Goal: Task Accomplishment & Management: Complete application form

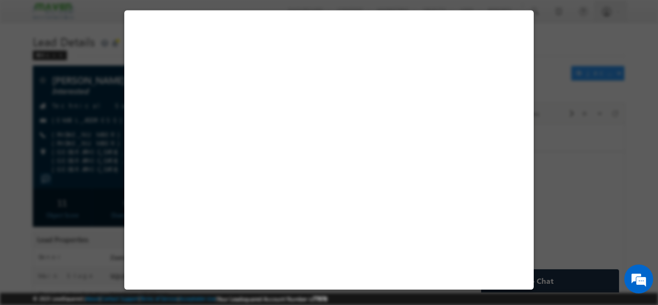
select select "PESMTECH02"
select select "Nov Cohort"
select select "Installment"
select select "Unpaid"
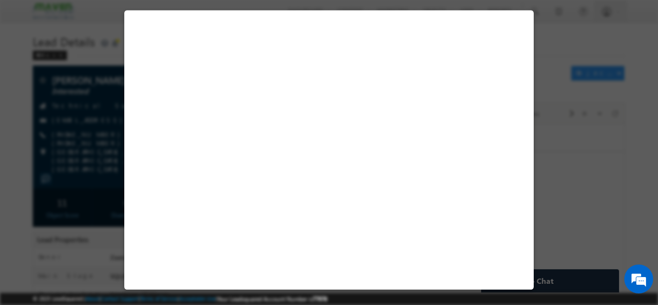
select select "Yes"
select select "30"
select select "Installment"
select select "2"
select select "Unpaid"
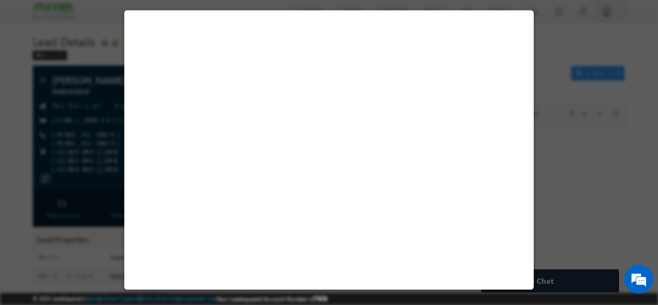
select select "Unpaid"
select select "Yes"
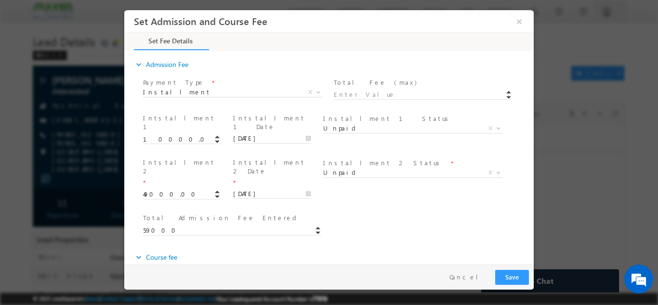
scroll to position [455, 0]
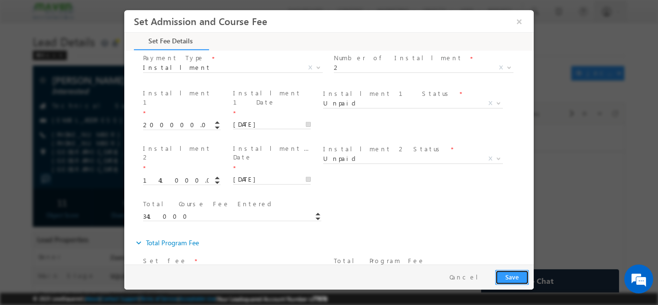
click at [503, 279] on button "Save" at bounding box center [512, 276] width 34 height 15
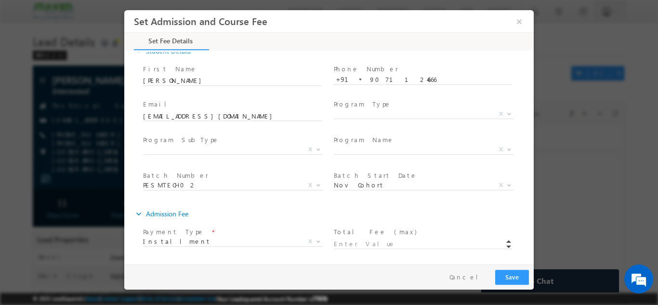
scroll to position [0, 0]
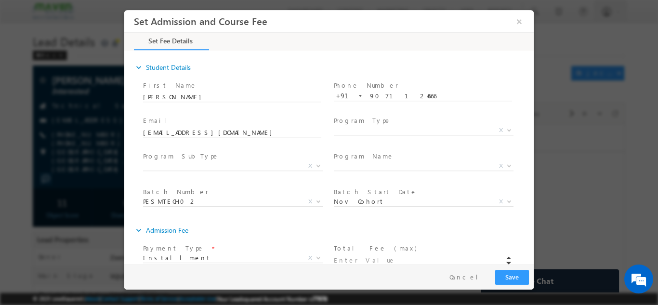
click at [368, 204] on span "July Cohort Nov Cohort 25th Aug 2025 24th Sep 2025 29th Oct 2025 26th Nov 2025 …" at bounding box center [427, 203] width 187 height 12
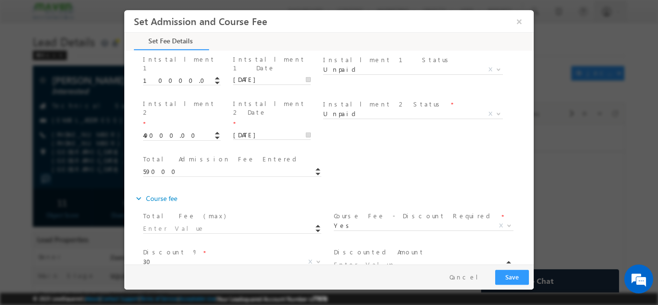
scroll to position [241, 0]
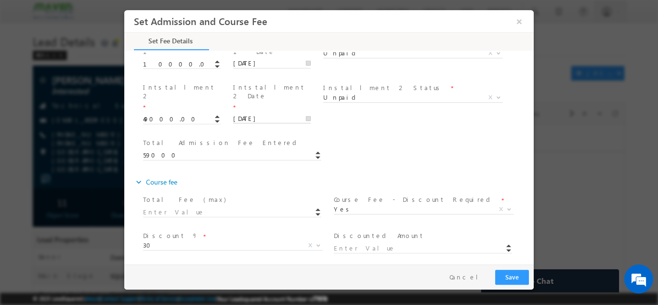
click at [256, 114] on input "16/11/2027" at bounding box center [272, 119] width 78 height 10
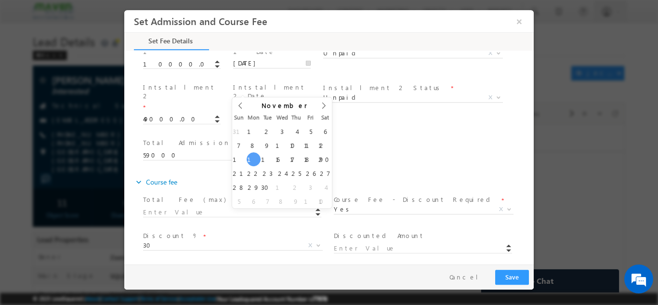
click at [262, 114] on input "15/11/2027" at bounding box center [272, 119] width 78 height 10
type input "17/11/2027"
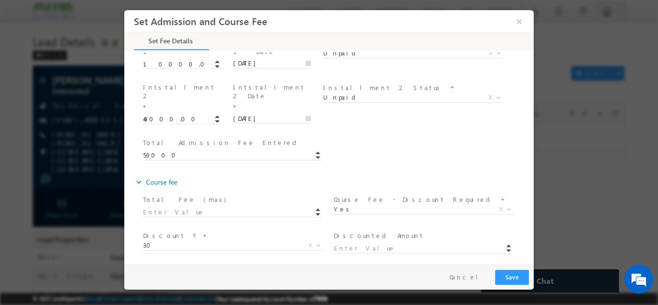
click at [349, 136] on div "Total Admission Fee Entered * 59000" at bounding box center [337, 154] width 393 height 36
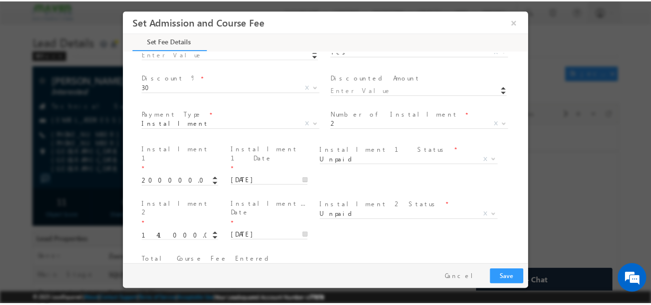
scroll to position [455, 0]
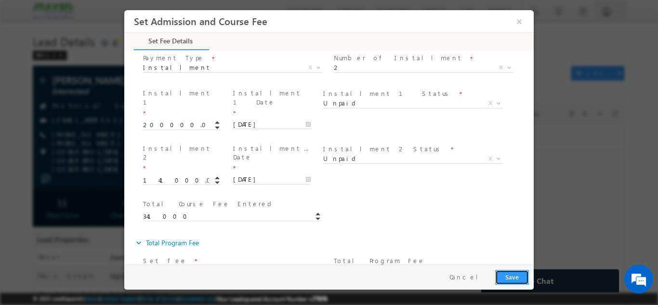
click at [511, 280] on button "Save" at bounding box center [512, 276] width 34 height 15
click at [518, 21] on button "×" at bounding box center [519, 21] width 16 height 18
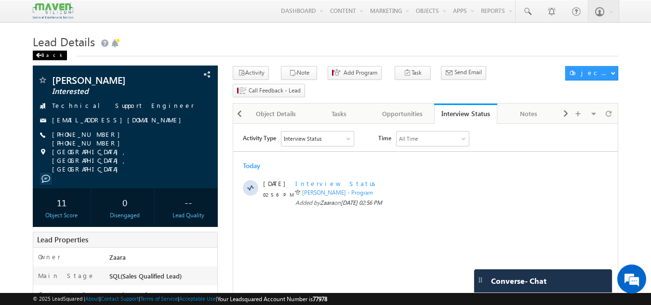
click at [51, 55] on div "Back" at bounding box center [50, 56] width 34 height 10
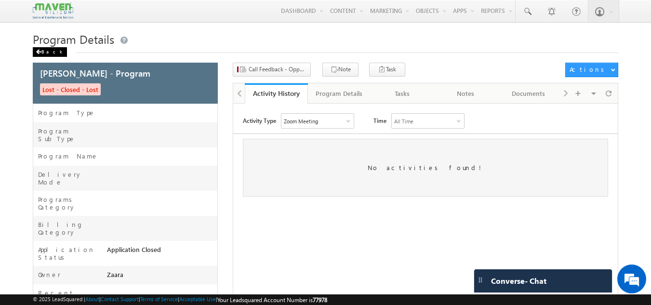
click at [44, 52] on div "Back" at bounding box center [50, 52] width 34 height 10
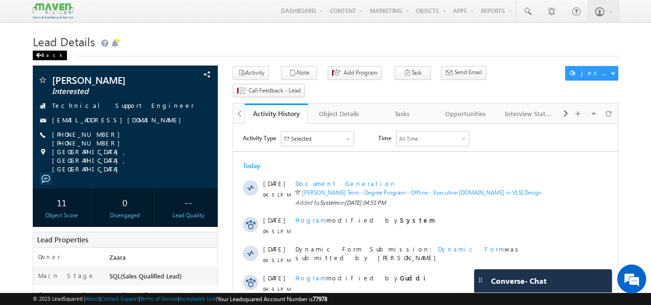
click at [45, 57] on div "Back" at bounding box center [50, 56] width 34 height 10
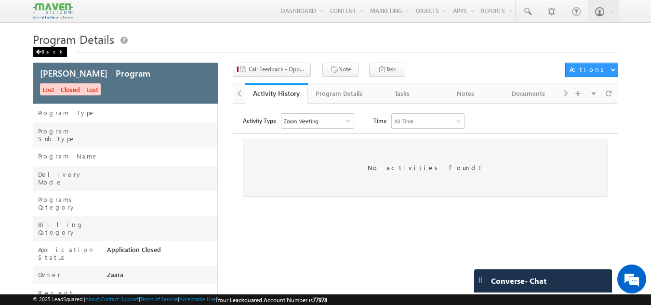
click at [53, 51] on div "Back" at bounding box center [50, 52] width 34 height 10
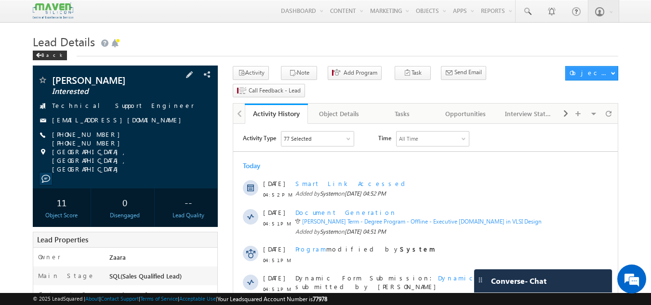
drag, startPoint x: 148, startPoint y: 120, endPoint x: 52, endPoint y: 119, distance: 96.4
click at [52, 119] on div "[EMAIL_ADDRESS][DOMAIN_NAME]" at bounding box center [126, 121] width 176 height 10
drag, startPoint x: 148, startPoint y: 122, endPoint x: 143, endPoint y: 122, distance: 5.3
click at [143, 122] on div "[EMAIL_ADDRESS][DOMAIN_NAME]" at bounding box center [126, 121] width 176 height 10
copy div "[EMAIL_ADDRESS][DOMAIN_NAME]"
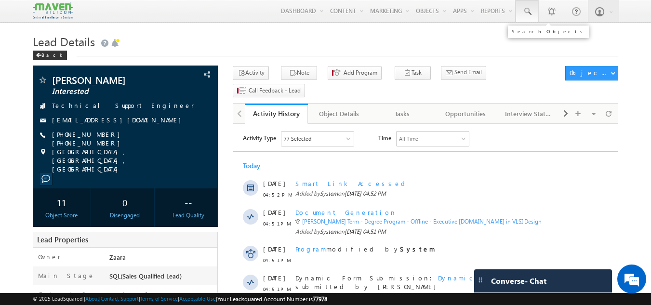
click at [533, 6] on link at bounding box center [527, 11] width 23 height 22
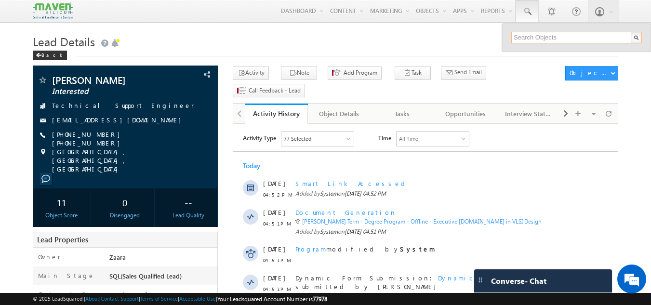
click at [535, 41] on input "text" at bounding box center [576, 38] width 131 height 12
paste input "[EMAIL_ADDRESS][DOMAIN_NAME]"
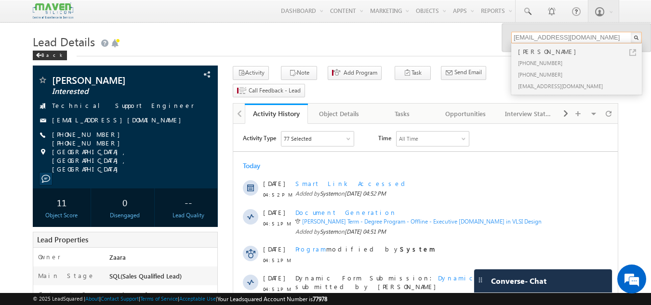
type input "[EMAIL_ADDRESS][DOMAIN_NAME]"
click at [538, 62] on div "[PHONE_NUMBER]" at bounding box center [580, 63] width 129 height 12
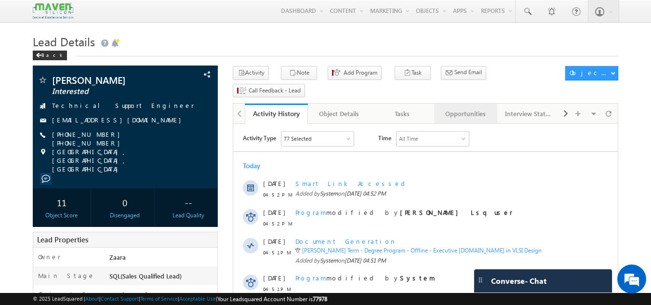
click at [447, 108] on div "Opportunities" at bounding box center [465, 114] width 47 height 12
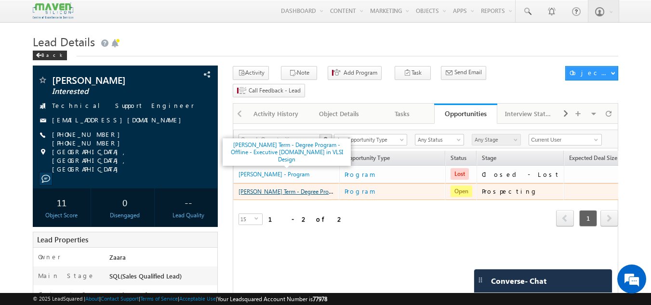
click at [300, 187] on link "[PERSON_NAME] Term - Degree Program - Offline - Executive [DOMAIN_NAME] in VLSI…" at bounding box center [358, 191] width 239 height 8
click at [304, 187] on link "[PERSON_NAME] Term - Degree Program - Offline - Executive [DOMAIN_NAME] in VLSI…" at bounding box center [358, 191] width 239 height 8
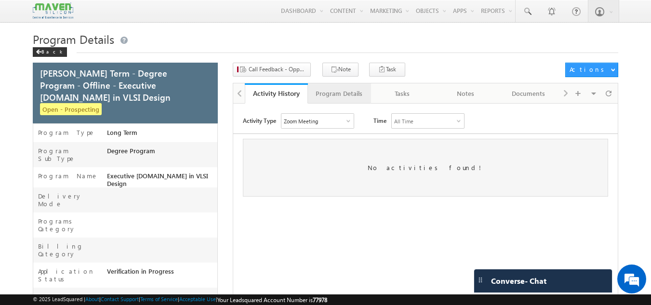
click at [329, 98] on div "Program Details" at bounding box center [339, 94] width 47 height 12
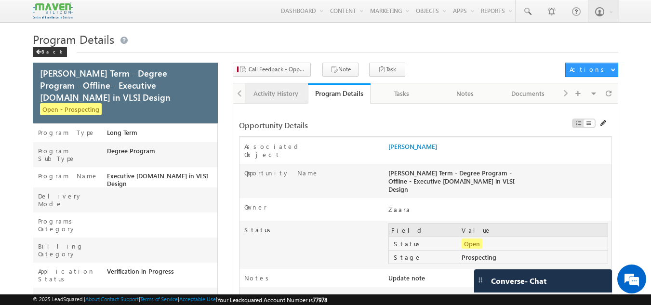
click at [282, 92] on div "Activity History" at bounding box center [275, 94] width 47 height 12
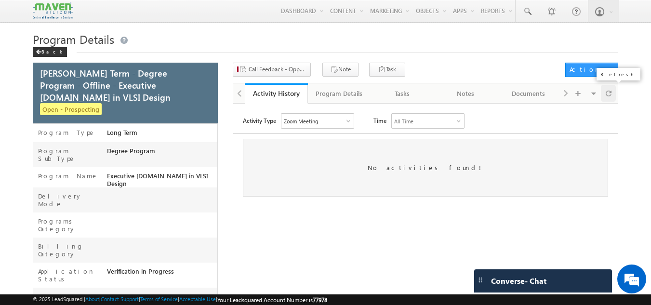
click at [608, 91] on span at bounding box center [609, 93] width 6 height 17
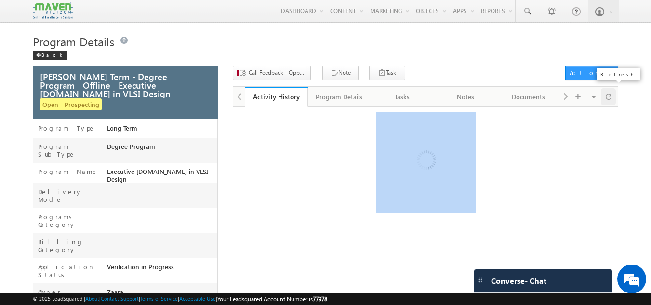
click at [608, 91] on span at bounding box center [609, 96] width 6 height 17
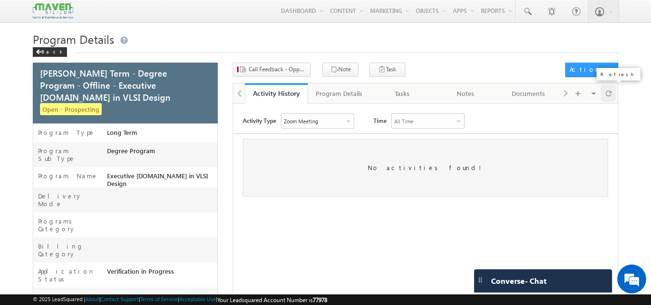
click at [611, 94] on span at bounding box center [609, 93] width 6 height 17
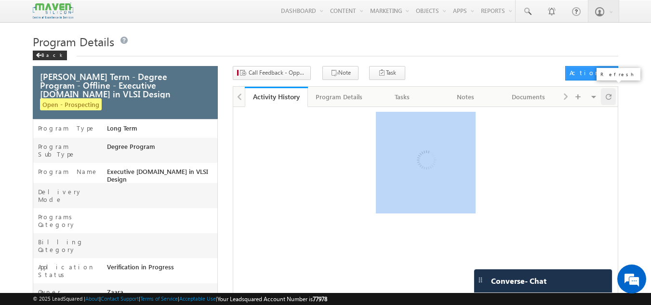
click at [611, 94] on span at bounding box center [609, 96] width 6 height 17
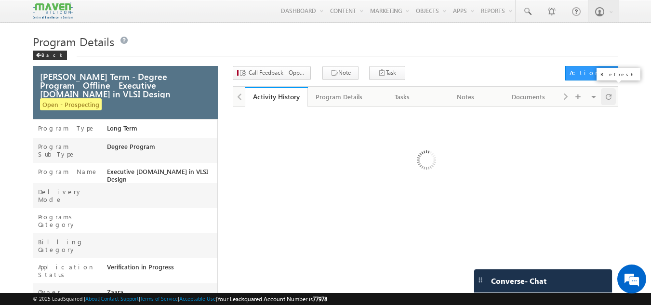
click at [611, 94] on span at bounding box center [609, 96] width 6 height 17
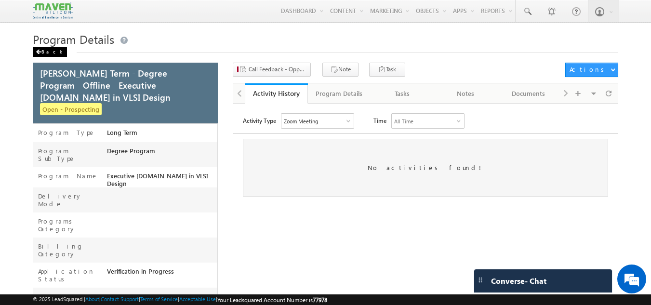
click at [46, 53] on div "Back" at bounding box center [50, 52] width 34 height 10
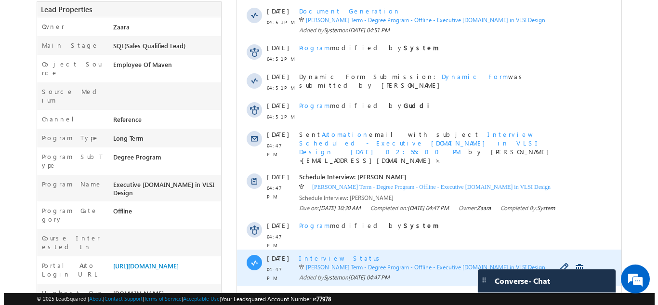
scroll to position [289, 0]
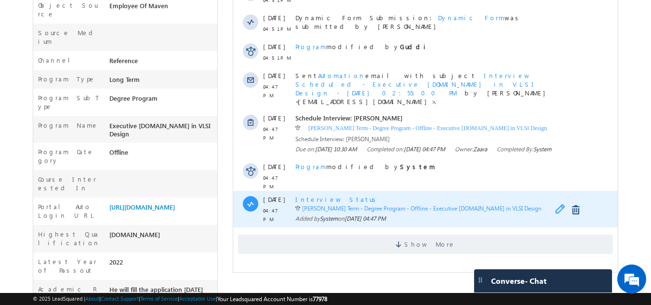
click at [556, 204] on span at bounding box center [562, 210] width 15 height 12
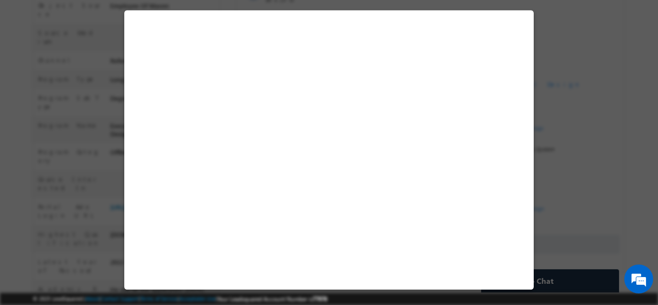
select select "Long Term"
select select "Degree Program"
select select "Executive M.Tech in VLSI Design"
select select "Yes"
select select "Accepted"
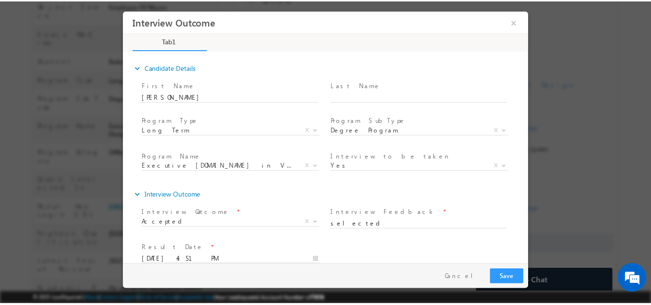
scroll to position [15, 0]
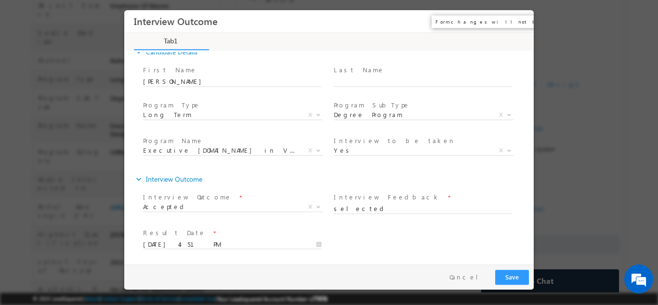
click at [524, 15] on button "×" at bounding box center [519, 21] width 16 height 18
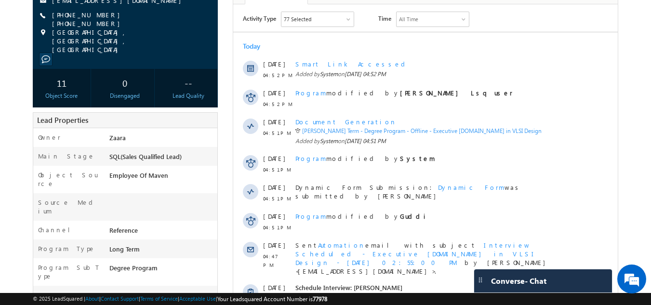
scroll to position [0, 0]
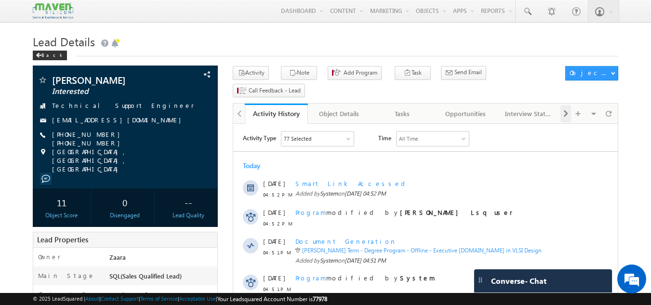
click at [566, 105] on span at bounding box center [566, 113] width 6 height 17
click at [241, 105] on span at bounding box center [240, 113] width 6 height 17
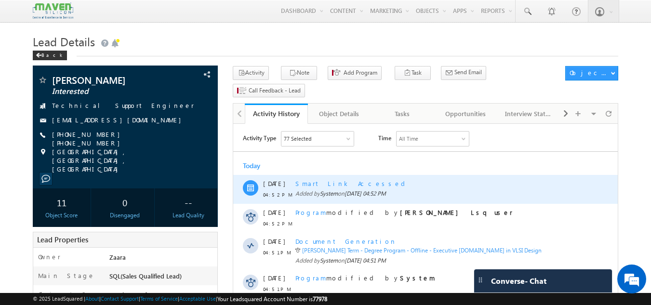
click at [342, 183] on div "Smart Link Accessed" at bounding box center [435, 183] width 281 height 9
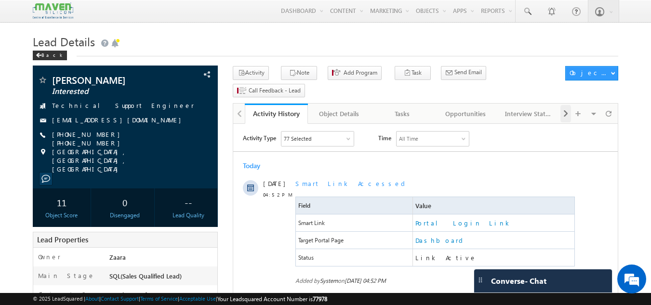
click at [566, 105] on span at bounding box center [566, 113] width 6 height 17
click at [563, 105] on span at bounding box center [566, 113] width 6 height 17
click at [518, 108] on div "Documents" at bounding box center [528, 114] width 47 height 12
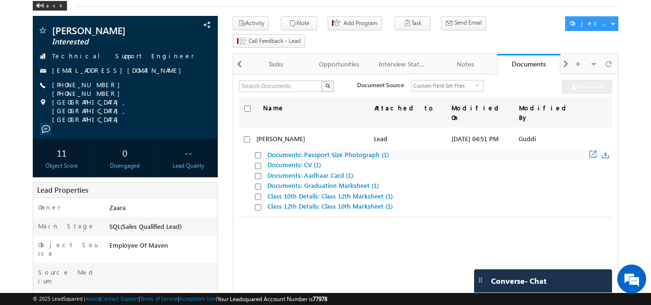
scroll to position [49, 0]
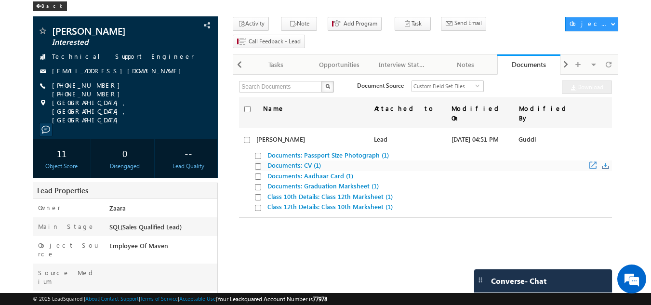
click at [310, 161] on link "Documents: CV (1)" at bounding box center [293, 165] width 53 height 8
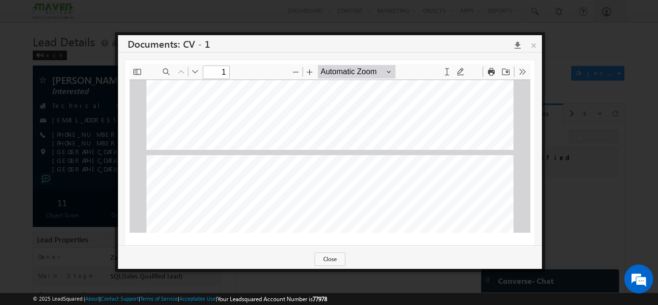
type input "2"
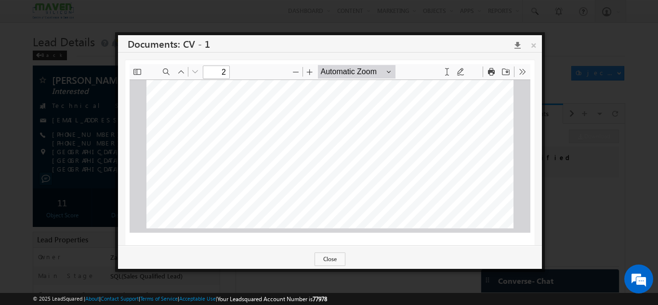
scroll to position [8, 0]
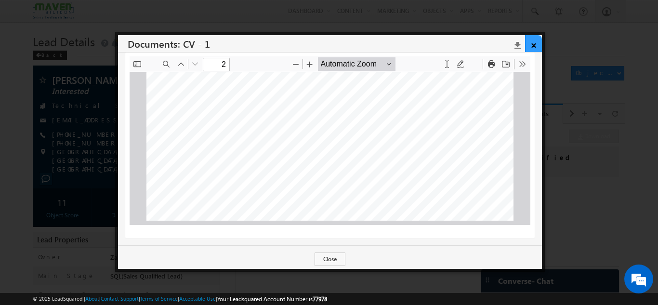
click at [537, 44] on link "×" at bounding box center [533, 43] width 17 height 17
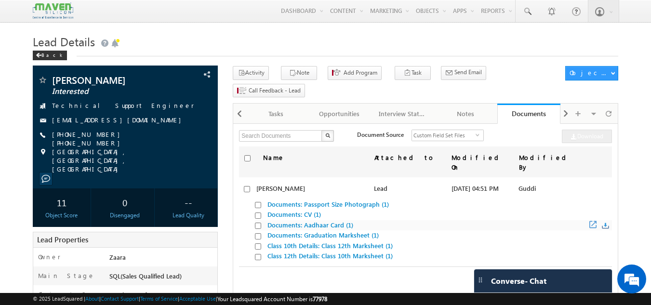
click at [292, 221] on link "Documents: Aadhaar Card (1)" at bounding box center [310, 225] width 86 height 8
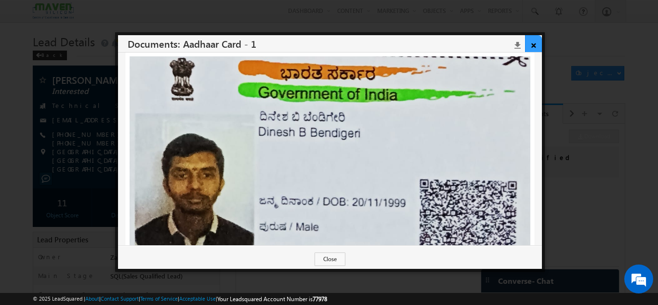
click at [538, 45] on link "×" at bounding box center [533, 43] width 17 height 17
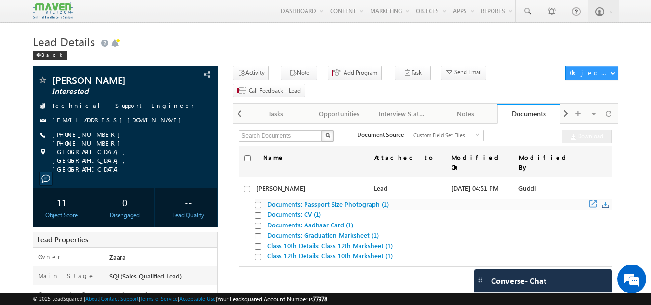
click at [331, 200] on link "Documents: Passport Size Photograph (1)" at bounding box center [327, 204] width 121 height 8
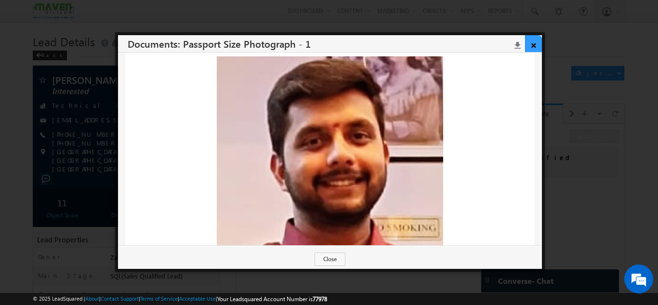
click at [534, 46] on link "×" at bounding box center [533, 43] width 17 height 17
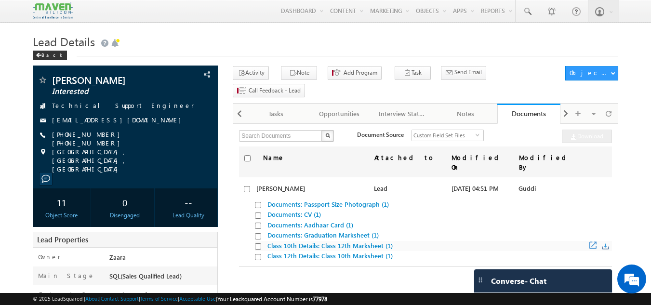
click at [300, 241] on link "Class 10th Details: Class 12th Marksheet (1)" at bounding box center [329, 245] width 125 height 8
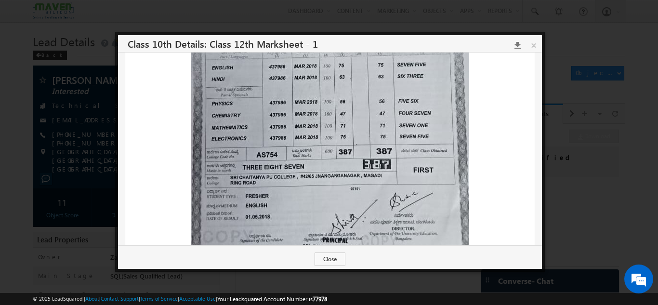
scroll to position [220, 0]
click at [537, 44] on link "×" at bounding box center [533, 43] width 17 height 17
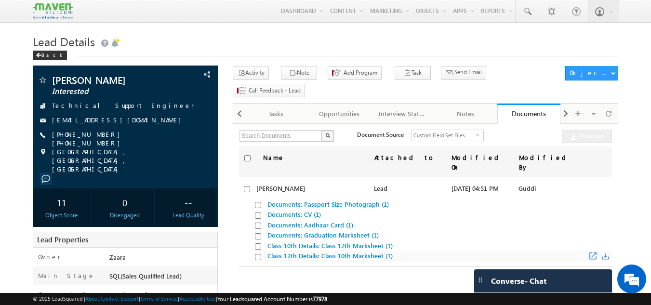
click at [296, 252] on link "Class 12th Details: Class 10th Marksheet (1)" at bounding box center [329, 256] width 125 height 8
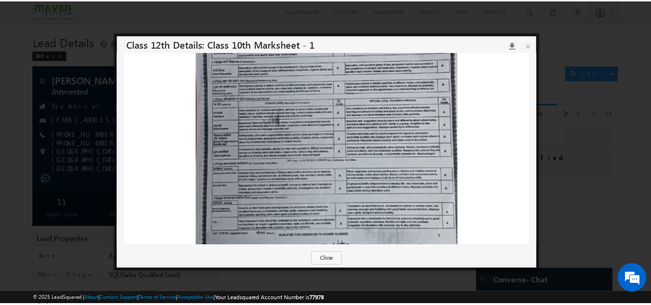
scroll to position [211, 0]
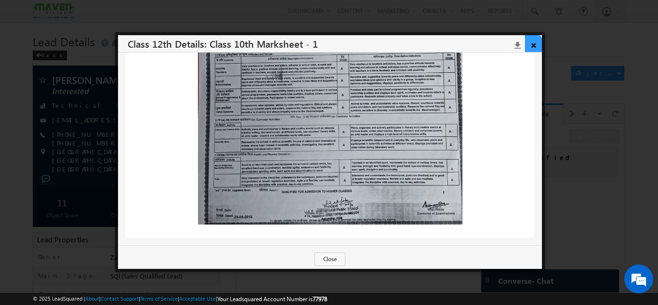
click at [531, 46] on link "×" at bounding box center [533, 43] width 17 height 17
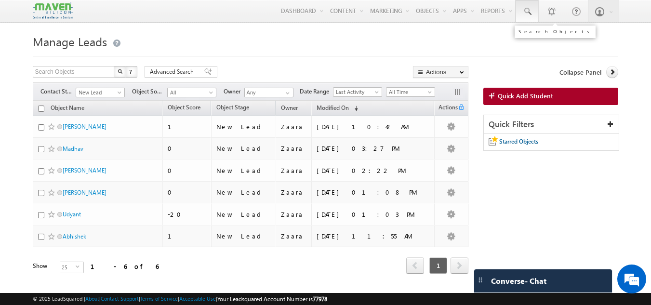
click at [534, 15] on link at bounding box center [527, 11] width 23 height 22
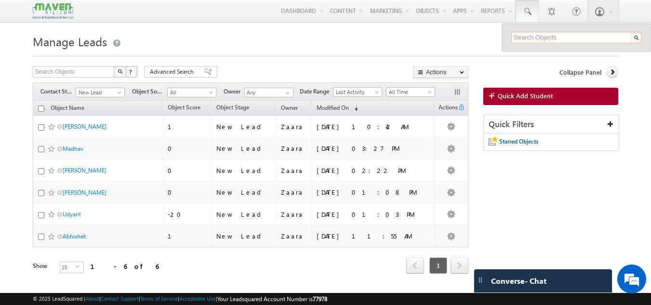
click at [525, 38] on input "text" at bounding box center [576, 38] width 131 height 12
paste input "[EMAIL_ADDRESS][DOMAIN_NAME]"
type input "[EMAIL_ADDRESS][DOMAIN_NAME]"
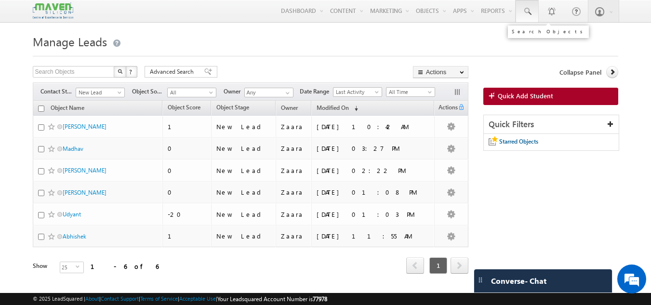
click at [528, 16] on span at bounding box center [527, 12] width 10 height 10
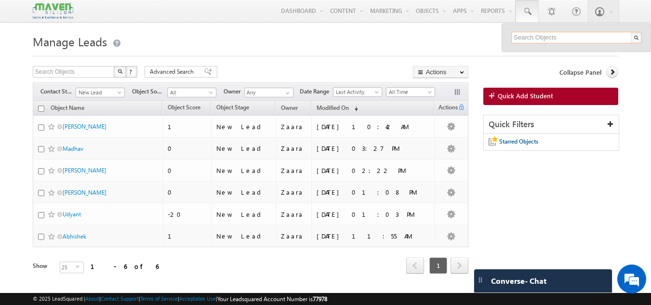
click at [550, 40] on input "text" at bounding box center [576, 38] width 131 height 12
paste input "[EMAIL_ADDRESS][DOMAIN_NAME]"
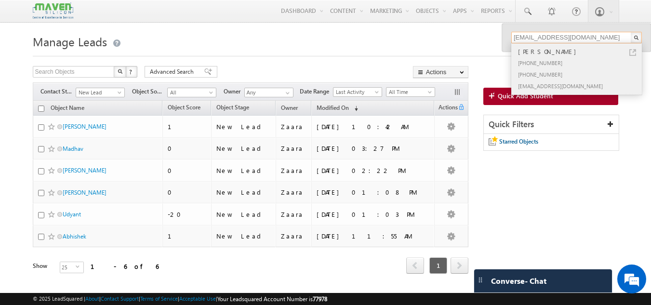
type input "[EMAIL_ADDRESS][DOMAIN_NAME]"
click at [533, 59] on div "[PHONE_NUMBER]" at bounding box center [580, 63] width 129 height 12
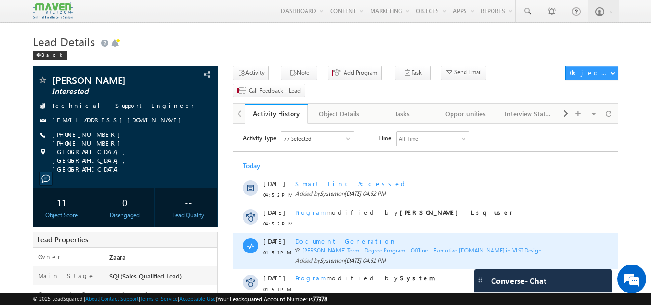
click at [317, 242] on span "Document Generation" at bounding box center [345, 241] width 101 height 8
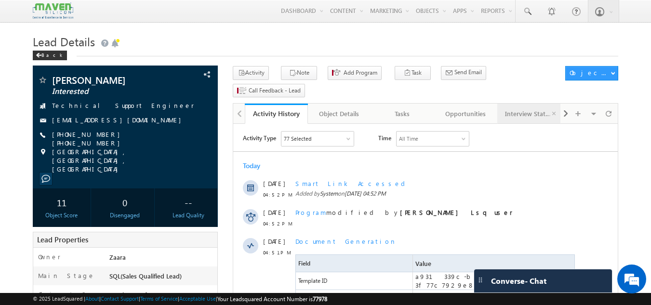
click at [545, 108] on div "Interview Status" at bounding box center [528, 114] width 47 height 12
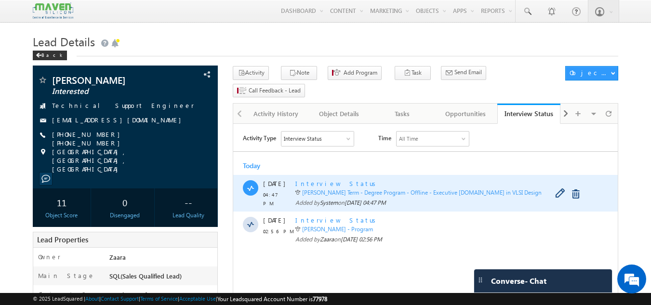
click at [324, 182] on span "Interview Status" at bounding box center [337, 183] width 84 height 8
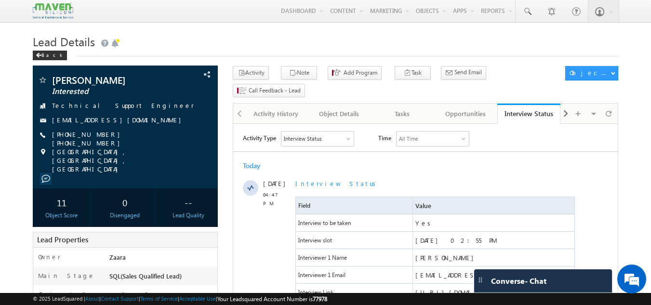
click at [366, 167] on div "Today" at bounding box center [425, 165] width 385 height 9
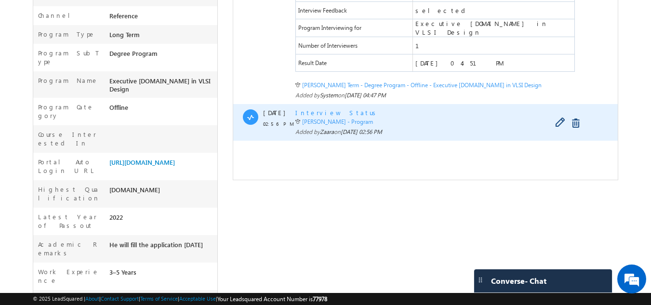
click at [326, 111] on span "Interview Status" at bounding box center [337, 112] width 84 height 8
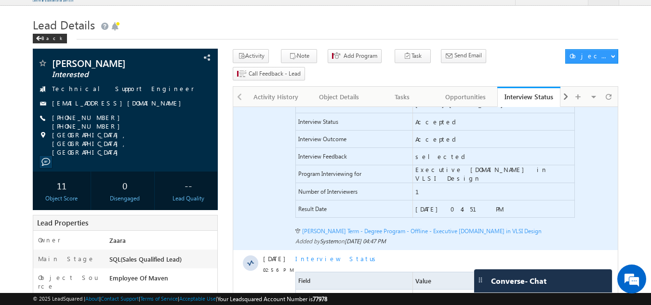
scroll to position [180, 0]
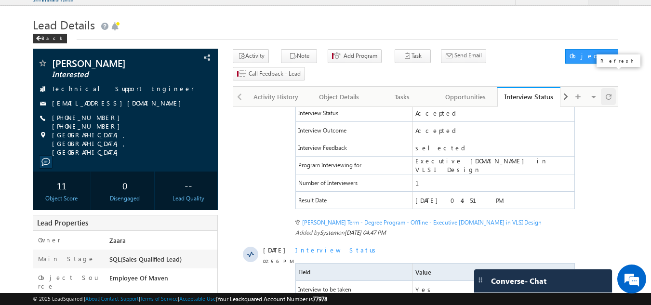
click at [607, 88] on span at bounding box center [609, 96] width 6 height 17
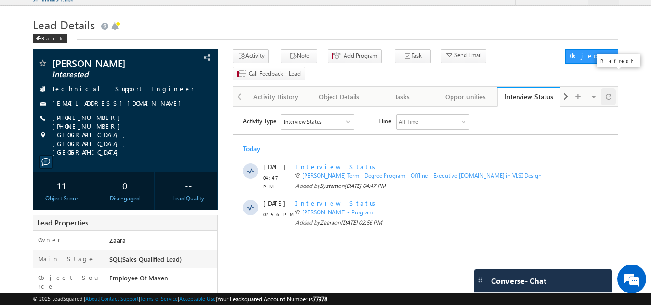
scroll to position [0, 0]
click at [607, 88] on span at bounding box center [609, 96] width 6 height 17
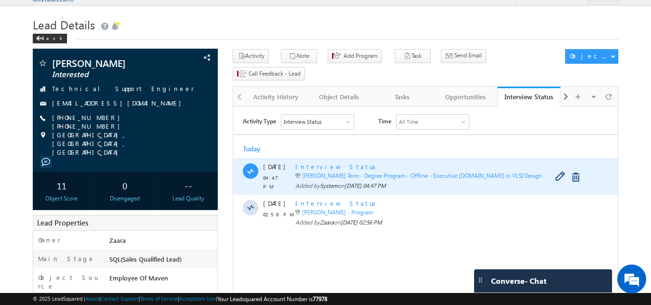
click at [323, 167] on span "Interview Status" at bounding box center [337, 166] width 84 height 8
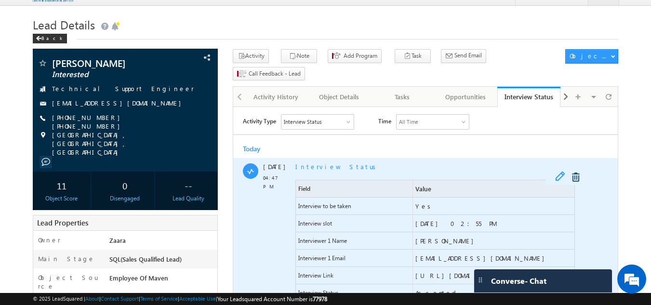
click at [556, 179] on span at bounding box center [562, 178] width 15 height 12
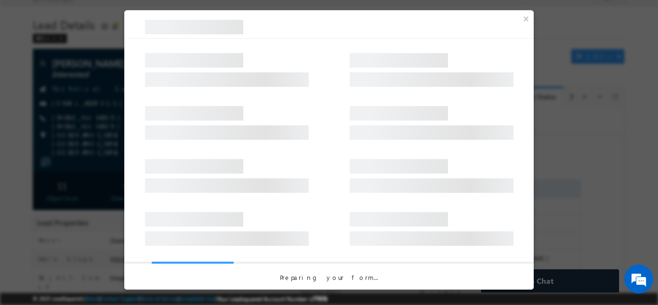
select select "Long Term"
select select "Degree Program"
select select "Executive [DOMAIN_NAME] in VLSI Design"
select select "Yes"
select select "Accepted"
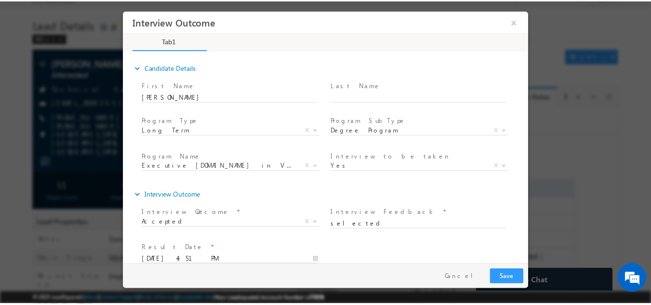
scroll to position [15, 0]
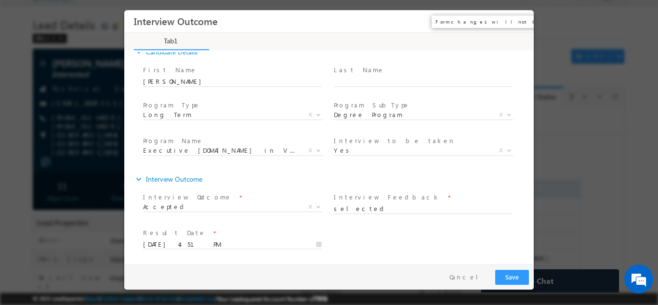
click at [524, 22] on button "×" at bounding box center [519, 21] width 16 height 18
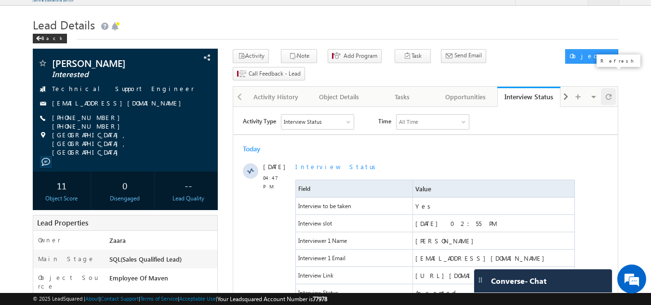
click at [607, 88] on span at bounding box center [609, 96] width 6 height 17
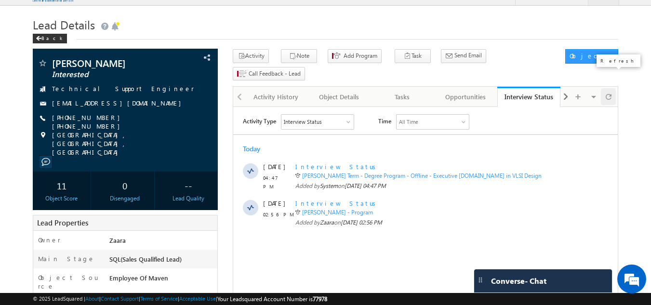
scroll to position [0, 0]
click at [607, 88] on span at bounding box center [609, 96] width 6 height 17
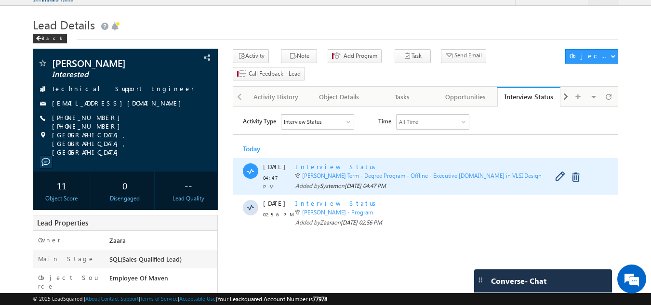
click at [324, 169] on span "Interview Status" at bounding box center [337, 166] width 84 height 8
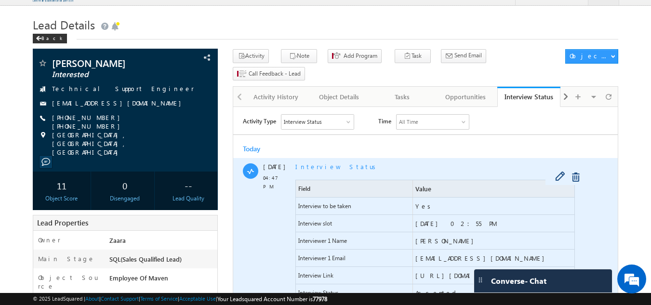
click at [554, 178] on div at bounding box center [566, 177] width 43 height 15
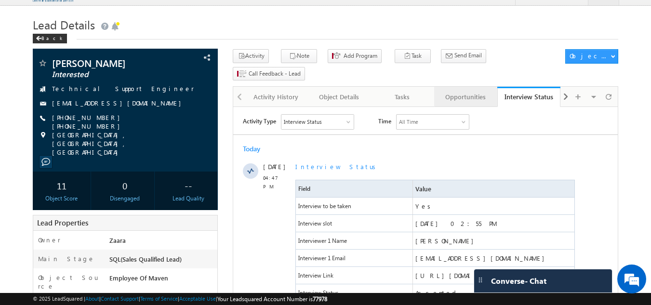
click at [473, 91] on div "Opportunities" at bounding box center [465, 97] width 47 height 12
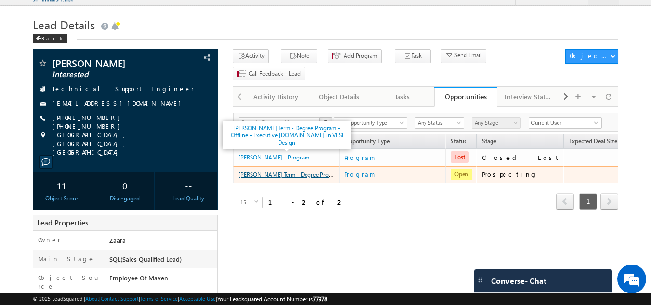
click at [278, 170] on link "[PERSON_NAME] Term - Degree Program - Offline - Executive [DOMAIN_NAME] in VLSI…" at bounding box center [358, 174] width 239 height 8
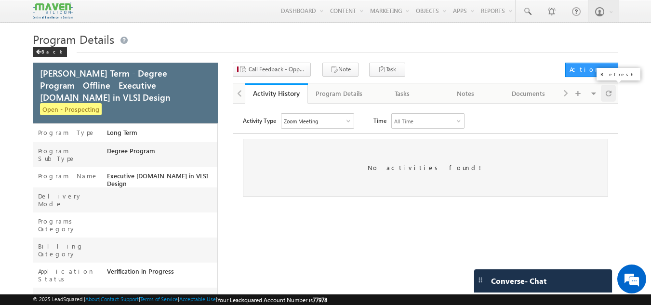
click at [612, 95] on div at bounding box center [608, 93] width 15 height 17
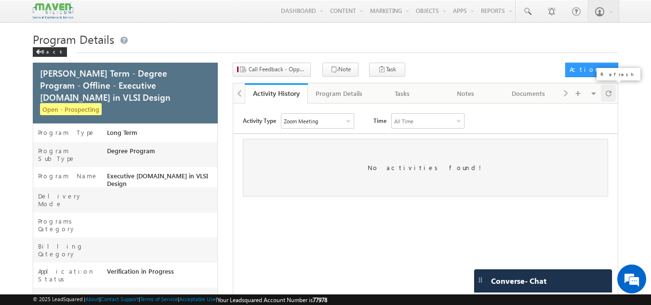
click at [612, 95] on div at bounding box center [608, 93] width 15 height 17
click at [611, 98] on span at bounding box center [609, 93] width 6 height 17
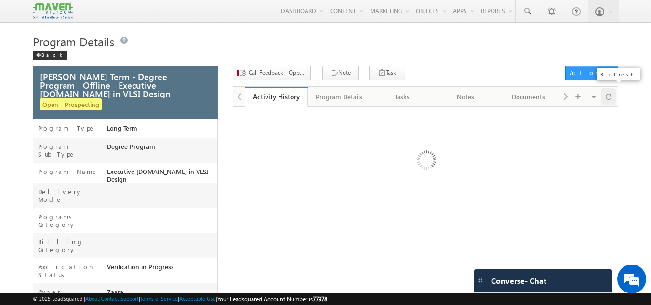
click at [611, 98] on span at bounding box center [609, 96] width 6 height 17
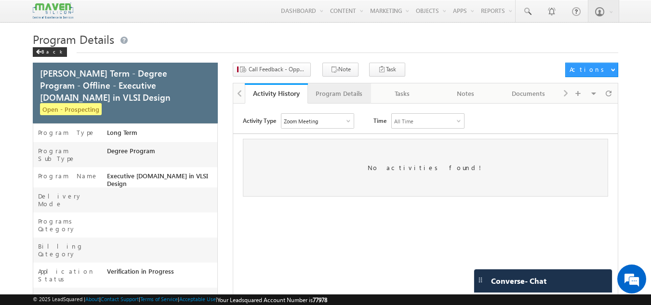
click at [336, 91] on div "Program Details" at bounding box center [339, 94] width 47 height 12
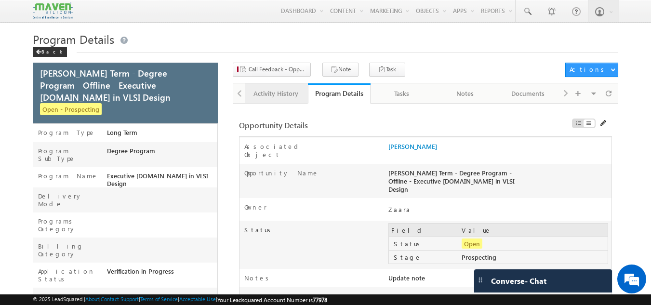
click at [287, 90] on div "Activity History" at bounding box center [275, 94] width 47 height 12
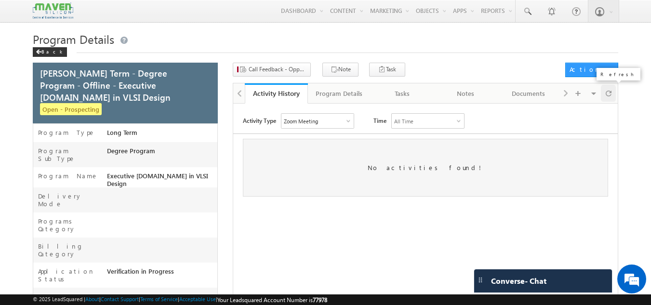
click at [611, 96] on div at bounding box center [608, 93] width 15 height 17
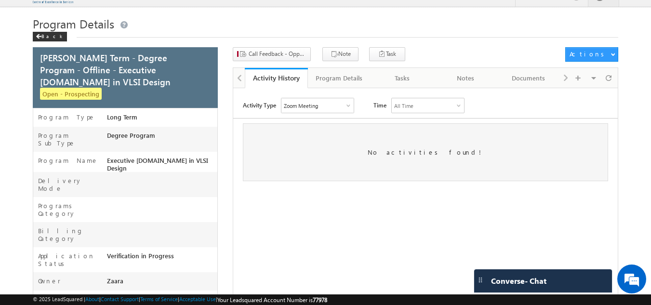
scroll to position [15, 0]
click at [608, 77] on span at bounding box center [609, 78] width 6 height 17
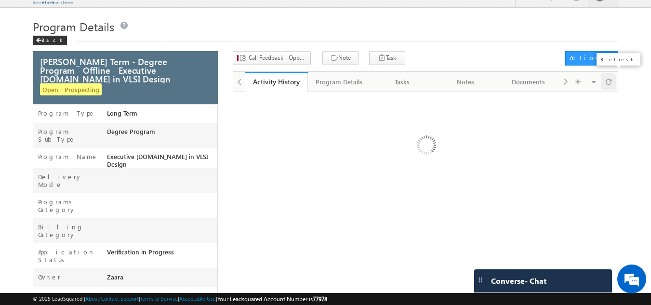
click at [608, 77] on span at bounding box center [609, 81] width 6 height 17
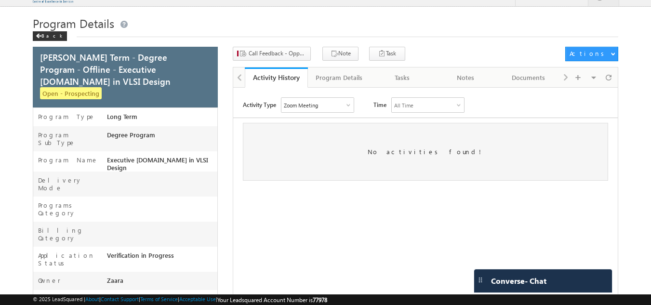
scroll to position [15, 0]
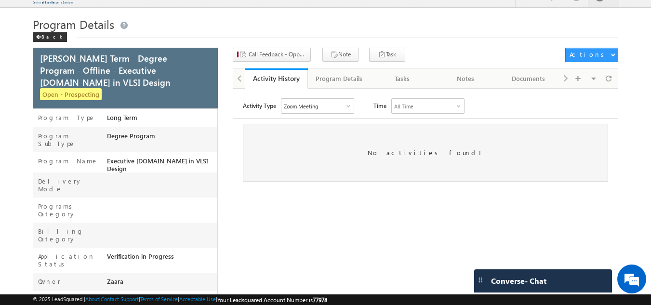
click at [283, 108] on div "Zoom Meeting" at bounding box center [317, 106] width 72 height 14
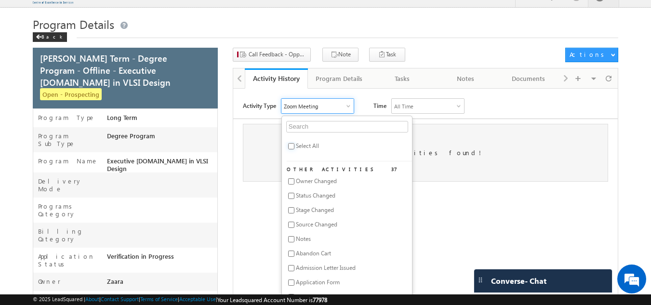
click at [293, 148] on input "checkbox" at bounding box center [291, 146] width 6 height 6
checkbox input "true"
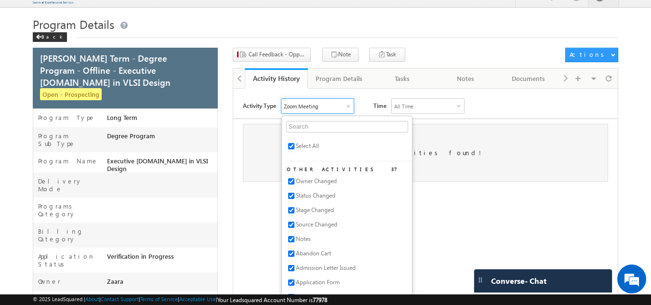
checkbox input "true"
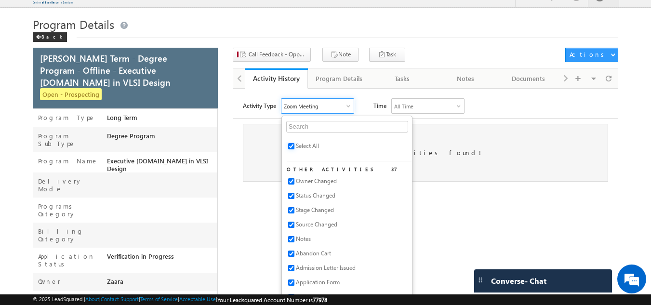
checkbox input "true"
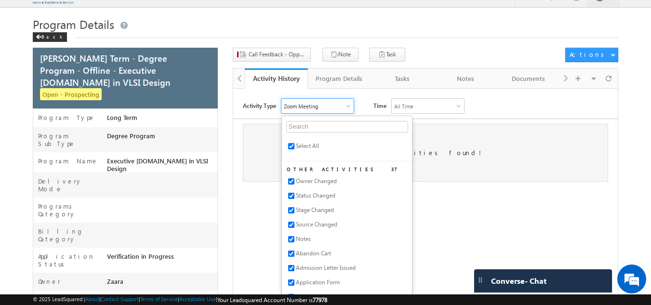
checkbox input "true"
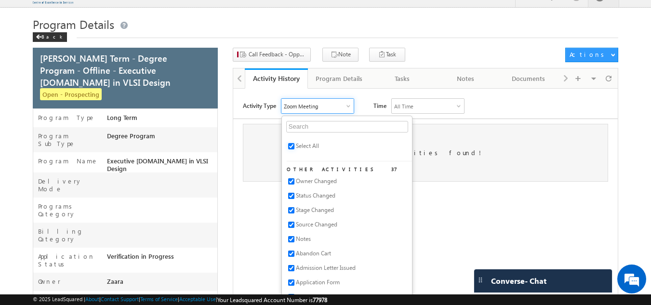
checkbox input "true"
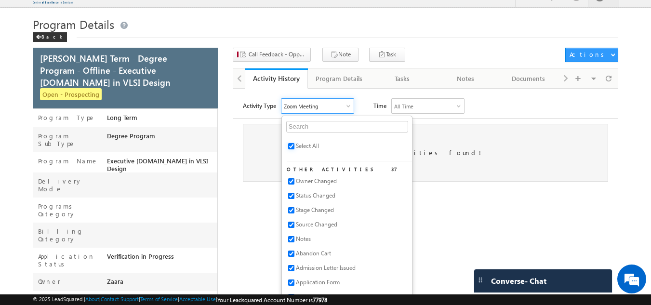
checkbox input "true"
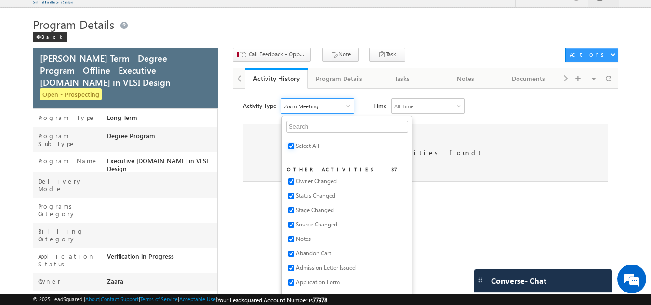
checkbox input "true"
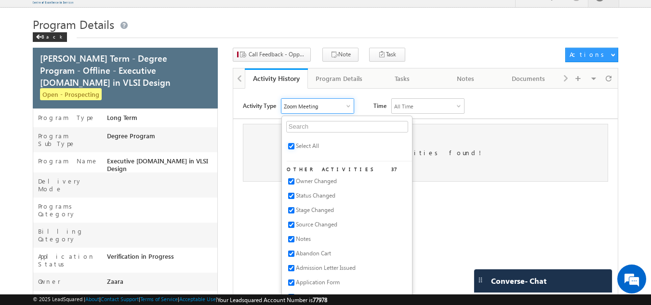
checkbox input "true"
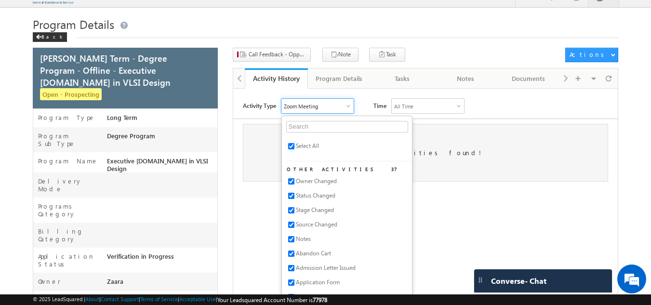
checkbox input "true"
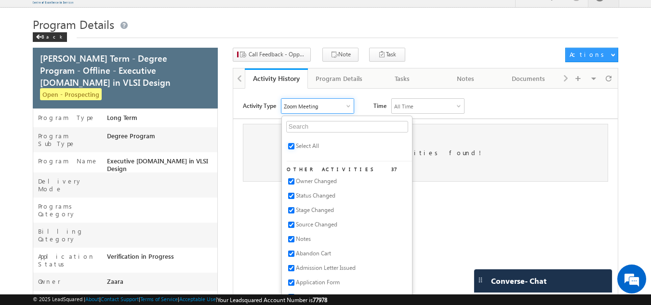
checkbox input "true"
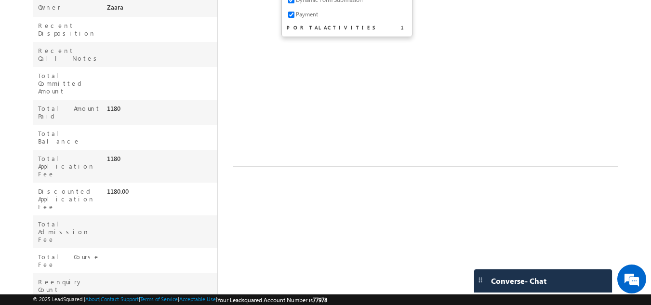
scroll to position [616, 0]
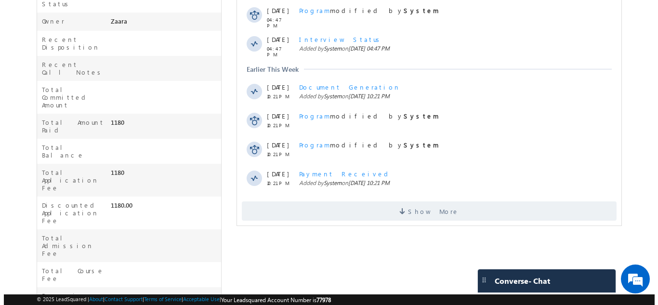
scroll to position [112, 0]
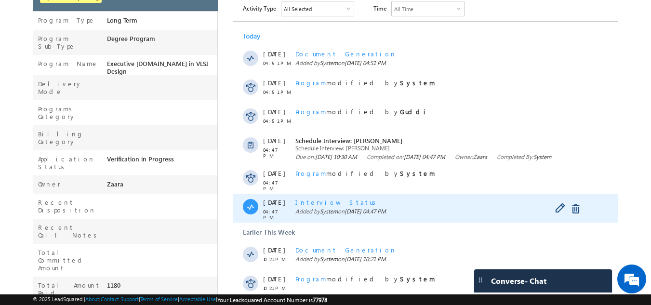
click at [555, 217] on div at bounding box center [566, 208] width 43 height 15
click at [561, 215] on span at bounding box center [562, 209] width 15 height 12
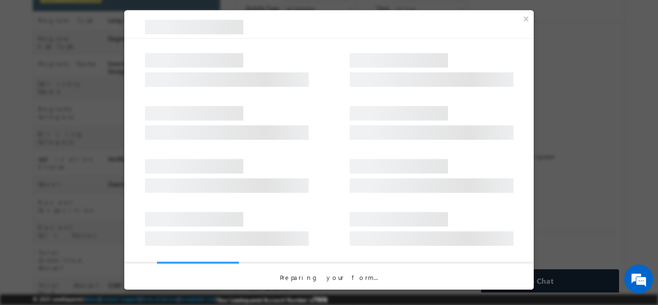
select select "Long Term"
select select "Degree Program"
select select "Executive [DOMAIN_NAME] in VLSI Design"
select select "Yes"
select select "Accepted"
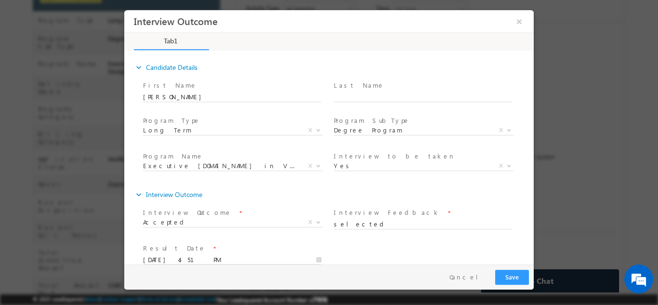
scroll to position [15, 0]
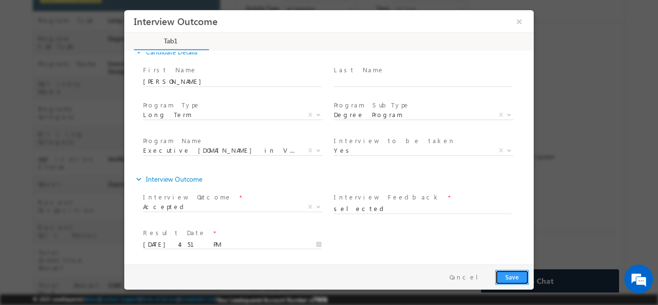
click at [505, 274] on button "Save" at bounding box center [512, 276] width 34 height 15
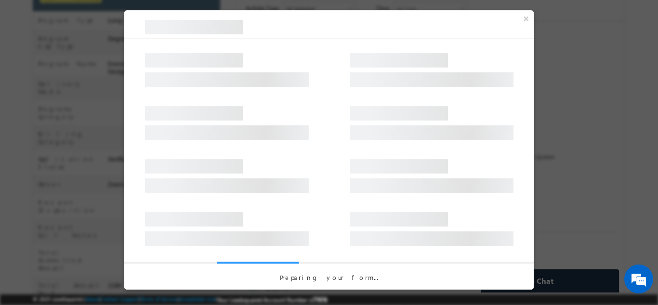
click at [505, 278] on div "Preparing your form..." at bounding box center [329, 277] width 410 height 8
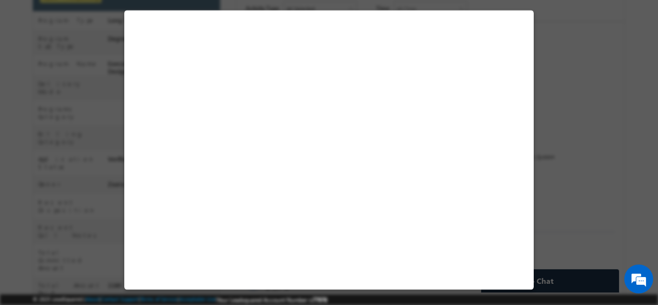
select select "Long Term"
select select "Degree Program"
select select "Executive [DOMAIN_NAME] in VLSI Design"
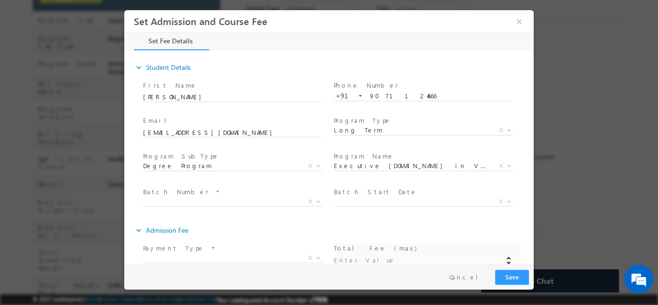
scroll to position [0, 0]
type input "59000"
type input "590000"
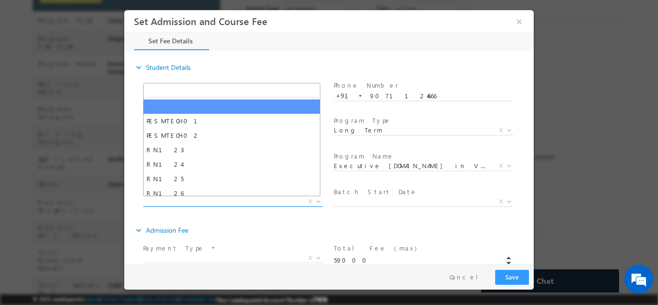
click at [188, 199] on span "X" at bounding box center [233, 202] width 180 height 10
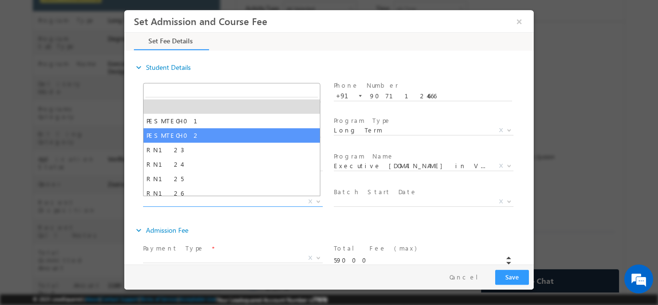
select select "PESMTECH02"
select select "Nov Cohort"
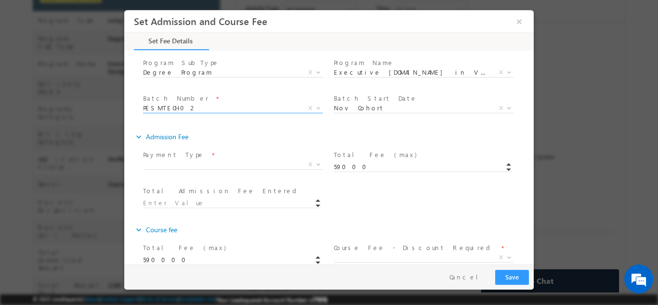
scroll to position [99, 0]
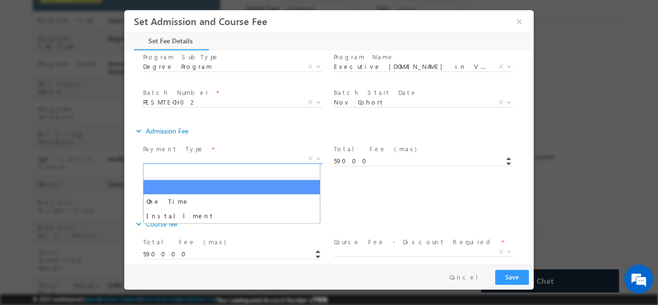
click at [187, 160] on span "X" at bounding box center [233, 159] width 180 height 10
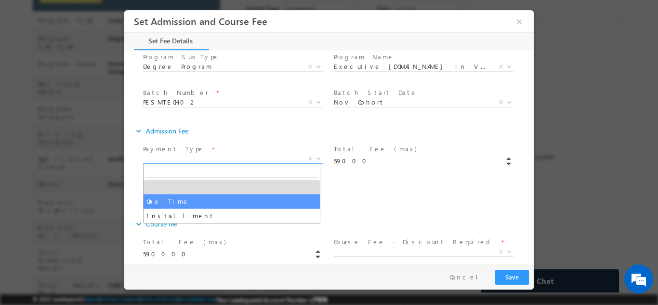
select select "One Time"
type input "59000.00"
type input "59000"
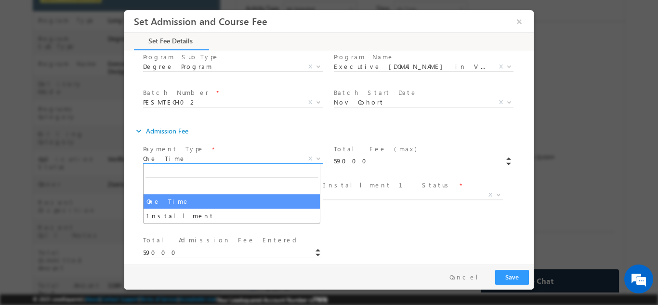
click at [164, 155] on span "One Time" at bounding box center [221, 158] width 157 height 9
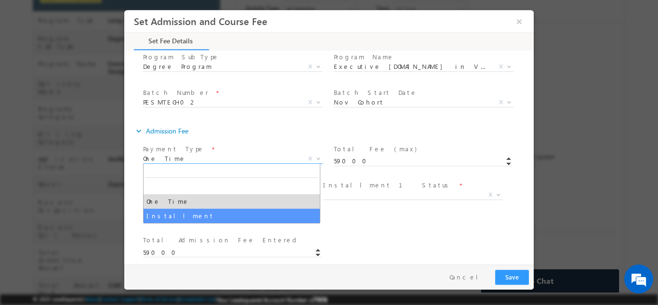
select select "Installment"
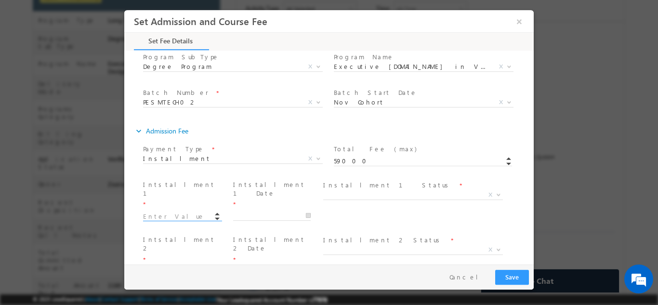
click at [188, 212] on input at bounding box center [182, 217] width 78 height 10
type input "10000.00"
click at [238, 211] on input "text" at bounding box center [272, 216] width 78 height 10
type input "[DATE]"
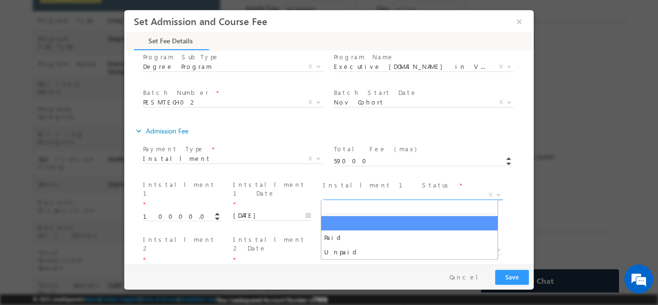
click at [355, 194] on span "X" at bounding box center [413, 195] width 180 height 10
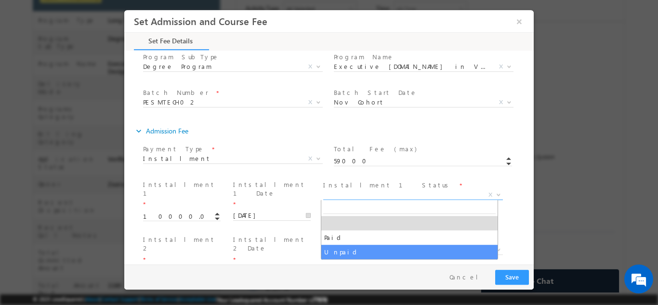
select select "Unpaid"
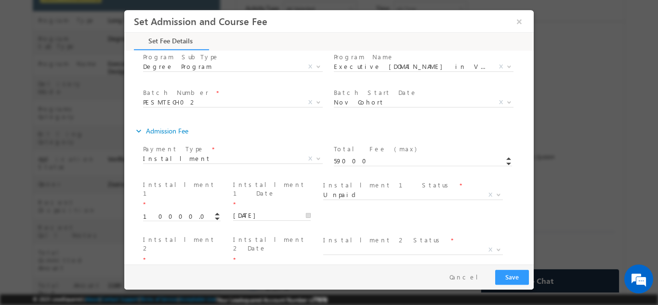
click at [171, 266] on input at bounding box center [182, 271] width 78 height 10
type input "49000.00"
type input "59000"
click at [236, 266] on input "text" at bounding box center [272, 271] width 78 height 10
click at [324, 123] on icon at bounding box center [323, 124] width 3 height 6
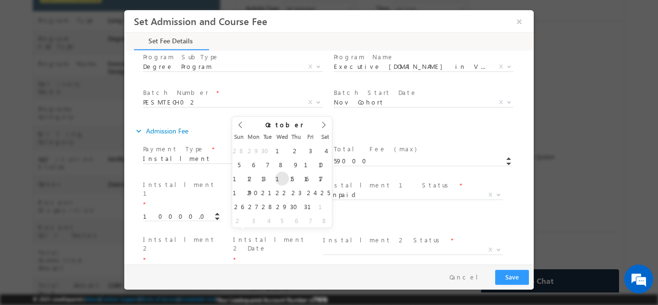
type input "15/10/2025"
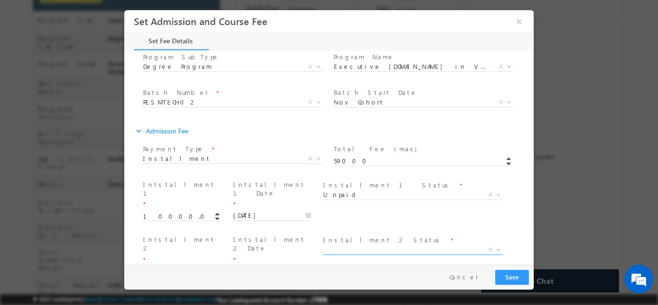
click at [324, 245] on span "X" at bounding box center [413, 250] width 180 height 10
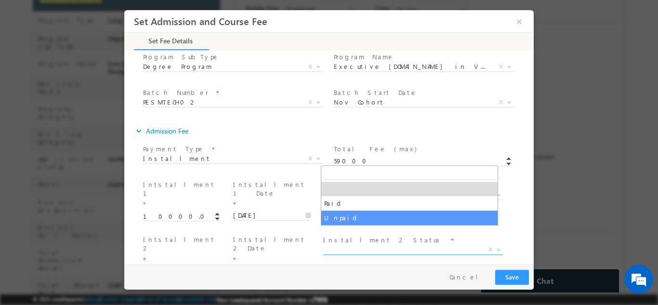
select select "Unpaid"
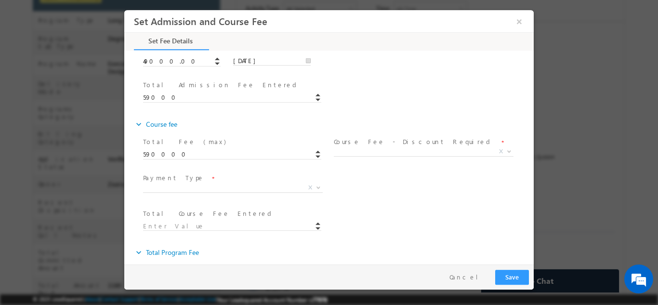
scroll to position [310, 0]
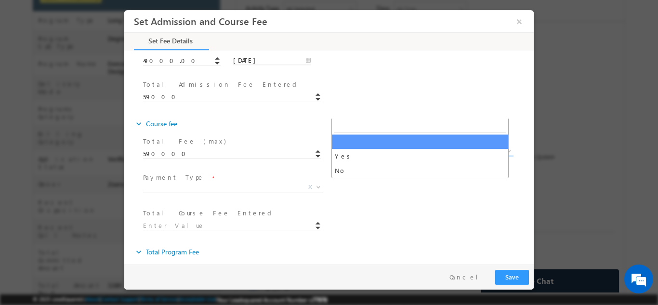
click at [374, 146] on span "X" at bounding box center [424, 151] width 180 height 10
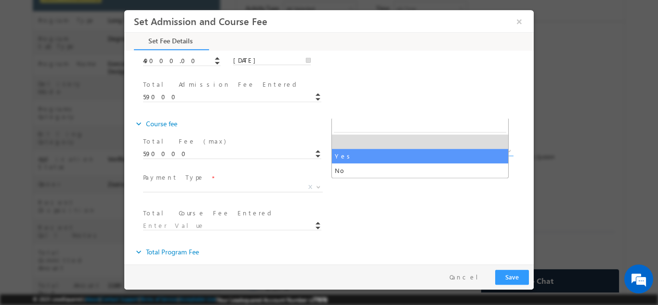
select select "Yes"
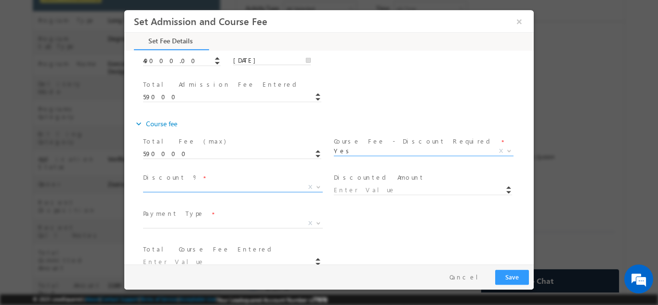
click at [198, 182] on span "X" at bounding box center [233, 187] width 180 height 10
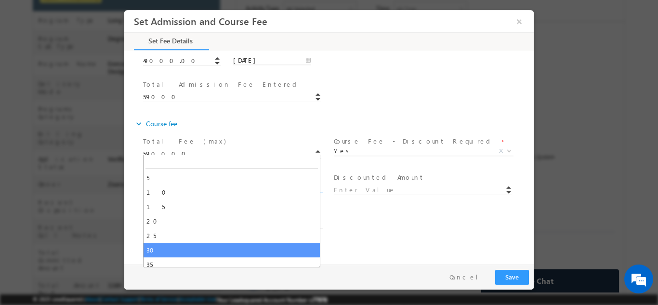
type input "413000"
select select "30"
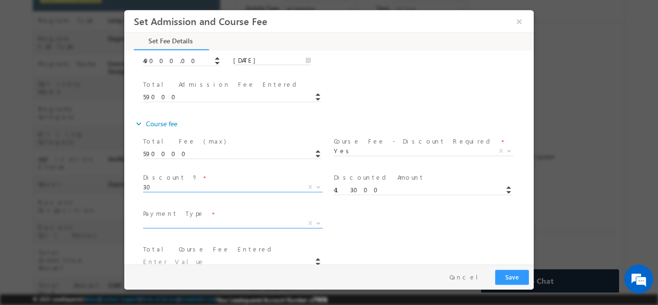
click at [215, 218] on span "X" at bounding box center [233, 223] width 180 height 10
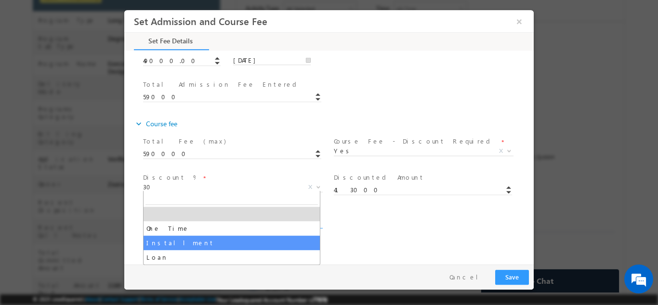
select select "Installment"
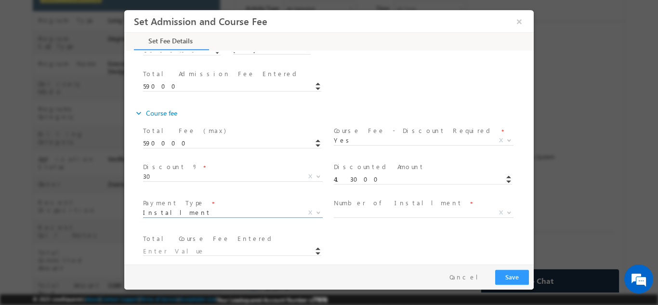
scroll to position [383, 0]
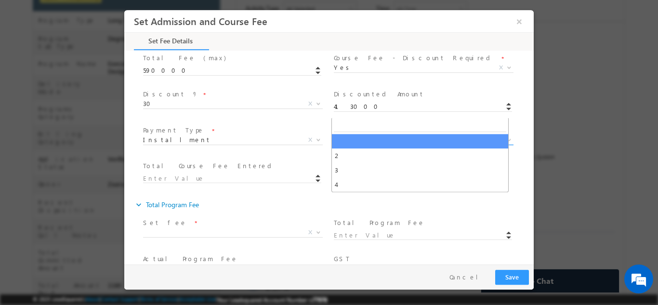
click at [341, 135] on span "X" at bounding box center [424, 140] width 180 height 10
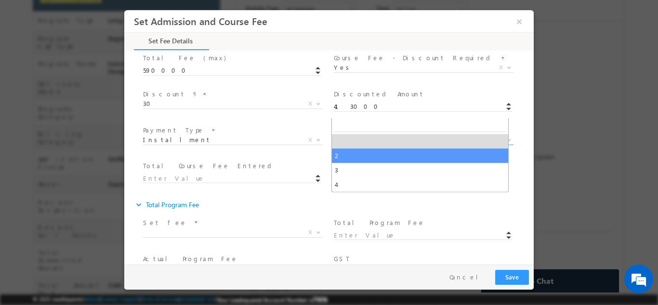
select select "2"
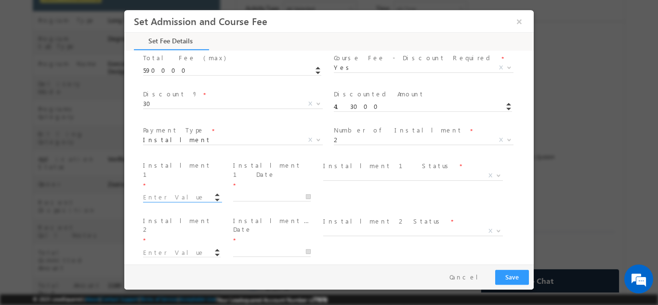
click at [159, 192] on input at bounding box center [182, 197] width 78 height 10
type input "200000.00"
click at [255, 192] on input "text" at bounding box center [272, 197] width 78 height 10
click at [324, 167] on icon at bounding box center [323, 164] width 7 height 7
type input "22/10/2025"
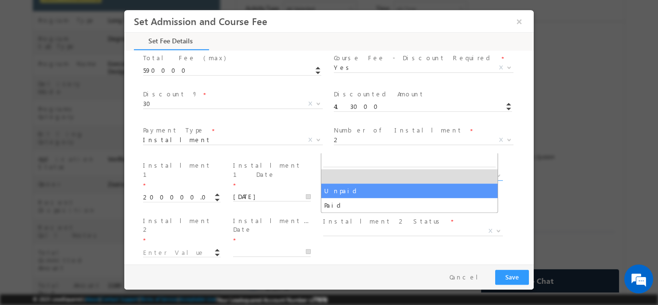
drag, startPoint x: 351, startPoint y: 144, endPoint x: 348, endPoint y: 194, distance: 49.7
select select "Unpaid"
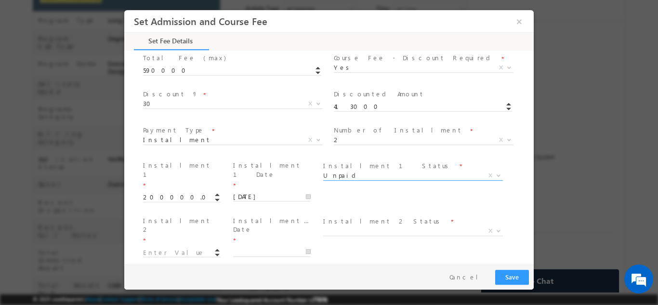
click at [348, 237] on span at bounding box center [412, 242] width 178 height 11
click at [181, 248] on input at bounding box center [182, 253] width 78 height 10
type input "141000.00"
type input "341000"
click at [260, 247] on input "text" at bounding box center [272, 252] width 78 height 10
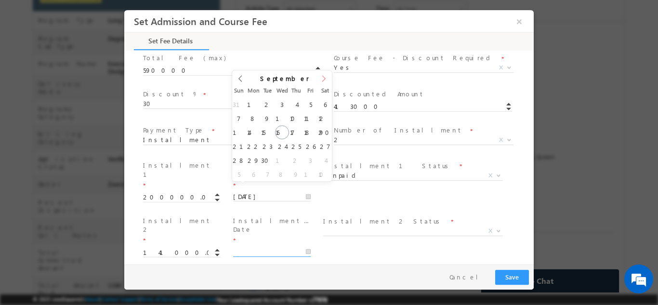
click at [324, 80] on icon at bounding box center [323, 78] width 7 height 7
type input "2026"
click at [324, 80] on icon at bounding box center [323, 78] width 7 height 7
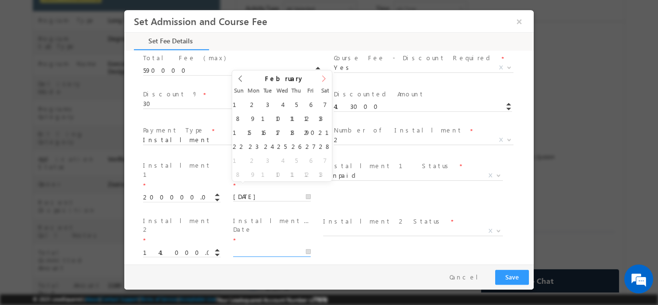
click at [324, 80] on icon at bounding box center [323, 78] width 7 height 7
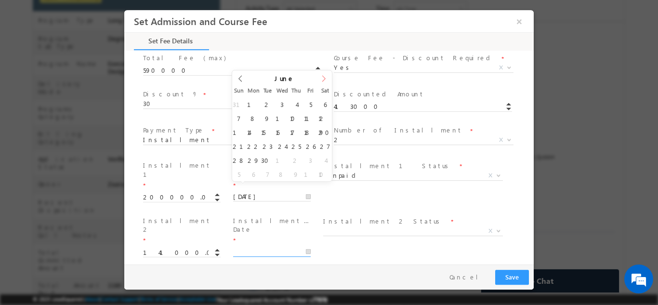
click at [324, 80] on icon at bounding box center [323, 78] width 7 height 7
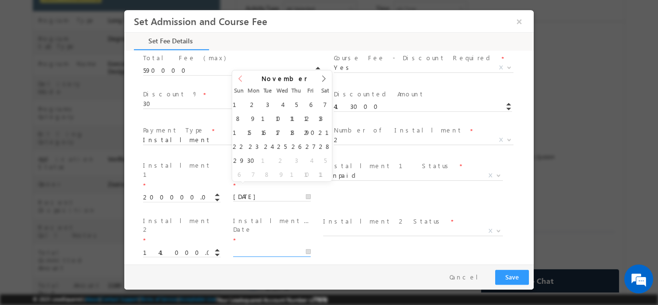
click at [244, 77] on span at bounding box center [240, 81] width 16 height 23
type input "21/10/2026"
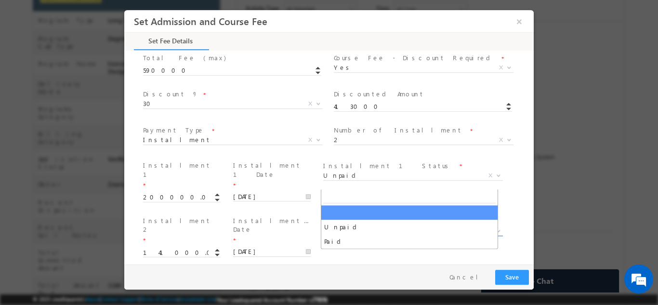
click at [369, 226] on span "X" at bounding box center [413, 231] width 180 height 10
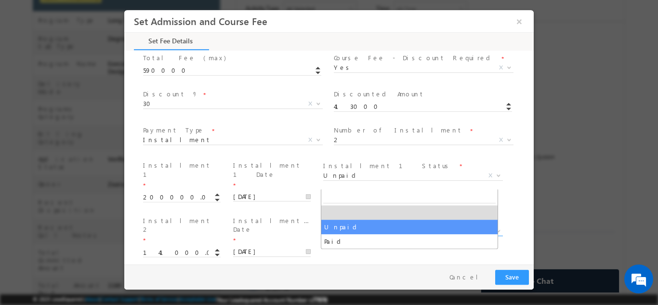
select select "Unpaid"
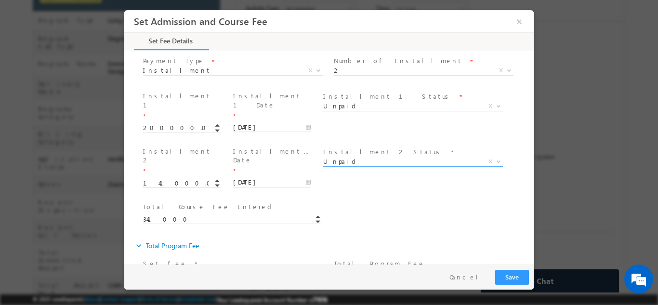
scroll to position [455, 0]
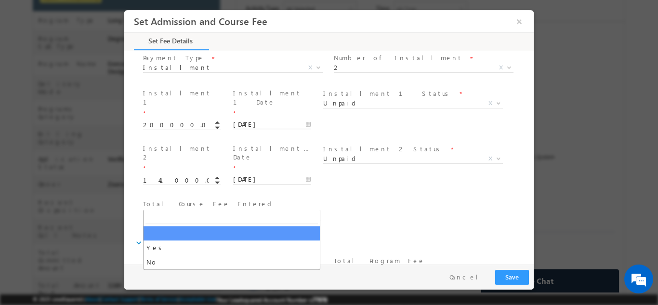
click at [186, 266] on span "X" at bounding box center [233, 271] width 180 height 10
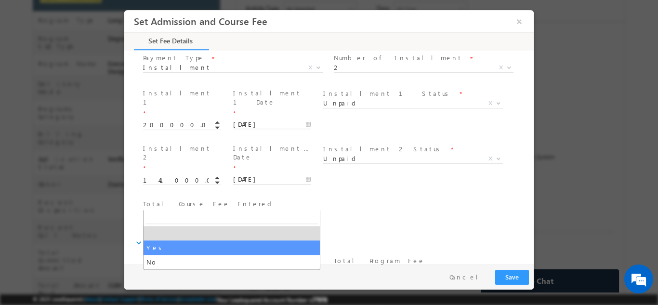
select select "Yes"
type input "400000"
type input "338983.05"
type input "61016.95"
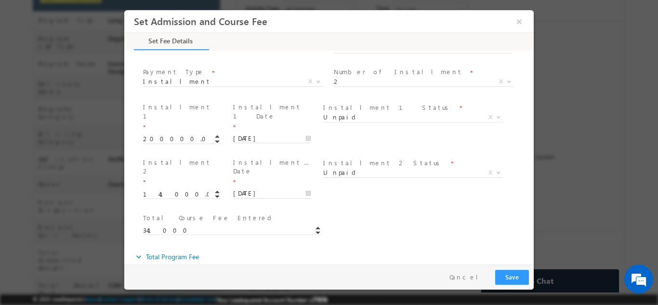
scroll to position [448, 0]
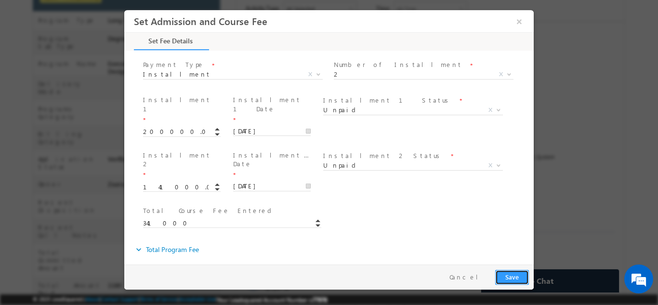
click at [505, 272] on button "Save" at bounding box center [512, 276] width 34 height 15
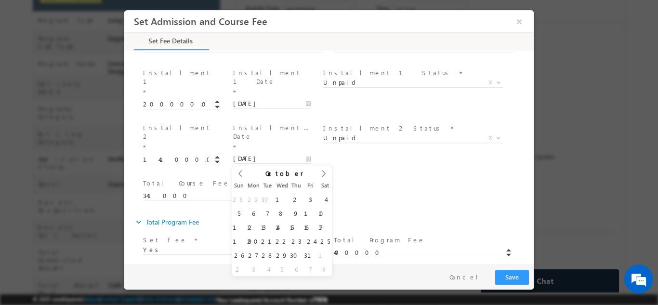
scroll to position [173, 0]
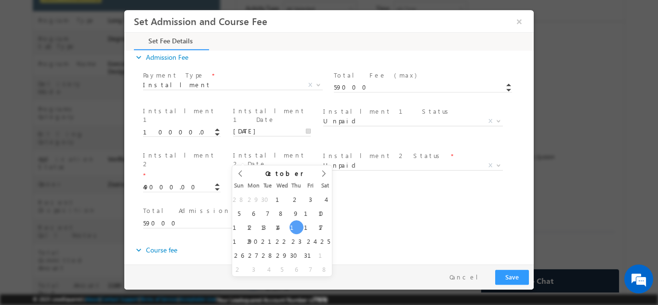
click at [254, 182] on input "16/10/2025" at bounding box center [272, 187] width 78 height 10
type input "13/10/2025"
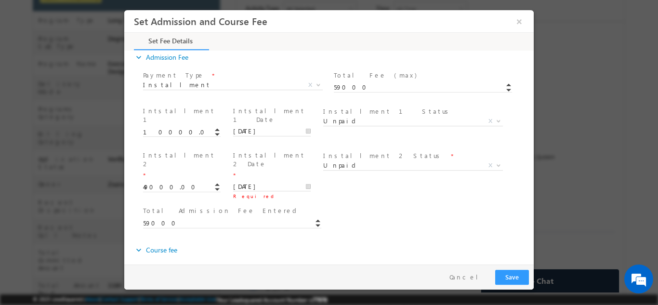
click at [263, 206] on span "Total Admission Fee Entered *" at bounding box center [232, 211] width 178 height 11
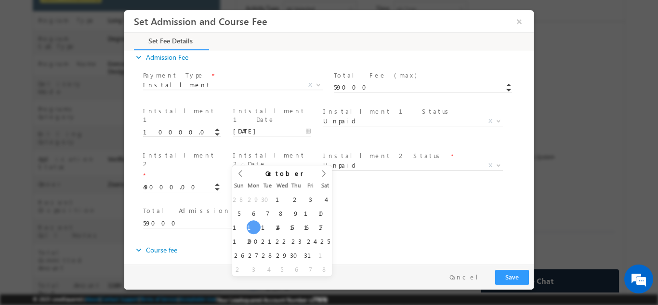
click at [280, 182] on input "13/10/2025" at bounding box center [272, 187] width 78 height 10
click at [322, 172] on icon at bounding box center [323, 173] width 7 height 7
type input "2026"
click at [322, 172] on icon at bounding box center [323, 173] width 7 height 7
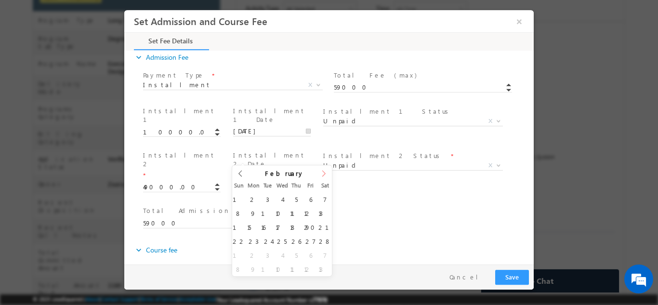
click at [322, 172] on icon at bounding box center [323, 173] width 7 height 7
type input "18/02/2026"
click at [359, 204] on div "Total Admission Fee Entered * 59000" at bounding box center [337, 222] width 393 height 36
click at [305, 182] on input "18/02/2026" at bounding box center [272, 187] width 78 height 10
click at [238, 174] on icon at bounding box center [240, 173] width 7 height 7
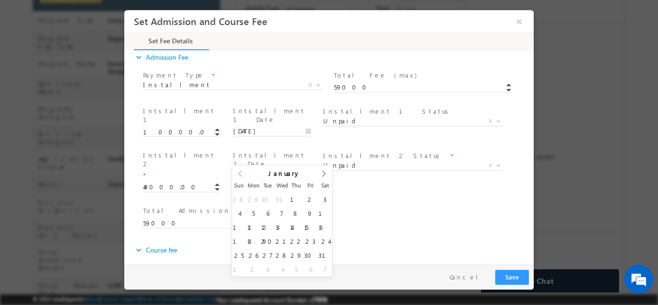
type input "2025"
click at [238, 174] on icon at bounding box center [240, 173] width 7 height 7
click at [238, 174] on div "September 2025" at bounding box center [282, 171] width 100 height 13
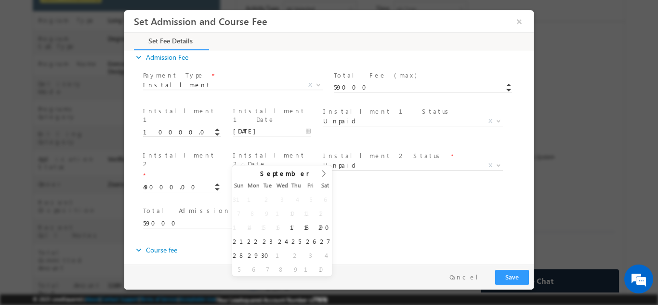
click at [238, 174] on div "September 2025" at bounding box center [282, 171] width 100 height 13
click at [251, 206] on div "Total Admission Fee Entered * 59000" at bounding box center [236, 217] width 187 height 23
click at [255, 182] on input "18/09/2025" at bounding box center [272, 187] width 78 height 10
click at [270, 184] on span "Tue" at bounding box center [268, 185] width 14 height 6
click at [391, 207] on div "Total Admission Fee Entered * 59000" at bounding box center [337, 222] width 393 height 36
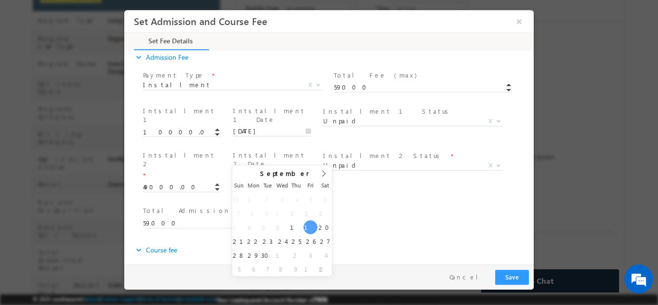
click at [252, 182] on input "19/09/2025" at bounding box center [272, 187] width 78 height 10
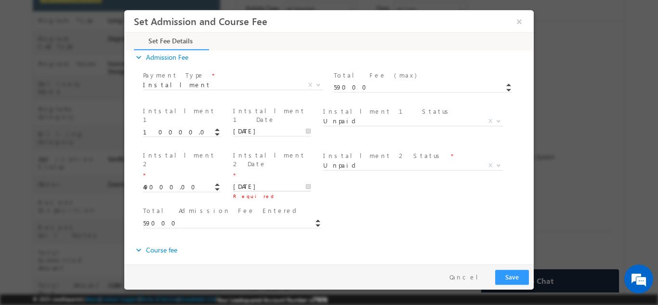
click at [304, 182] on input "[DATE]" at bounding box center [272, 187] width 78 height 10
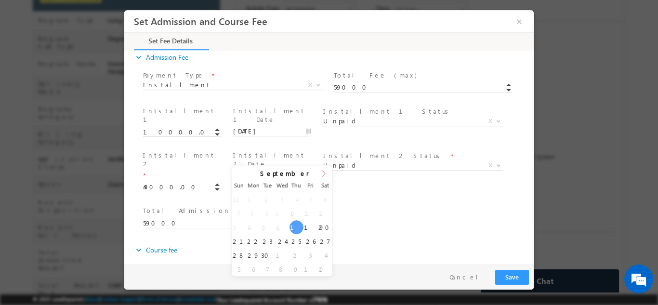
click at [326, 175] on icon at bounding box center [323, 173] width 7 height 7
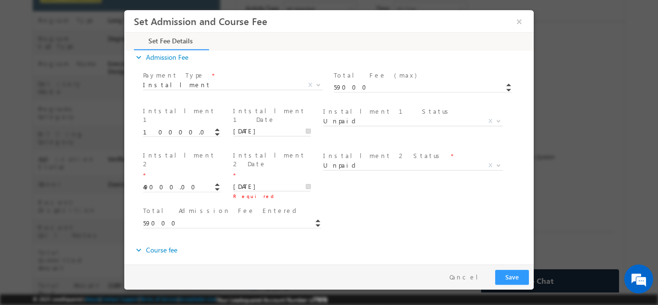
click at [353, 173] on span at bounding box center [412, 177] width 178 height 11
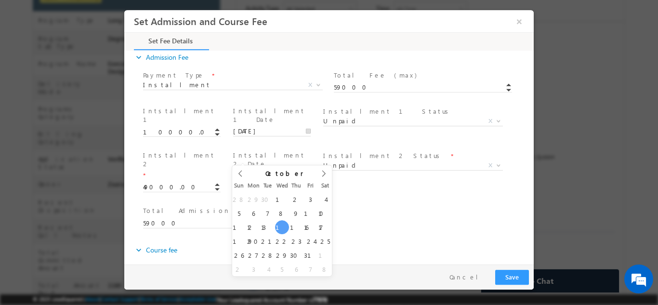
click at [263, 182] on input "15/10/2025" at bounding box center [272, 187] width 78 height 10
click at [274, 182] on input "16/10/2025" at bounding box center [272, 187] width 78 height 10
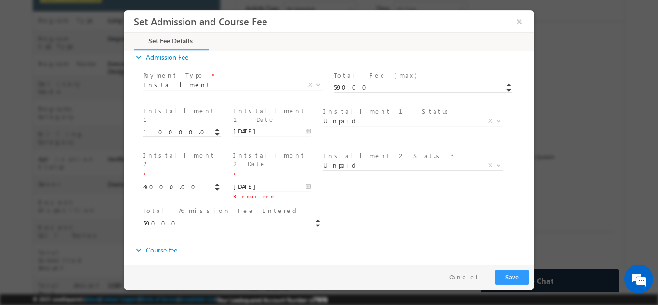
click at [346, 204] on div "Total Admission Fee Entered * 59000" at bounding box center [337, 222] width 393 height 36
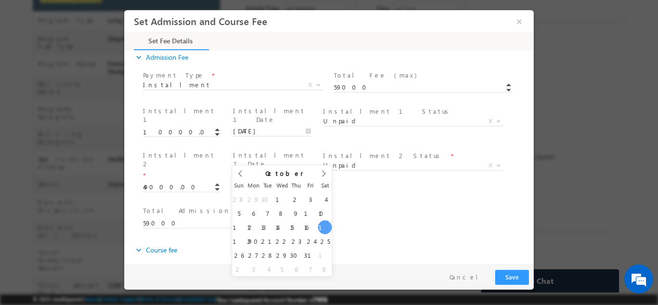
click at [305, 182] on input "18/10/2025" at bounding box center [272, 187] width 78 height 10
click at [236, 172] on div "October 2025" at bounding box center [282, 171] width 100 height 13
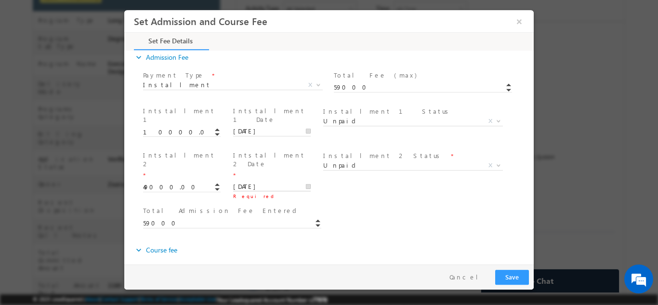
drag, startPoint x: 305, startPoint y: 155, endPoint x: 311, endPoint y: 180, distance: 25.9
click at [305, 182] on input "[DATE]" at bounding box center [272, 187] width 78 height 10
click at [341, 175] on div "Installment 2 Status * Paid Unpaid Unpaid X" at bounding box center [416, 166] width 191 height 36
click at [302, 182] on input "19/09/2025" at bounding box center [272, 187] width 78 height 10
click at [373, 204] on div "Total Admission Fee Entered * 59000" at bounding box center [337, 222] width 393 height 36
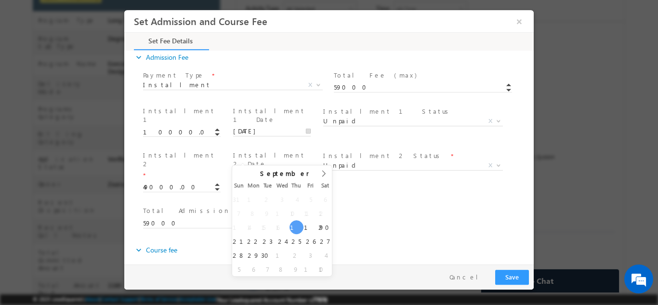
click at [305, 182] on input "[DATE]" at bounding box center [272, 187] width 78 height 10
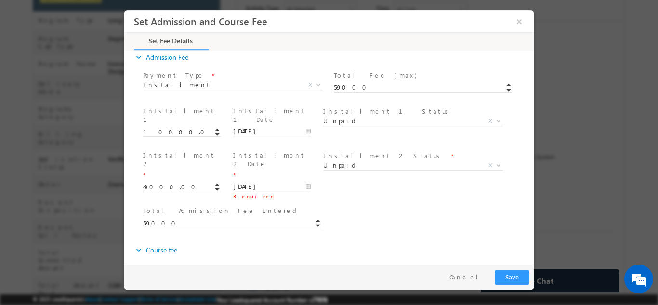
click at [293, 206] on span "Total Admission Fee Entered *" at bounding box center [232, 211] width 178 height 11
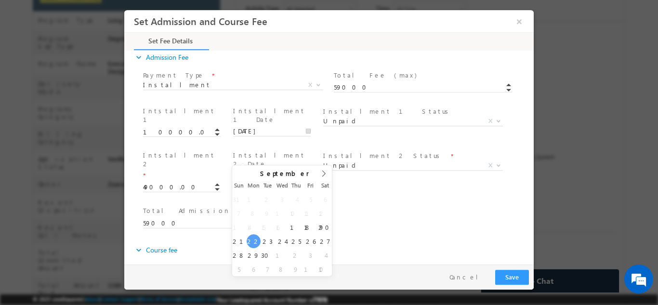
click at [306, 182] on input "22/09/2025" at bounding box center [272, 187] width 78 height 10
click at [319, 174] on span at bounding box center [324, 176] width 16 height 23
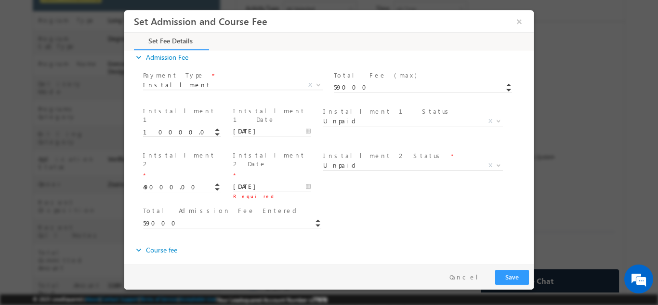
click at [345, 204] on div "Total Admission Fee Entered * 59000" at bounding box center [337, 222] width 393 height 36
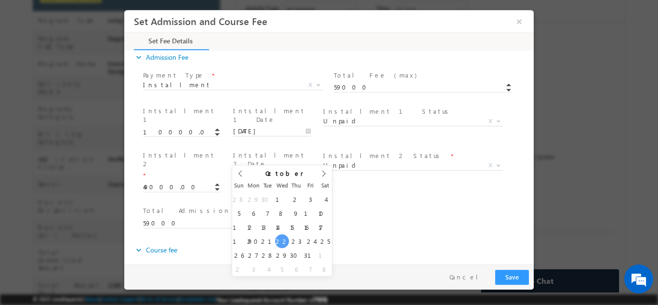
click at [259, 182] on input "22/10/2025" at bounding box center [272, 187] width 78 height 10
type input "23/10/2025"
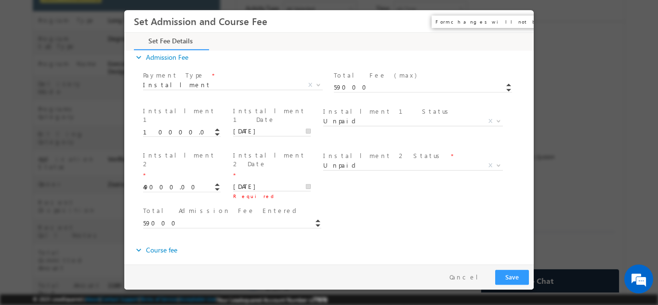
click at [522, 19] on button "×" at bounding box center [519, 21] width 16 height 18
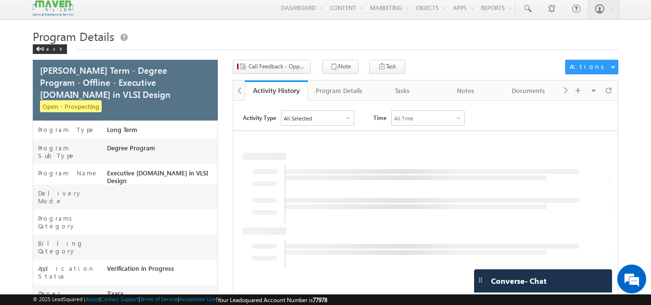
scroll to position [0, 0]
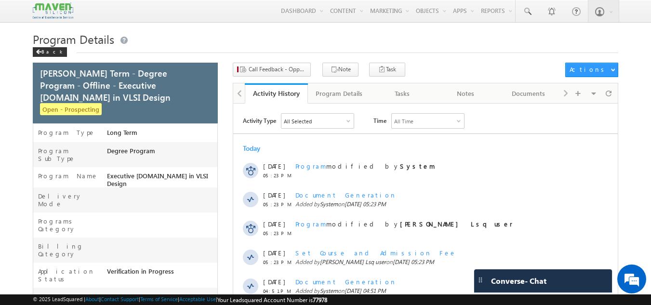
click at [235, 94] on div at bounding box center [239, 92] width 12 height 19
click at [48, 52] on div "Back" at bounding box center [50, 52] width 34 height 10
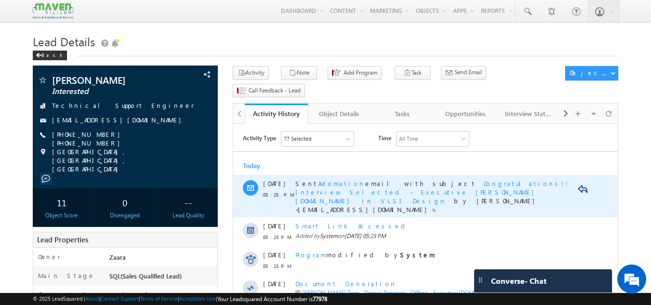
click at [459, 183] on span "Congratulations!! Interview Selected - Executive [PERSON_NAME][DOMAIN_NAME] in …" at bounding box center [432, 192] width 275 height 26
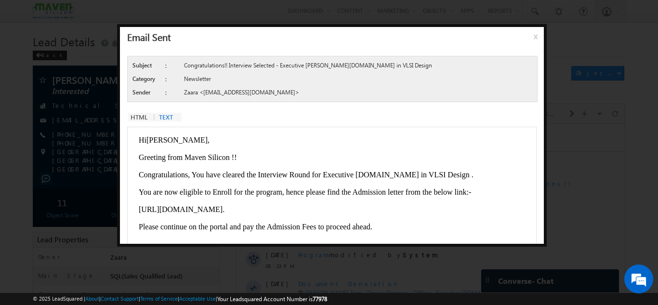
click at [534, 39] on span "x" at bounding box center [538, 39] width 8 height 17
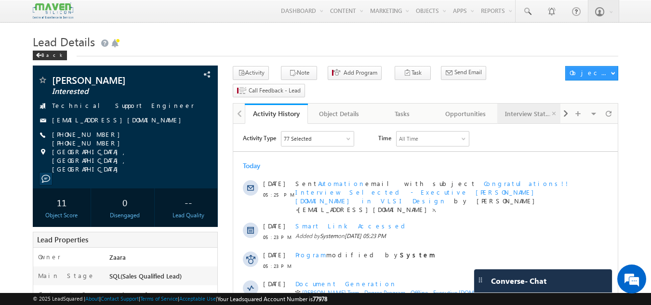
click at [560, 104] on link "Interview Status" at bounding box center [528, 114] width 63 height 20
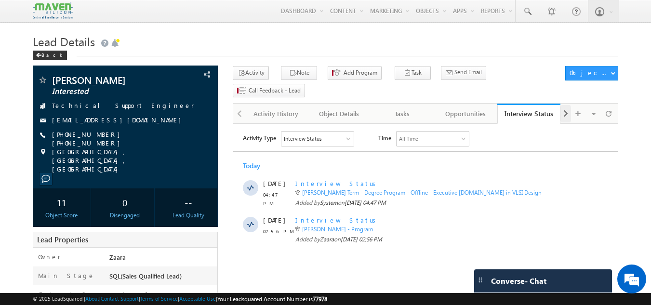
click at [565, 105] on span at bounding box center [566, 113] width 6 height 17
click at [566, 105] on span at bounding box center [566, 113] width 6 height 17
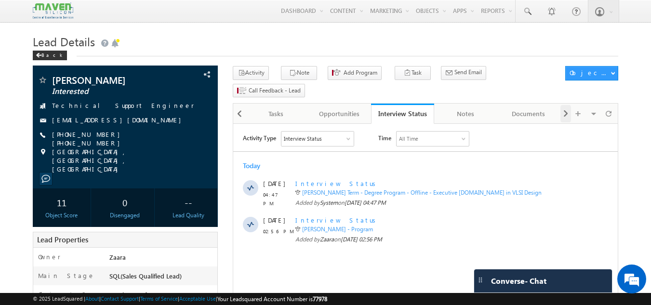
click at [566, 105] on span at bounding box center [566, 113] width 6 height 17
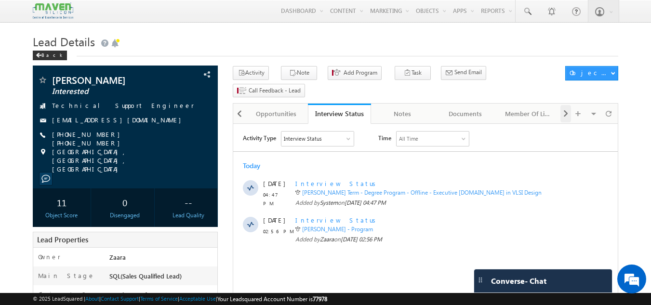
click at [566, 105] on span at bounding box center [566, 113] width 6 height 17
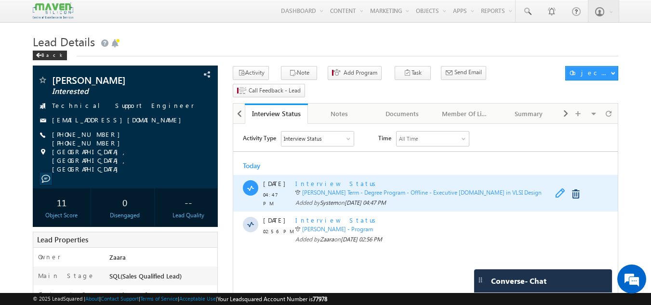
click at [561, 195] on span at bounding box center [562, 194] width 15 height 12
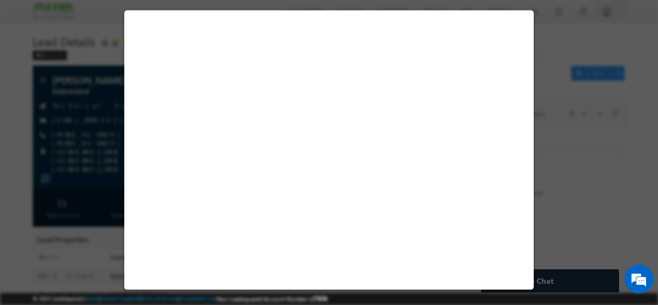
select select "Long Term"
select select "Degree Program"
select select "Executive [DOMAIN_NAME] in VLSI Design"
select select "Yes"
select select "Accepted"
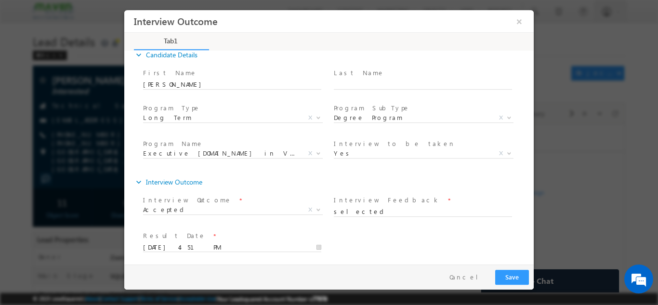
scroll to position [15, 0]
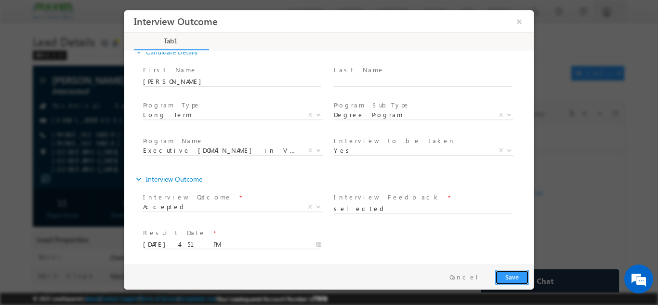
click at [509, 273] on button "Save" at bounding box center [512, 276] width 34 height 15
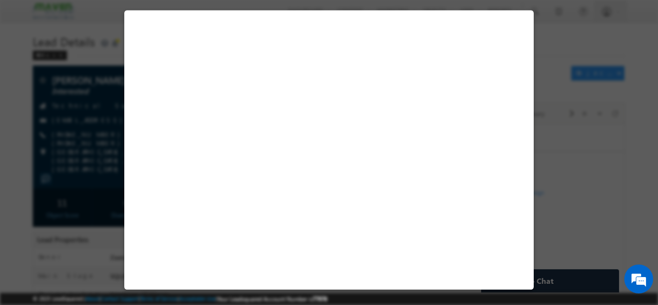
select select "Long Term"
select select "Degree Program"
select select "Executive [DOMAIN_NAME] in VLSI Design"
select select "PESMTECH02"
select select "Nov Cohort"
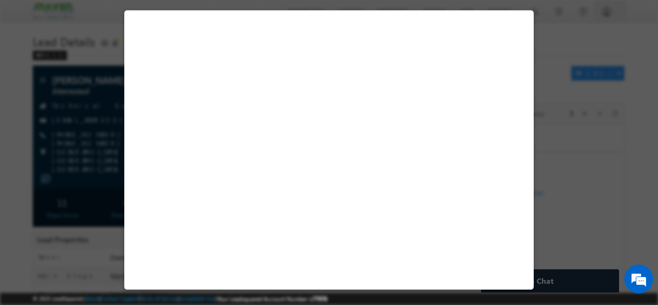
select select "Installment"
select select "Unpaid"
select select "Yes"
select select "30"
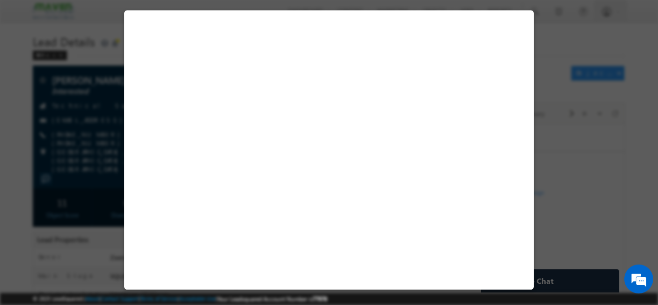
select select "Installment"
select select "2"
select select "Unpaid"
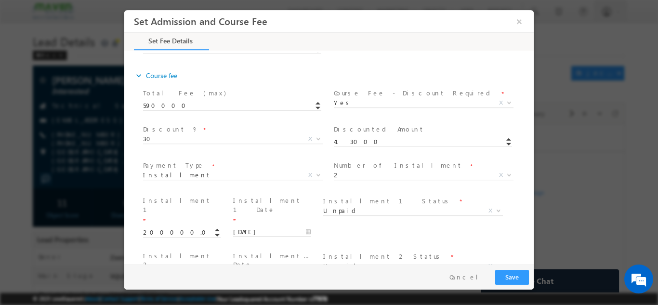
scroll to position [455, 0]
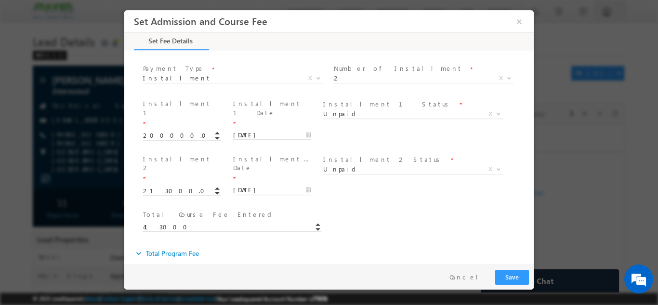
click at [224, 276] on span "X" at bounding box center [233, 281] width 180 height 10
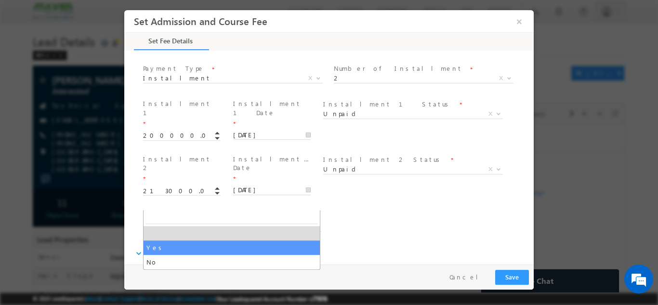
select select "Yes"
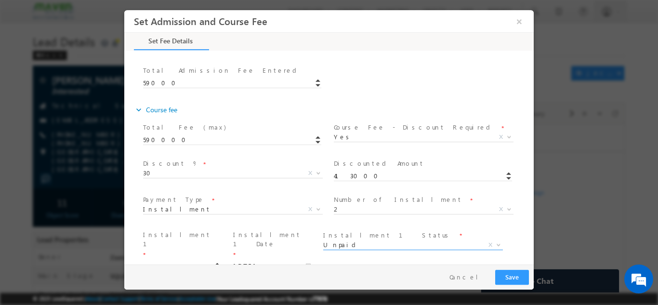
scroll to position [323, 0]
click at [163, 263] on input "200000.00" at bounding box center [182, 268] width 78 height 10
click at [186, 169] on span "30" at bounding box center [221, 173] width 157 height 9
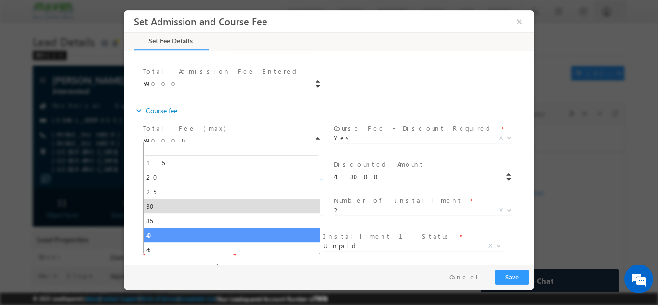
scroll to position [31, 0]
type input "354000"
select select "40"
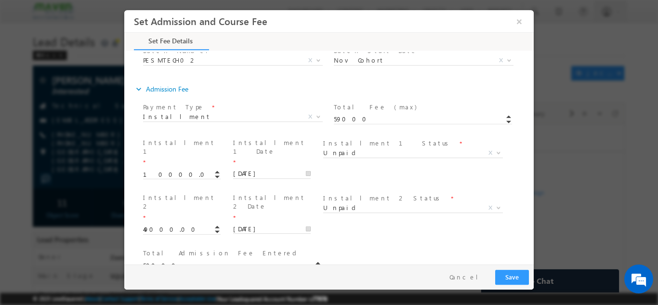
scroll to position [142, 0]
click at [367, 246] on div "Total Admission Fee Entered * 59000" at bounding box center [337, 264] width 393 height 36
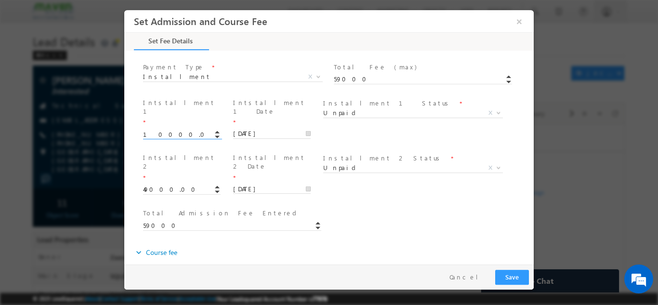
scroll to position [181, 0]
click at [205, 266] on div "Total Fee (max) * 590000" at bounding box center [236, 277] width 187 height 23
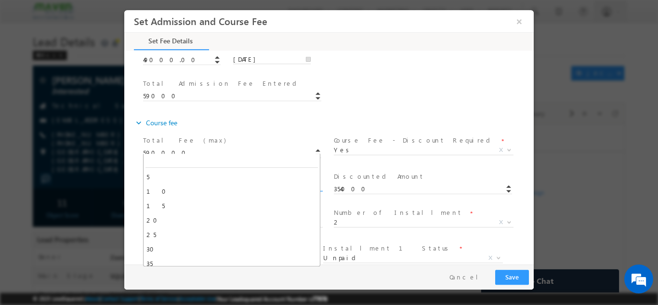
scroll to position [72, 0]
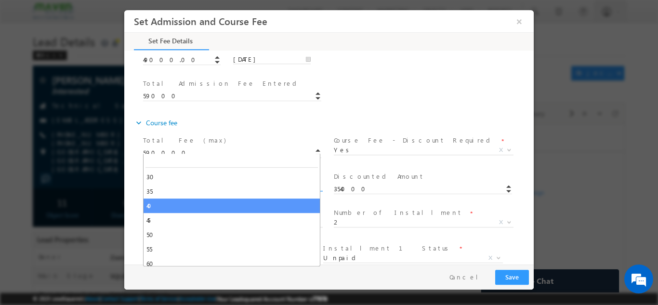
click at [242, 181] on span "40" at bounding box center [221, 185] width 157 height 9
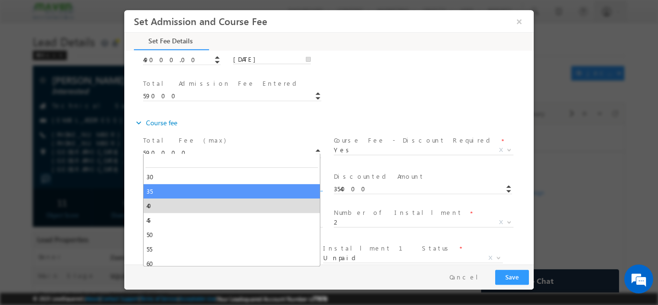
type input "383500"
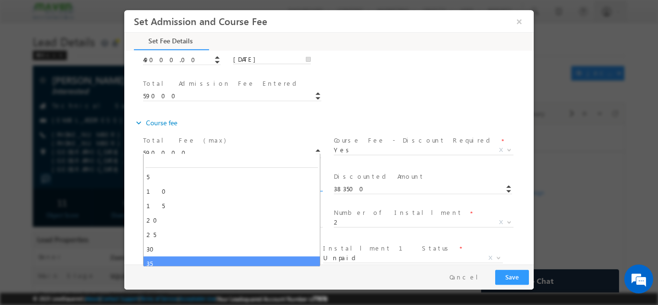
click at [175, 181] on span "35" at bounding box center [221, 185] width 157 height 9
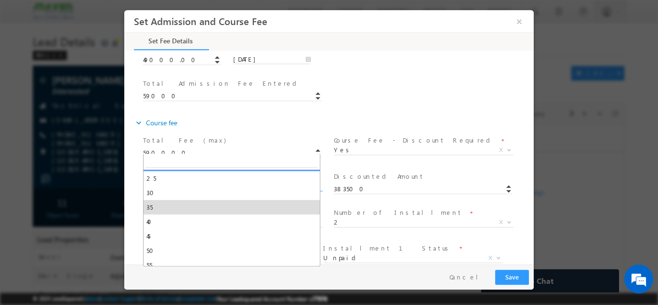
scroll to position [57, 0]
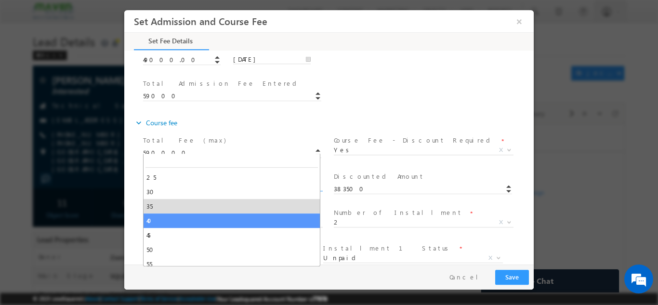
select select "40"
type input "354000"
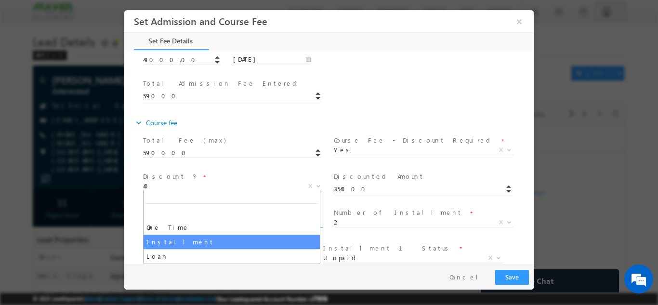
click at [143, 217] on span "Installment" at bounding box center [221, 221] width 157 height 9
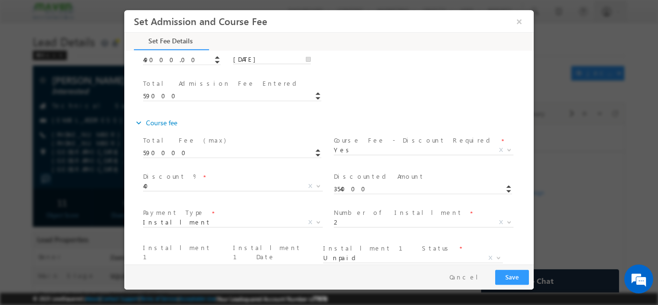
click at [134, 176] on div "Total Fee (max) * 590000 Course Fee - Discount Required * Yes No Yes X Discount…" at bounding box center [334, 260] width 400 height 254
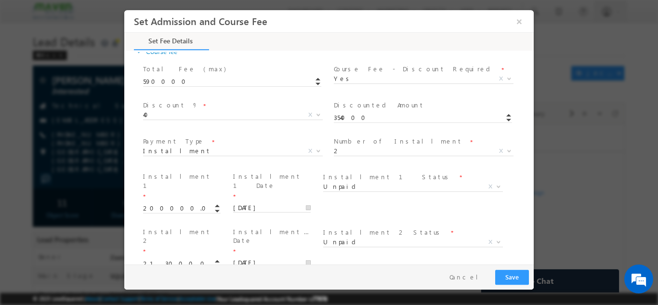
scroll to position [382, 0]
click at [162, 204] on input "200000.00" at bounding box center [182, 209] width 78 height 10
click at [175, 204] on input "200000.00" at bounding box center [182, 209] width 78 height 10
type input "2"
type input "150000.00"
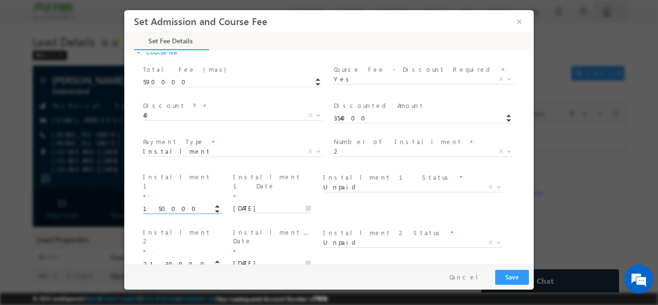
type input "363000"
click at [418, 193] on span at bounding box center [412, 198] width 178 height 11
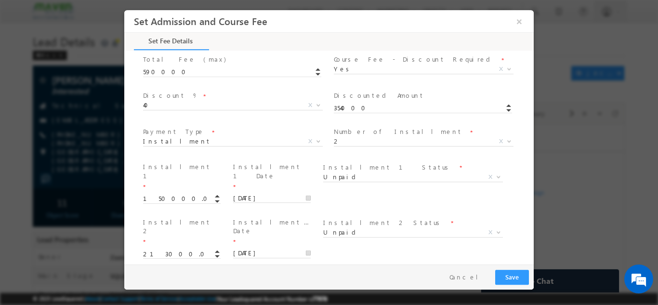
scroll to position [391, 0]
click at [167, 250] on input "213000.00" at bounding box center [182, 255] width 78 height 10
click at [153, 250] on input "213000.00" at bounding box center [182, 255] width 78 height 10
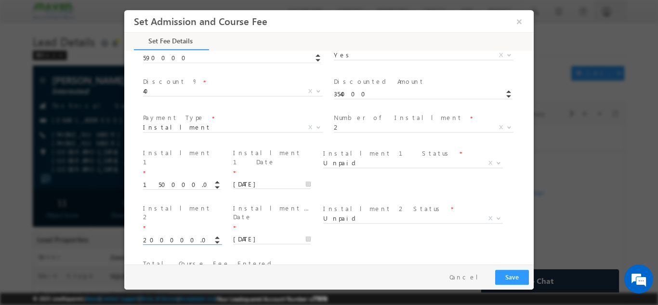
scroll to position [404, 0]
type input "200000.00"
type input "350000"
click at [163, 181] on input "150000.00" at bounding box center [182, 186] width 78 height 10
click at [173, 181] on input "150000.00" at bounding box center [182, 186] width 78 height 10
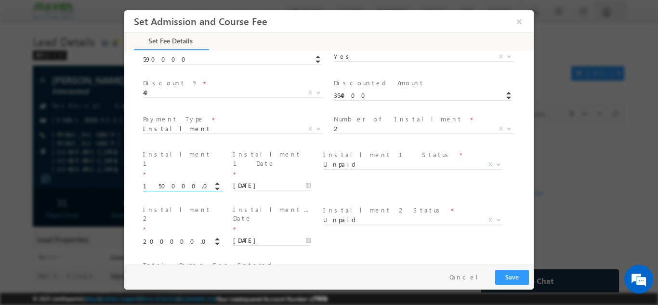
click at [156, 181] on input "150000.00" at bounding box center [182, 186] width 78 height 10
type input "200000.00"
type input "400000"
click at [157, 237] on input "200000.00" at bounding box center [182, 242] width 78 height 10
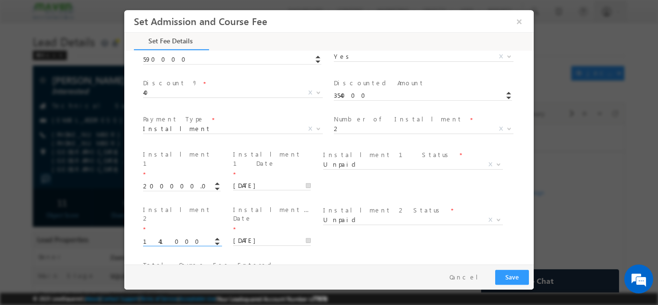
type input "141000.00"
type input "341000"
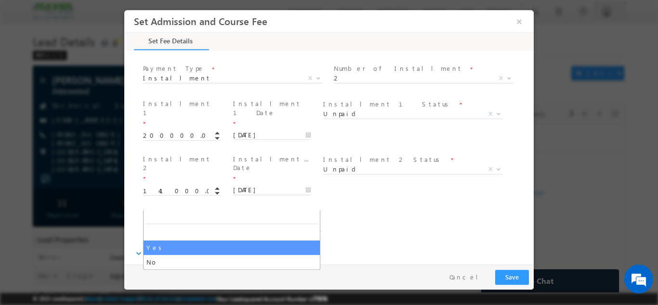
click at [155, 276] on span "Yes" at bounding box center [221, 280] width 157 height 9
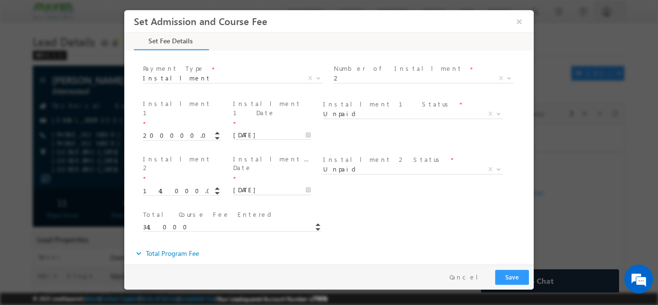
click at [196, 264] on div "Set fee * Yes No Yes X" at bounding box center [236, 282] width 191 height 36
click at [348, 278] on span "472000" at bounding box center [427, 283] width 187 height 11
drag, startPoint x: 348, startPoint y: 204, endPoint x: 354, endPoint y: 235, distance: 31.0
click at [354, 264] on div "Set fee * Yes No Yes X Total Program Fee * 472000 *" at bounding box center [334, 300] width 400 height 72
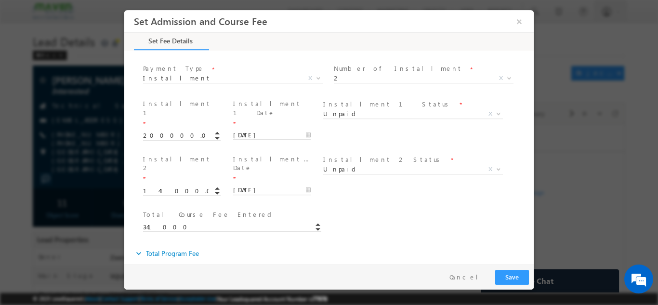
click at [354, 302] on span "GST *" at bounding box center [423, 307] width 178 height 11
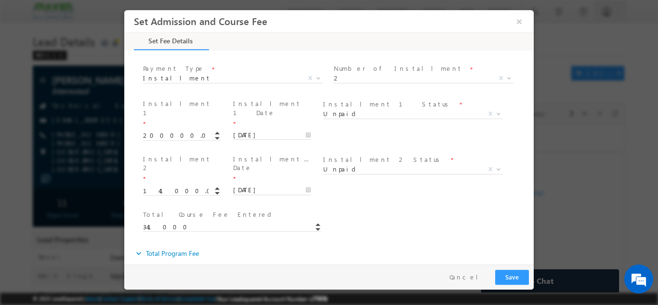
click at [385, 207] on div "Loan ID * Total Course Fee Entered * 341000" at bounding box center [337, 225] width 393 height 36
click at [445, 207] on div "Loan ID * Total Course Fee Entered * 341000" at bounding box center [337, 225] width 393 height 36
click at [507, 266] on div "Total Program Fee * 472000" at bounding box center [427, 277] width 187 height 23
click at [412, 152] on div "Installment 2 Status * Unpaid Paid Unpaid X" at bounding box center [416, 170] width 191 height 36
click at [373, 207] on div "Loan ID * Total Course Fee Entered * 341000" at bounding box center [337, 225] width 393 height 36
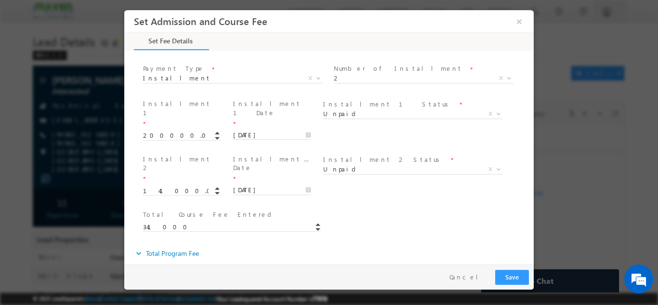
click at [377, 207] on div "Loan ID * Total Course Fee Entered * 341000" at bounding box center [337, 225] width 393 height 36
click at [378, 207] on div "Loan ID * Total Course Fee Entered * 341000" at bounding box center [337, 225] width 393 height 36
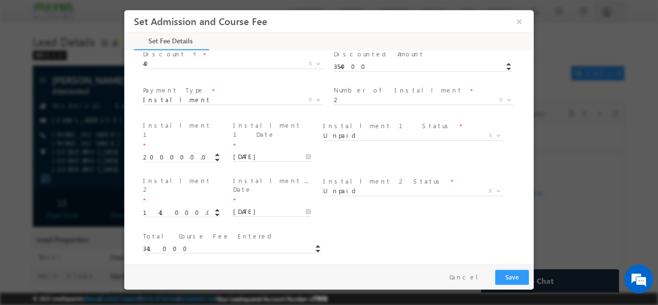
scroll to position [434, 0]
click at [346, 266] on div "expand_more Total Program Fee" at bounding box center [334, 274] width 400 height 17
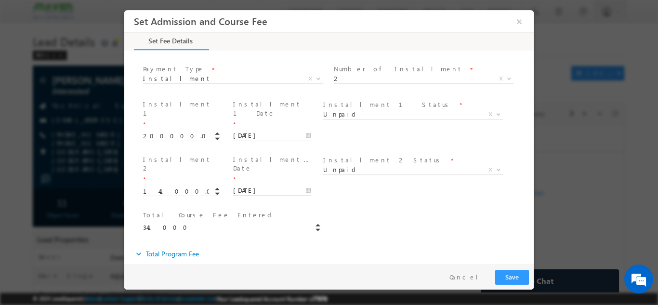
scroll to position [455, 0]
click at [357, 207] on div "Loan ID * Total Course Fee Entered * 341000" at bounding box center [337, 225] width 393 height 36
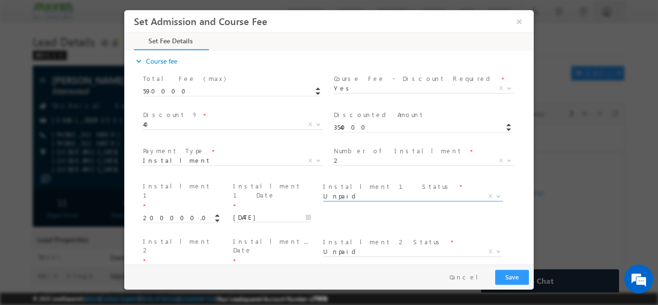
scroll to position [372, 0]
click at [147, 269] on input "141000.00" at bounding box center [182, 274] width 78 height 10
drag, startPoint x: 269, startPoint y: 226, endPoint x: 155, endPoint y: 196, distance: 118.5
click at [155, 269] on input "141000.00" at bounding box center [182, 274] width 78 height 10
type input "150000.00"
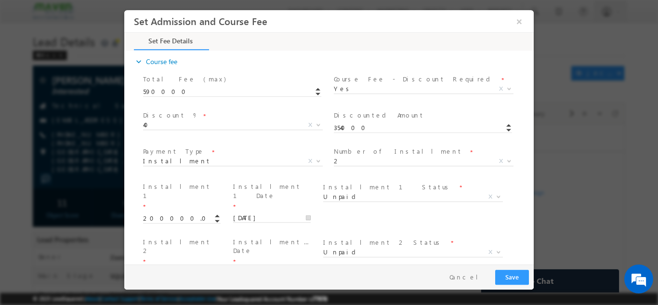
type input "350000"
click at [347, 290] on div "Loan ID * Total Course Fee Entered * 350000" at bounding box center [337, 308] width 393 height 36
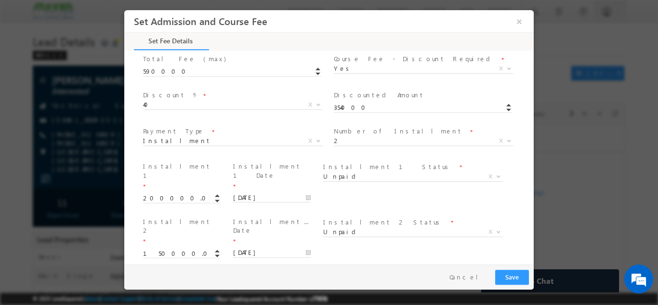
scroll to position [455, 0]
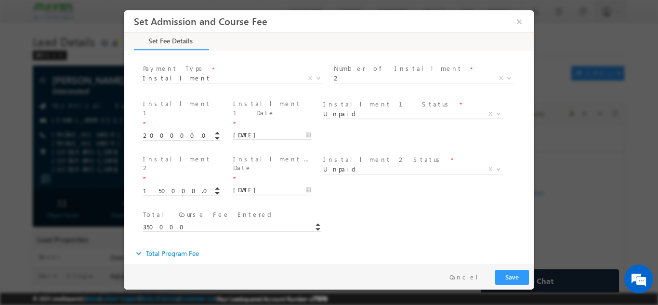
click at [368, 207] on div "Loan ID * Total Course Fee Entered * 350000" at bounding box center [337, 225] width 393 height 36
click at [279, 278] on span "Yes X" at bounding box center [233, 283] width 180 height 10
click at [308, 276] on span "X" at bounding box center [310, 280] width 4 height 9
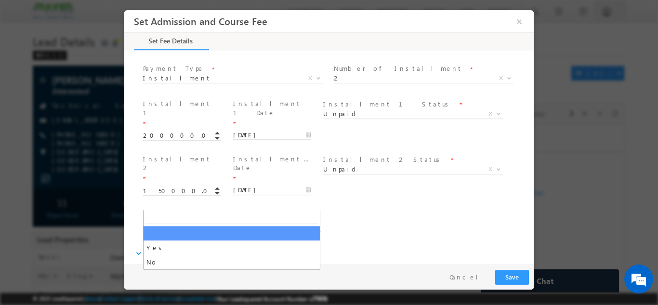
click at [316, 279] on b at bounding box center [319, 280] width 6 height 3
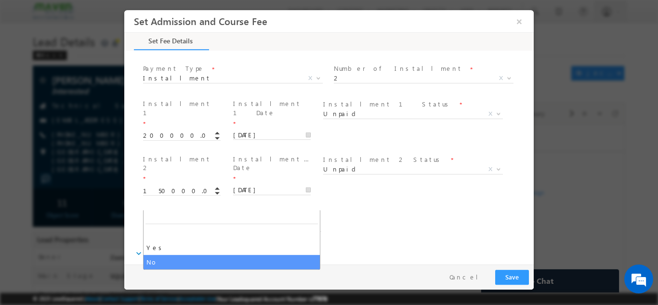
click at [314, 274] on span at bounding box center [318, 280] width 10 height 13
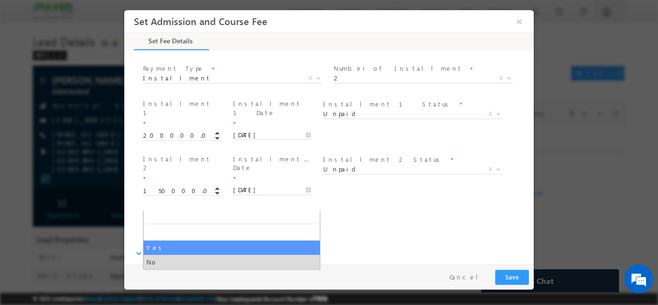
select select "Yes"
type input "409000"
type input "346610.17"
type input "62389.83"
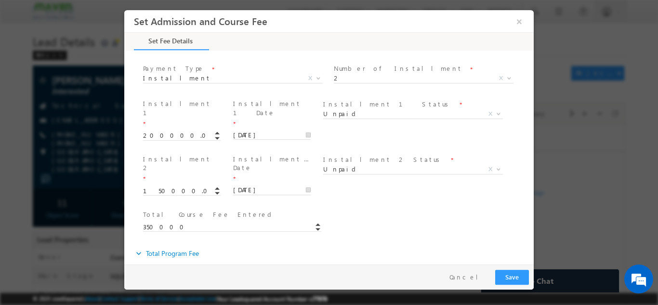
click at [411, 207] on div "Loan ID * Total Course Fee Entered * 350000" at bounding box center [337, 225] width 393 height 36
click at [413, 244] on div "expand_more Total Program Fee" at bounding box center [334, 252] width 400 height 17
click at [508, 275] on button "Save" at bounding box center [512, 276] width 34 height 15
click at [511, 281] on button "Save" at bounding box center [512, 276] width 34 height 15
click at [153, 186] on input "150000.00" at bounding box center [182, 191] width 78 height 10
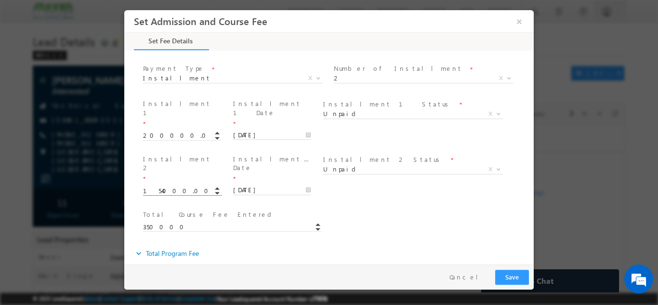
type input "154000.00"
type input "354000"
click at [367, 207] on div "Loan ID * Total Course Fee Entered * 354000" at bounding box center [337, 225] width 393 height 36
click at [427, 244] on div "expand_more Total Program Fee" at bounding box center [334, 252] width 400 height 17
click at [273, 277] on span "Yes No Yes X" at bounding box center [236, 283] width 187 height 12
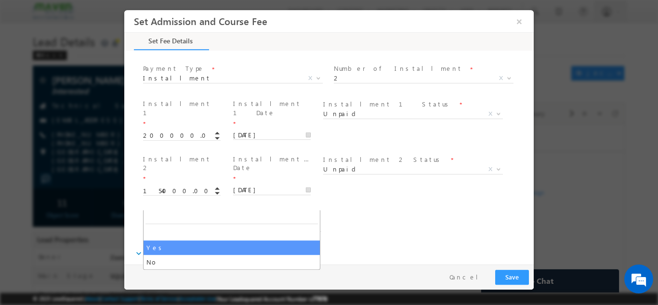
click at [255, 276] on span "Yes" at bounding box center [221, 280] width 157 height 9
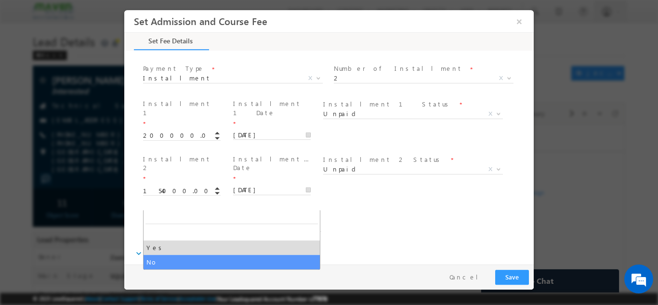
select select "No"
type input "472000"
type input "400000"
type input "72000"
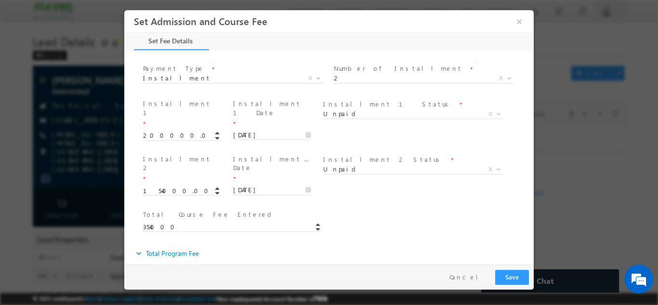
click at [218, 276] on span "No" at bounding box center [221, 280] width 157 height 9
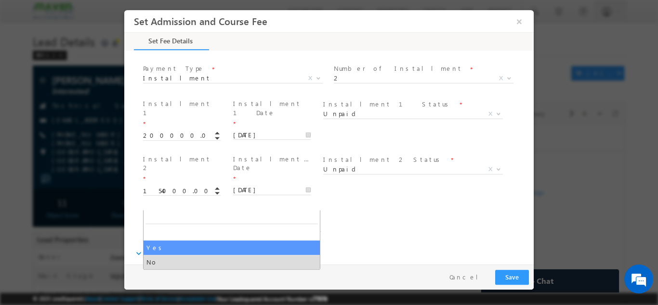
select select "Yes"
type input "413000"
type input "350000"
type input "63000"
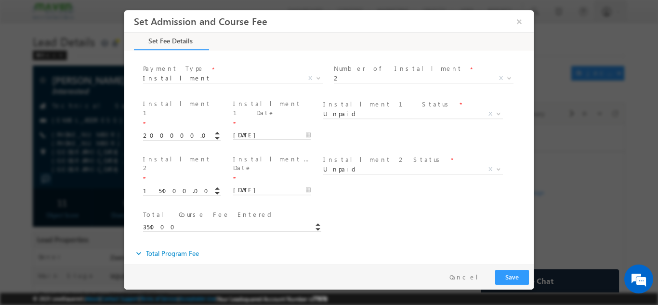
click at [483, 207] on div "Loan ID * Total Course Fee Entered * 354000" at bounding box center [337, 225] width 393 height 36
click at [522, 264] on div "Set fee * Yes No Yes X Total Program Fee * 413000" at bounding box center [337, 282] width 393 height 36
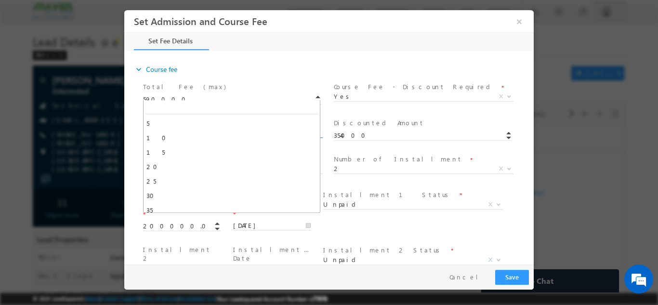
scroll to position [72, 0]
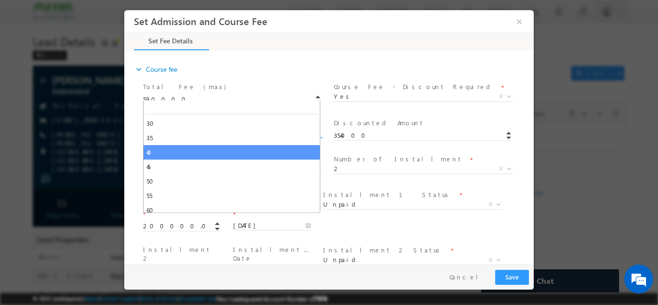
click at [209, 128] on span "40" at bounding box center [221, 132] width 157 height 9
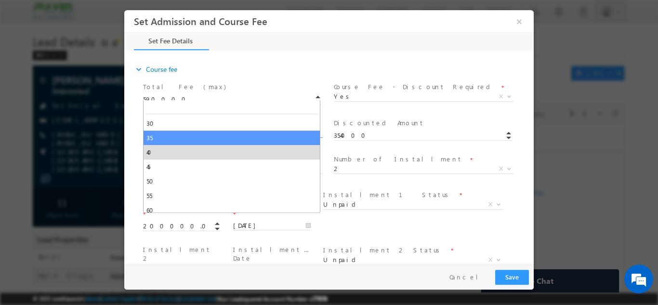
select select "35"
type input "383500"
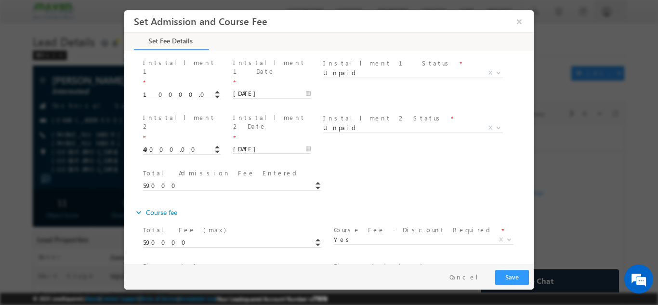
scroll to position [214, 0]
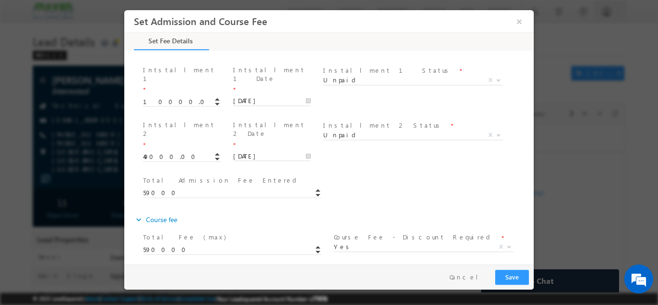
click at [188, 278] on span "35" at bounding box center [221, 282] width 157 height 9
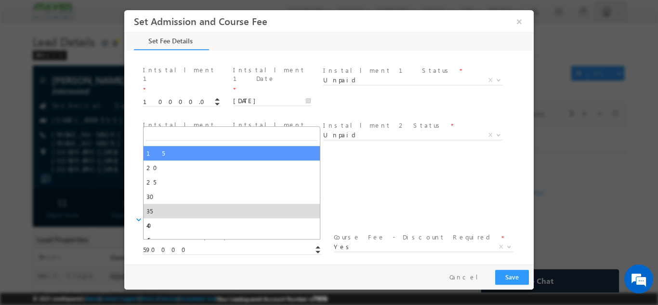
scroll to position [48, 0]
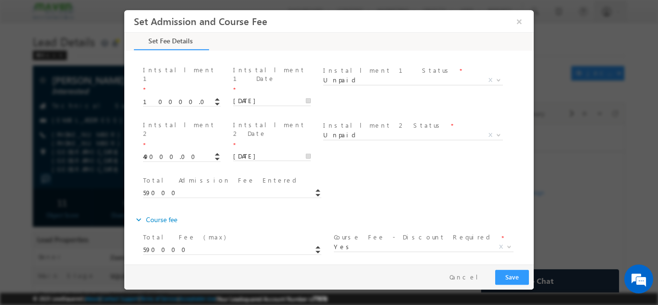
click at [353, 173] on div "Total Admission Fee Entered * 59000" at bounding box center [337, 191] width 393 height 36
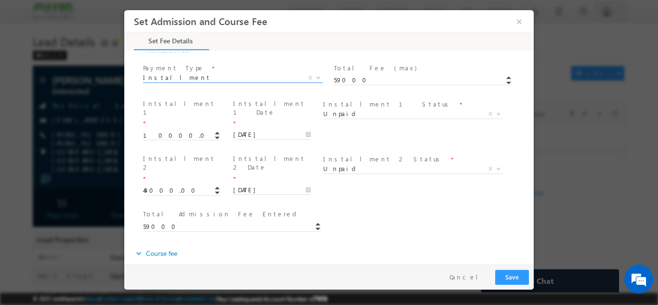
scroll to position [262, 0]
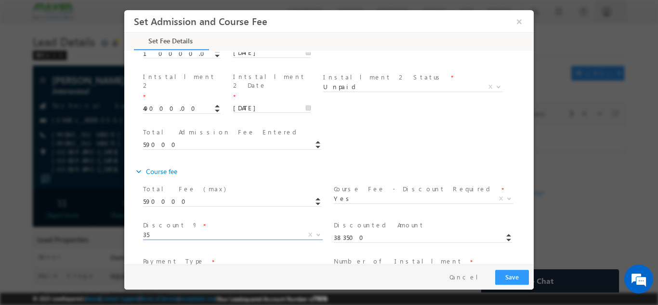
click at [158, 230] on span "35" at bounding box center [221, 234] width 157 height 9
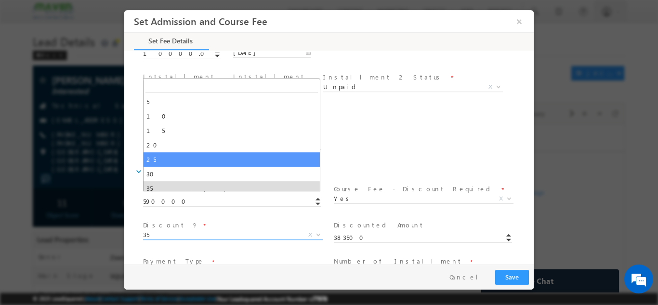
scroll to position [48, 0]
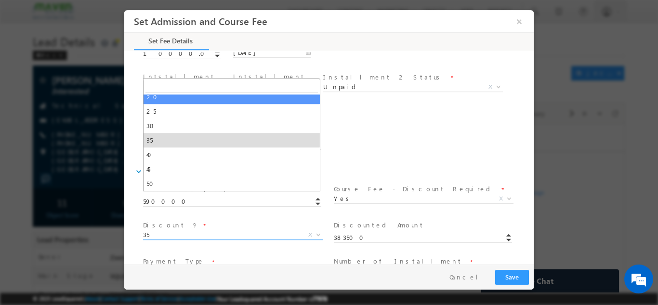
click at [409, 125] on div "Total Admission Fee Entered * 59000" at bounding box center [337, 143] width 393 height 36
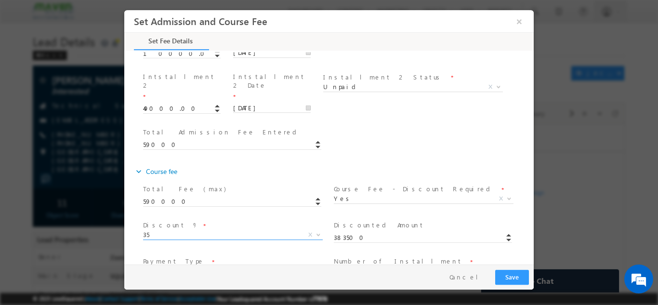
click at [166, 230] on span "35" at bounding box center [221, 234] width 157 height 9
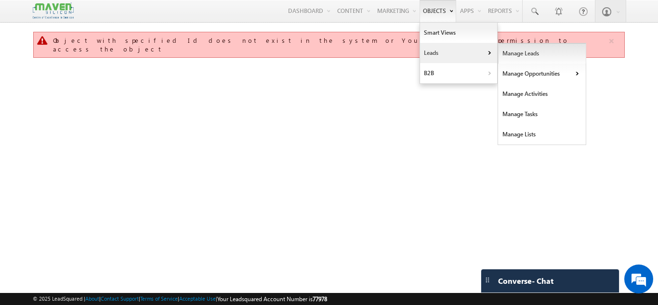
click at [514, 54] on link "Manage Leads" at bounding box center [542, 53] width 88 height 20
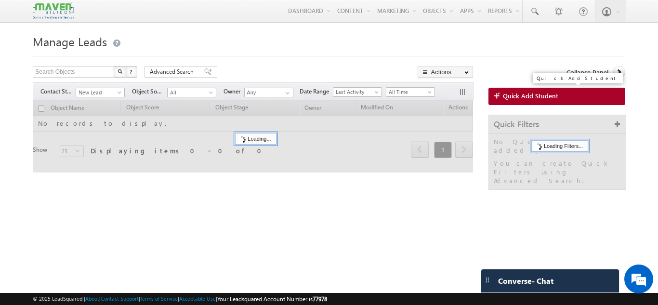
click at [529, 96] on span "Quick Add Student" at bounding box center [530, 96] width 55 height 9
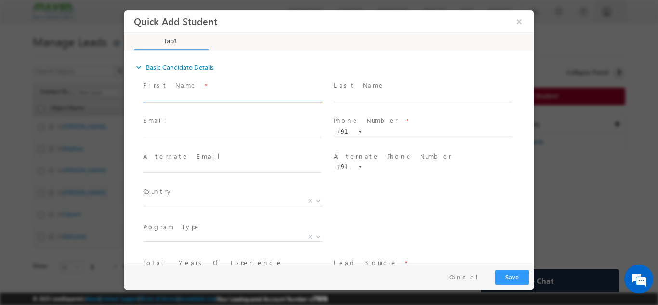
click at [157, 95] on input "text" at bounding box center [232, 97] width 178 height 10
click at [292, 97] on input "[PERSON_NAME] SOMANJERI [EMAIL_ADDRESS][DOMAIN_NAME] 8885264608" at bounding box center [232, 97] width 178 height 10
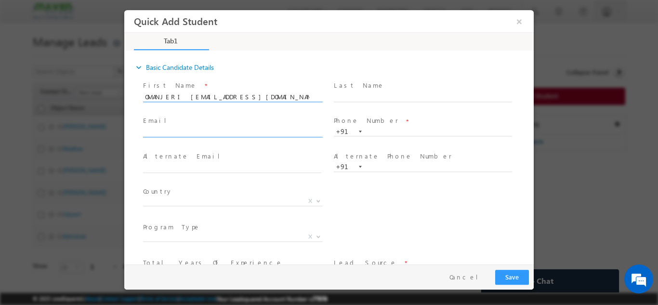
scroll to position [0, 42]
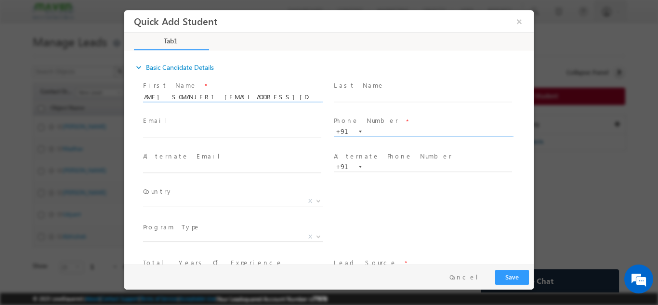
type input "[PERSON_NAME] SOMANJERI [EMAIL_ADDRESS][DOMAIN_NAME]"
click at [380, 132] on input "text" at bounding box center [423, 132] width 178 height 10
paste input "8885264608"
type input "8885264608"
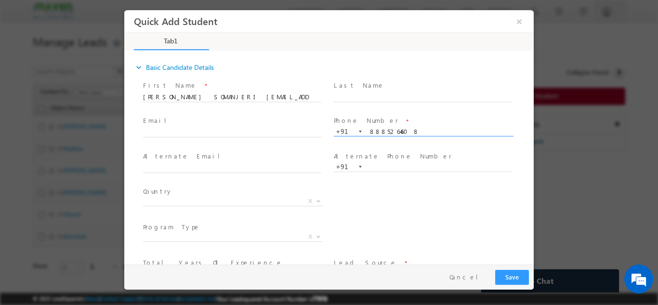
click at [375, 139] on span at bounding box center [423, 140] width 178 height 11
drag, startPoint x: 239, startPoint y: 95, endPoint x: 249, endPoint y: 94, distance: 9.6
click at [249, 94] on input "[PERSON_NAME] SOMANJERI [EMAIL_ADDRESS][DOMAIN_NAME]" at bounding box center [232, 97] width 178 height 10
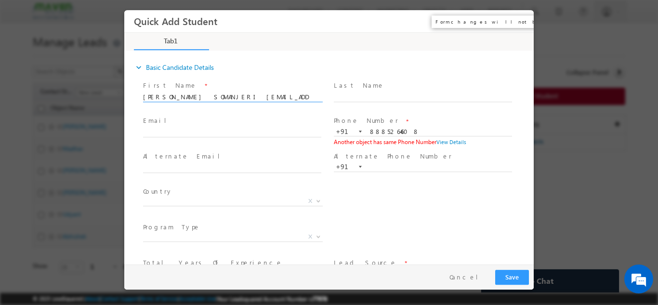
click at [518, 26] on button "×" at bounding box center [519, 21] width 16 height 18
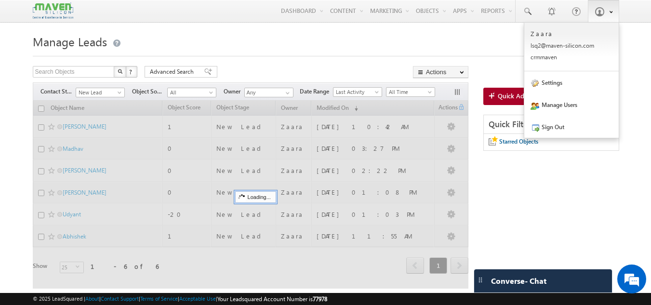
click at [602, 12] on span at bounding box center [600, 12] width 10 height 10
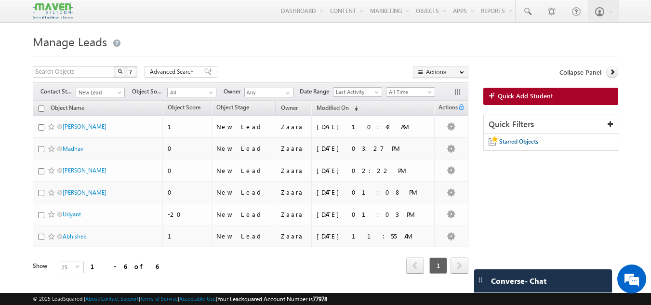
click at [339, 53] on div at bounding box center [326, 53] width 586 height 6
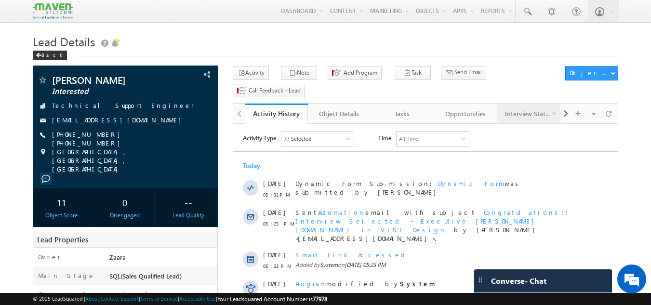
click at [544, 108] on div "Interview Status" at bounding box center [528, 114] width 47 height 12
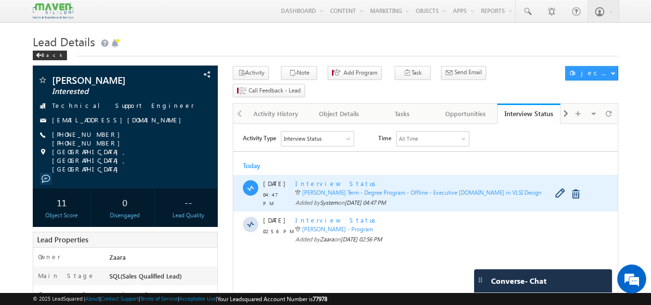
click at [336, 184] on span "Interview Status" at bounding box center [337, 183] width 84 height 8
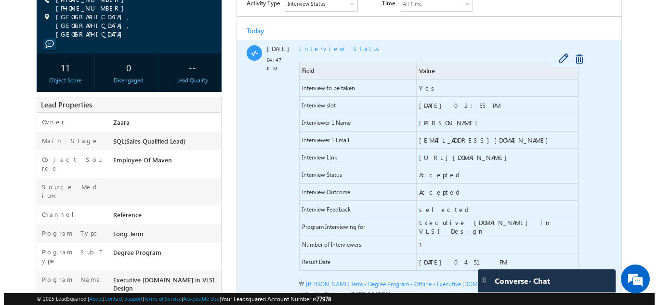
scroll to position [48, 0]
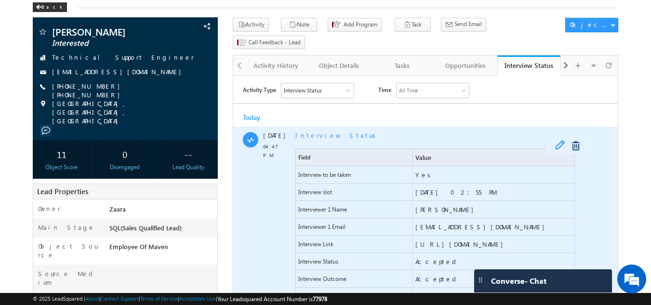
click at [557, 144] on span at bounding box center [562, 146] width 15 height 12
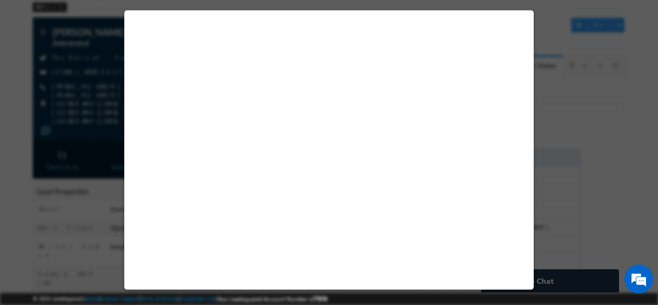
select select "Long Term"
select select "Degree Program"
select select "Executive [DOMAIN_NAME] in VLSI Design"
select select "Yes"
select select "Accepted"
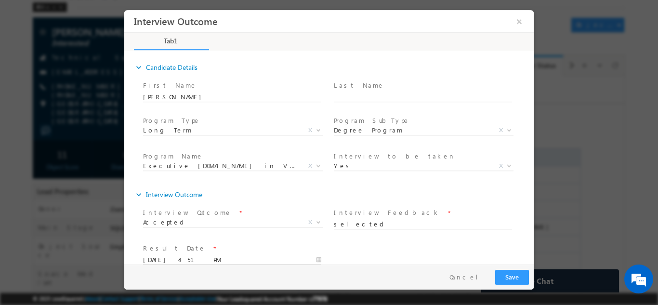
scroll to position [15, 0]
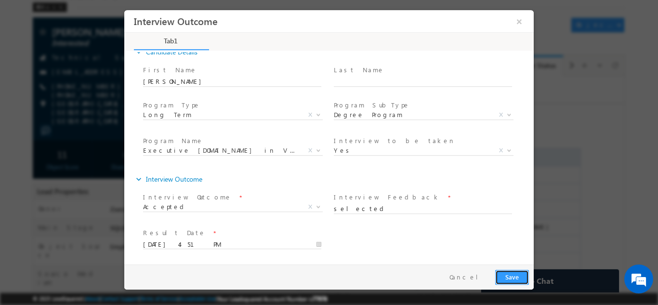
click at [509, 280] on button "Save" at bounding box center [512, 276] width 34 height 15
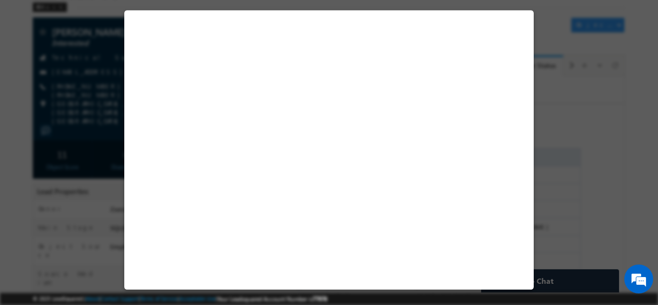
select select "Long Term"
select select "Degree Program"
select select "Executive [DOMAIN_NAME] in VLSI Design"
select select "PESMTECH02"
select select "Nov Cohort"
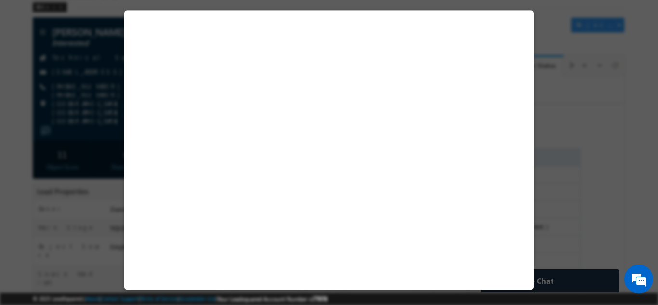
select select "Installment"
select select "Unpaid"
select select "Yes"
select select "30"
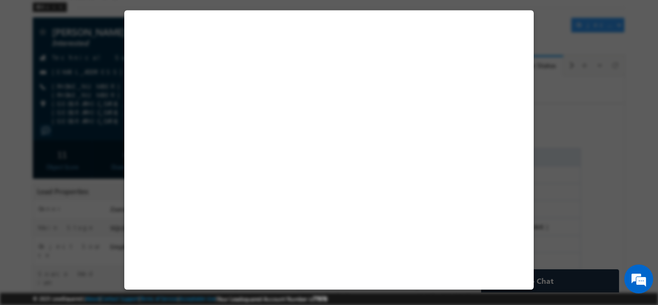
select select "Installment"
select select "2"
select select "Unpaid"
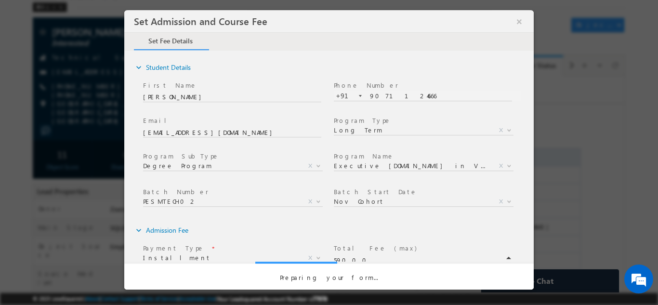
scroll to position [0, 0]
select select "30"
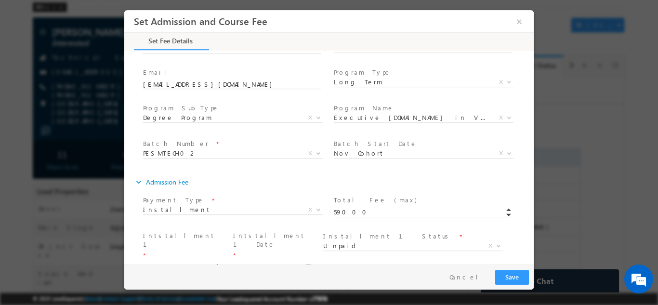
scroll to position [241, 0]
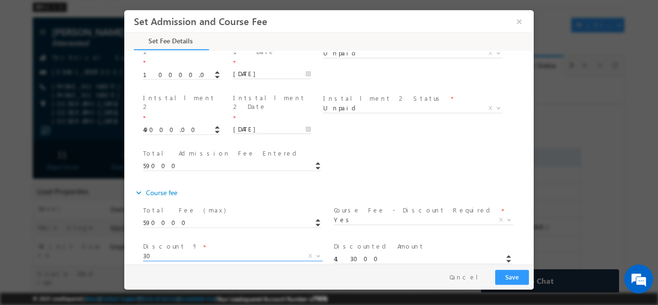
click at [173, 251] on span "30" at bounding box center [221, 255] width 157 height 9
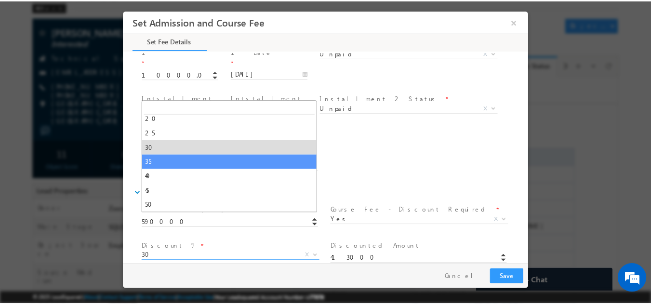
scroll to position [96, 0]
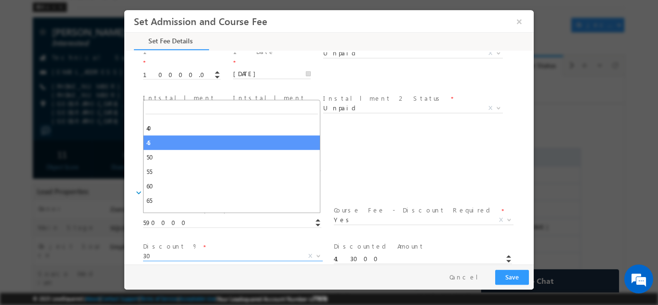
click at [372, 114] on span at bounding box center [412, 119] width 178 height 11
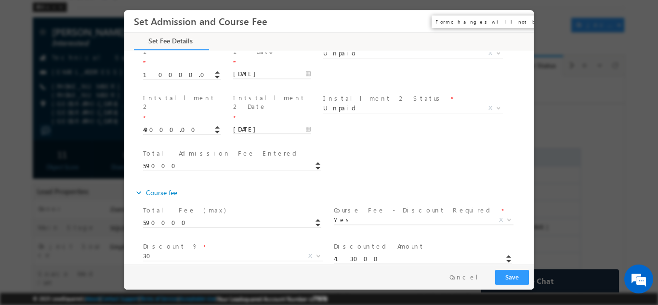
click at [518, 24] on button "×" at bounding box center [519, 21] width 16 height 18
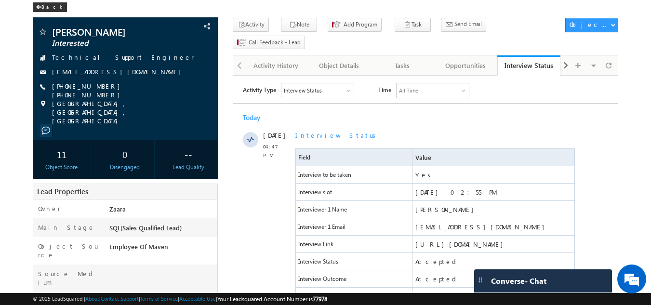
scroll to position [0, 0]
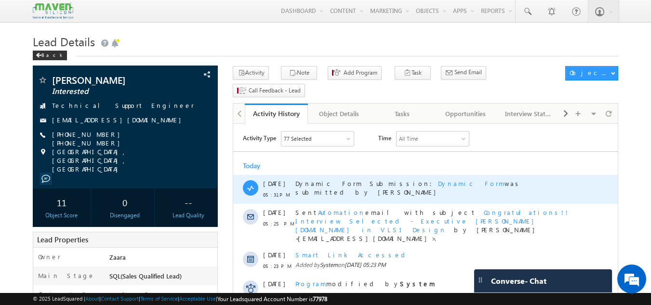
scroll to position [48, 0]
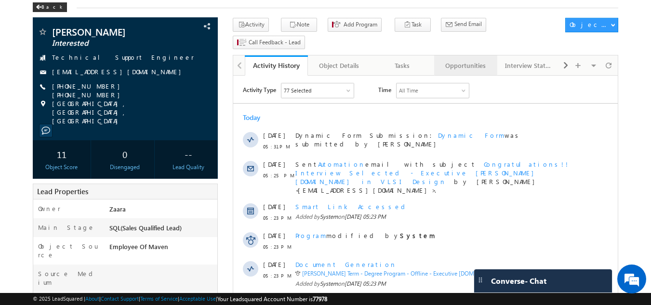
click at [471, 60] on div "Opportunities" at bounding box center [465, 66] width 47 height 12
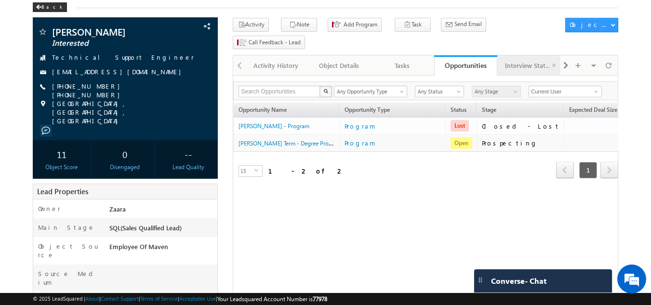
scroll to position [0, 0]
click at [523, 60] on div "Interview Status" at bounding box center [528, 66] width 47 height 12
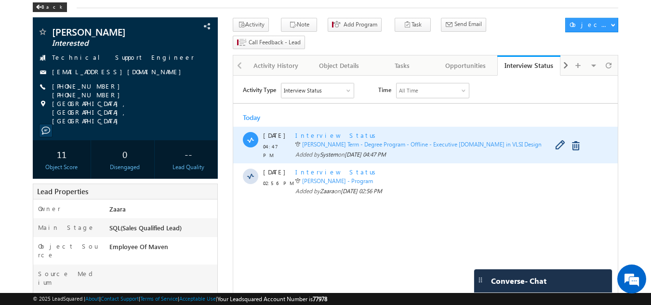
click at [315, 134] on span "Interview Status" at bounding box center [337, 135] width 84 height 8
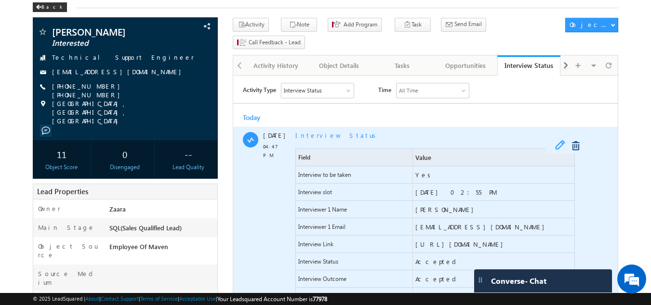
click at [557, 148] on span at bounding box center [562, 146] width 15 height 12
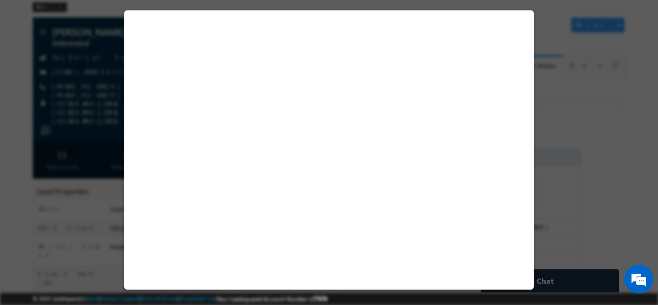
select select "Long Term"
select select "Degree Program"
select select "Executive [DOMAIN_NAME] in VLSI Design"
select select "Yes"
select select "Accepted"
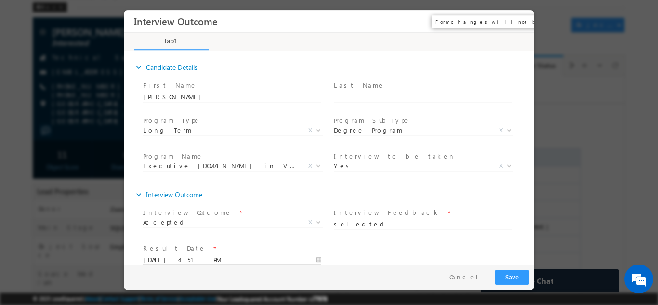
click at [516, 20] on button "×" at bounding box center [519, 21] width 16 height 18
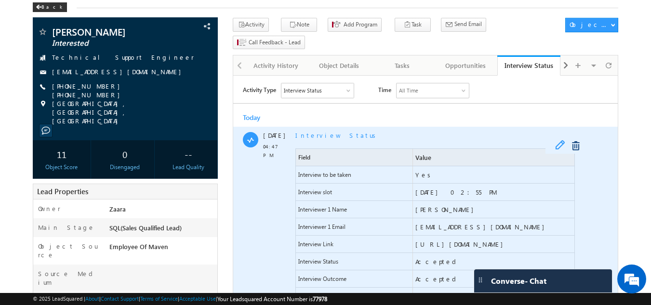
click at [557, 145] on span at bounding box center [562, 146] width 15 height 12
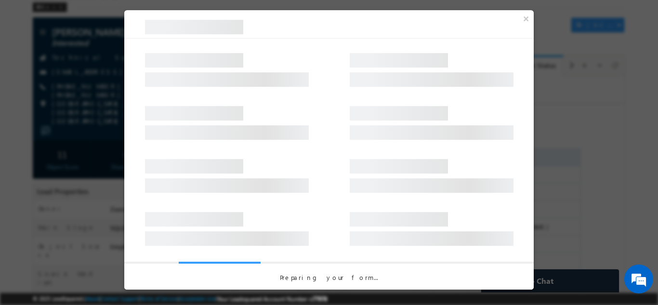
select select "Long Term"
select select "Degree Program"
select select "Executive [DOMAIN_NAME] in VLSI Design"
select select "Yes"
select select "Accepted"
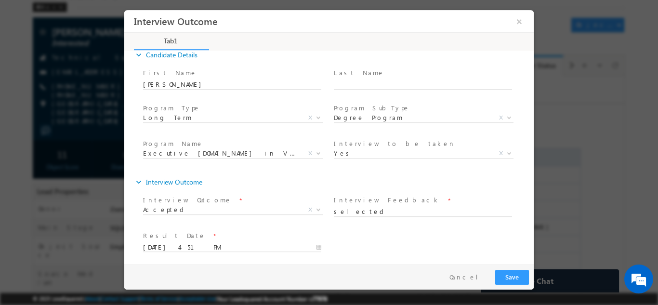
scroll to position [15, 0]
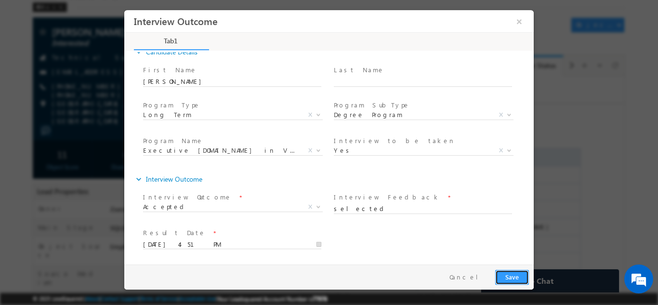
click at [517, 273] on button "Save" at bounding box center [512, 276] width 34 height 15
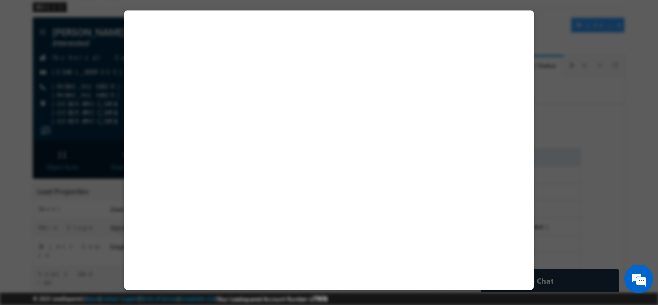
select select "Long Term"
select select "Degree Program"
select select "Executive [DOMAIN_NAME] in VLSI Design"
select select "PESMTECH02"
select select "Nov Cohort"
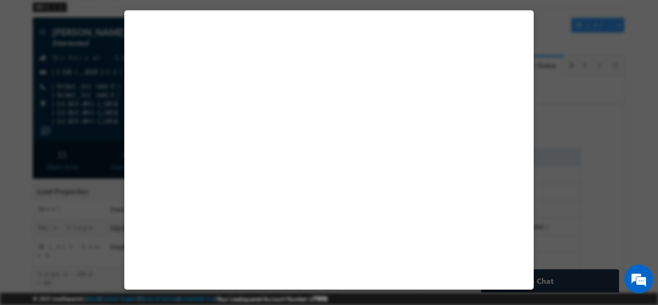
select select "Installment"
select select "Unpaid"
select select "Yes"
select select "30"
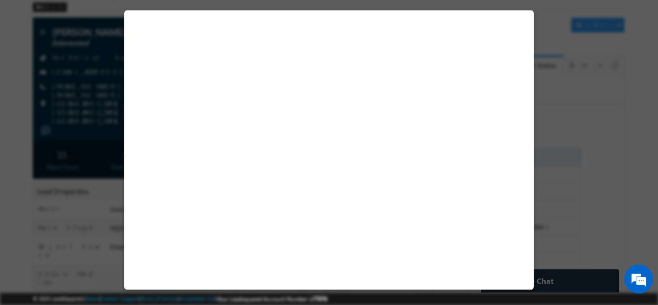
select select "Installment"
select select "2"
select select "Unpaid"
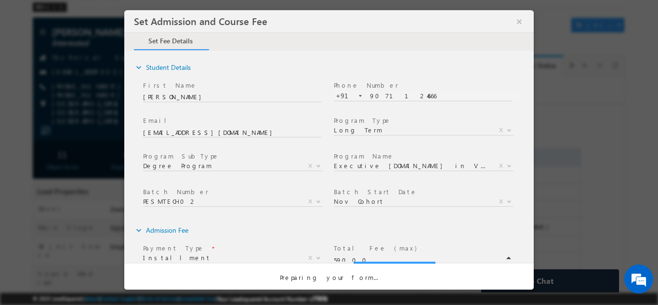
scroll to position [0, 0]
select select "30"
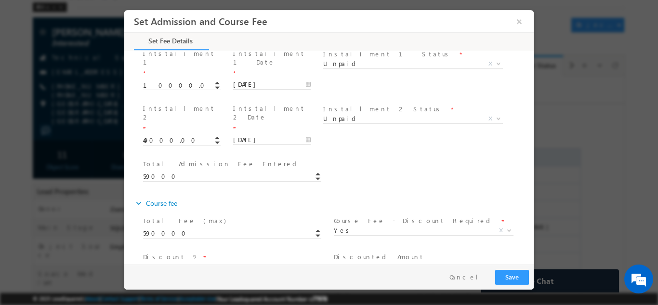
scroll to position [385, 0]
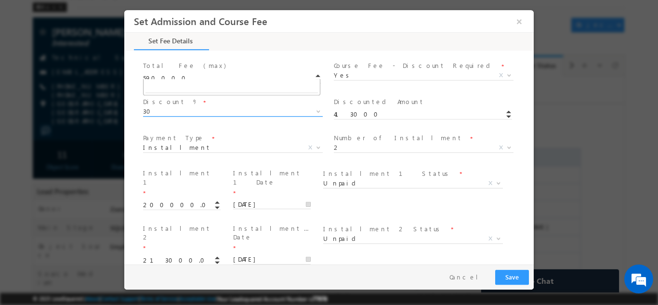
click at [158, 106] on span "30" at bounding box center [221, 110] width 157 height 9
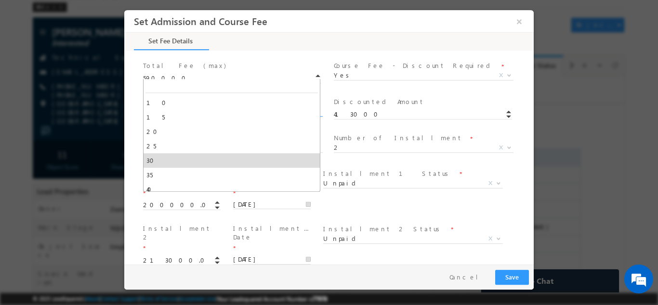
scroll to position [0, 0]
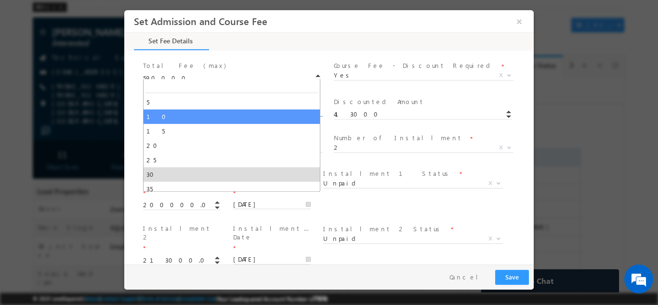
click at [525, 131] on div "Payment Type * One Time Installment Loan Installment X Number of Installment * …" at bounding box center [337, 149] width 393 height 36
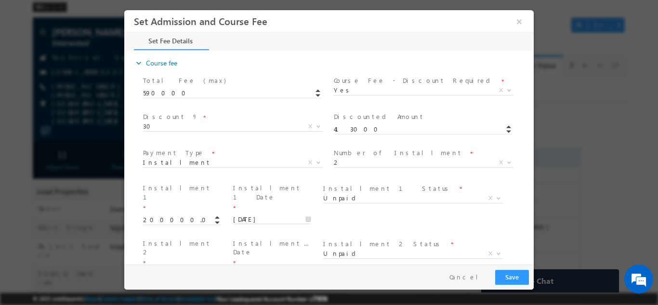
scroll to position [310, 0]
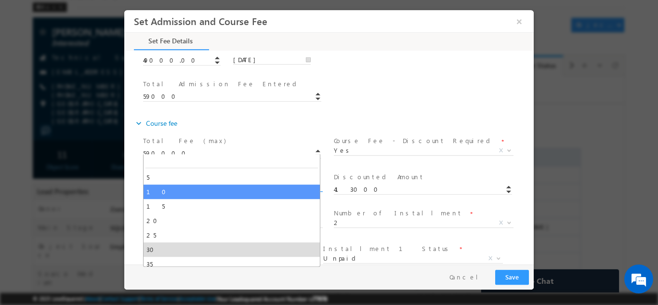
click at [170, 182] on span "30" at bounding box center [221, 186] width 157 height 9
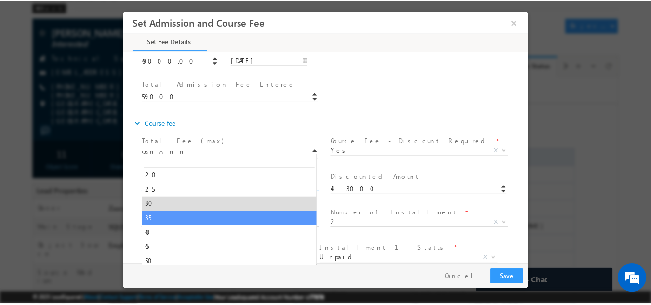
scroll to position [0, 0]
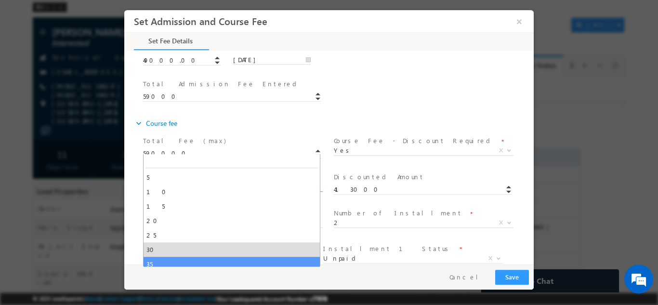
click at [488, 77] on div "Total Admission Fee Entered * 59000" at bounding box center [337, 95] width 393 height 36
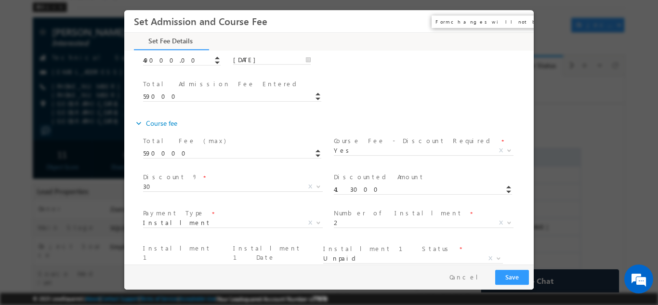
click at [515, 18] on button "×" at bounding box center [519, 21] width 16 height 18
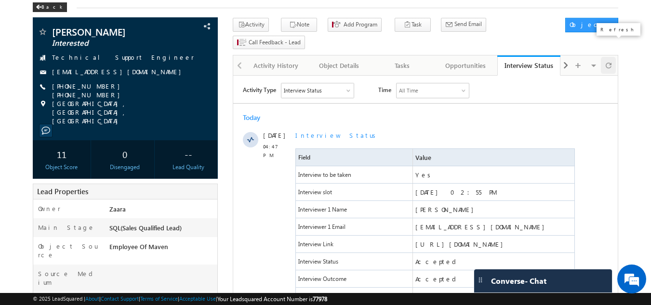
click at [606, 57] on span at bounding box center [609, 65] width 6 height 17
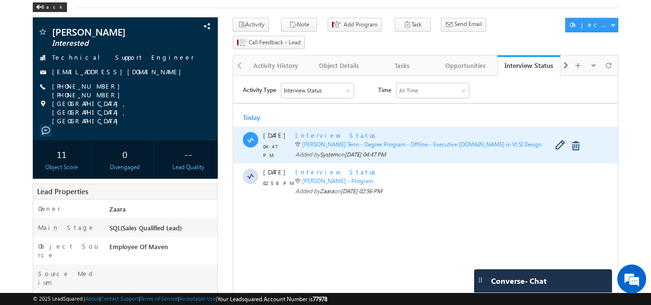
click at [322, 136] on span "Interview Status" at bounding box center [337, 135] width 84 height 8
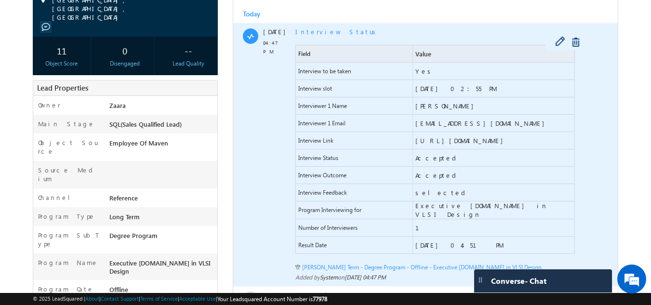
scroll to position [96, 0]
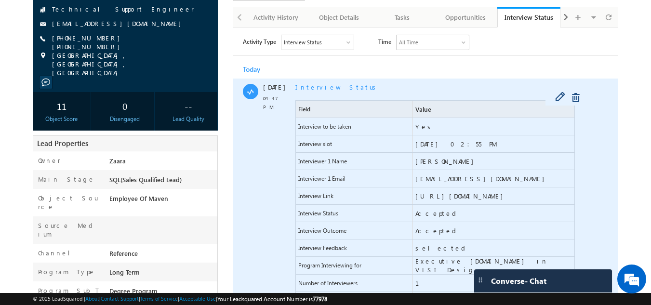
click at [554, 99] on div at bounding box center [566, 97] width 43 height 15
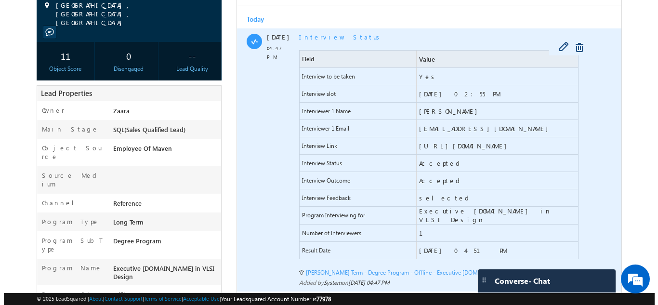
scroll to position [145, 0]
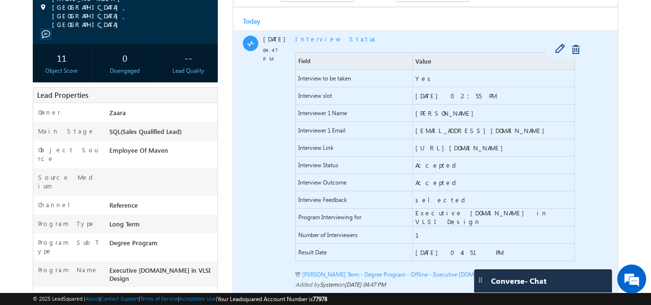
click at [553, 52] on div at bounding box center [566, 49] width 43 height 15
click at [555, 49] on span at bounding box center [562, 50] width 15 height 12
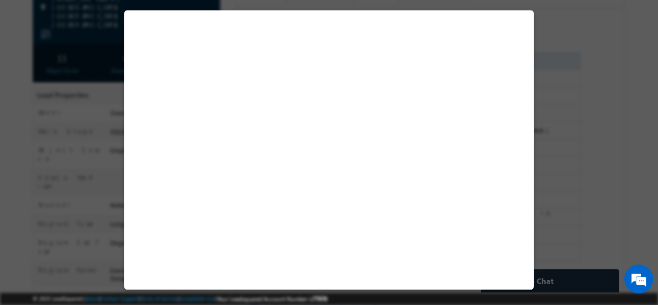
select select "Long Term"
select select "Degree Program"
select select "Executive [DOMAIN_NAME] in VLSI Design"
select select "Yes"
select select "Accepted"
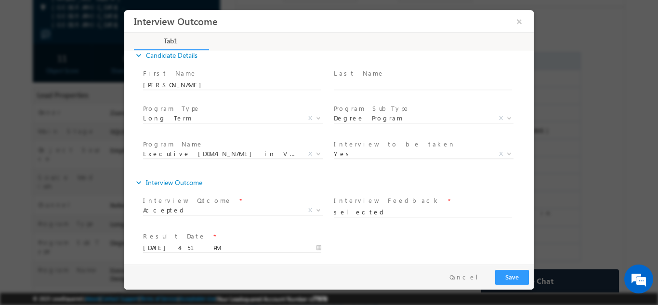
scroll to position [15, 0]
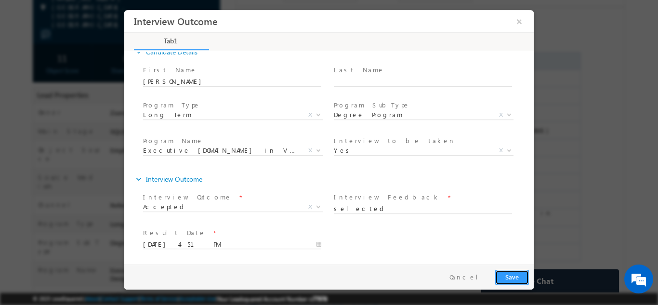
click at [517, 279] on button "Save" at bounding box center [512, 276] width 34 height 15
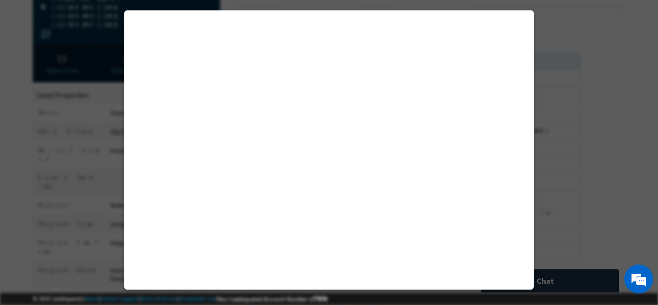
select select "Long Term"
select select "Degree Program"
select select "Executive [DOMAIN_NAME] in VLSI Design"
select select "PESMTECH02"
select select "Nov Cohort"
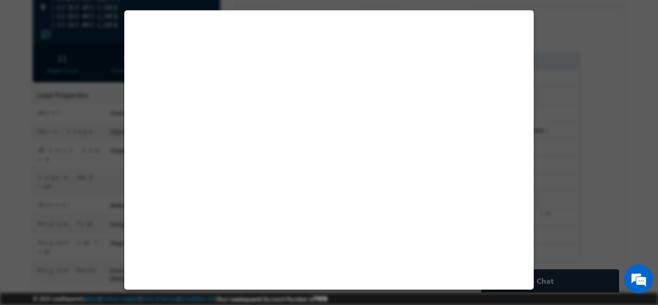
select select "Installment"
select select "Unpaid"
select select "Yes"
select select "30"
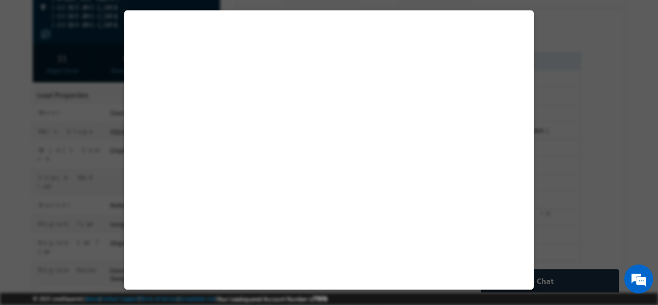
select select "Installment"
select select "2"
select select "Unpaid"
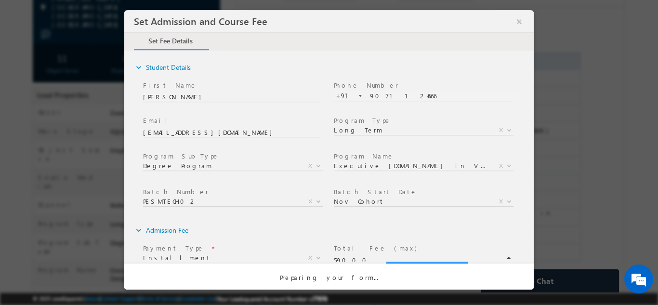
scroll to position [0, 0]
select select "30"
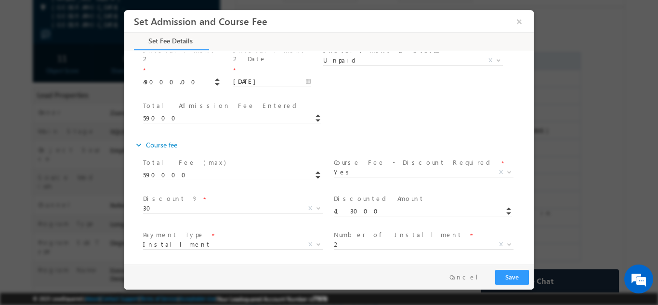
scroll to position [289, 0]
click at [154, 203] on span "30" at bounding box center [221, 207] width 157 height 9
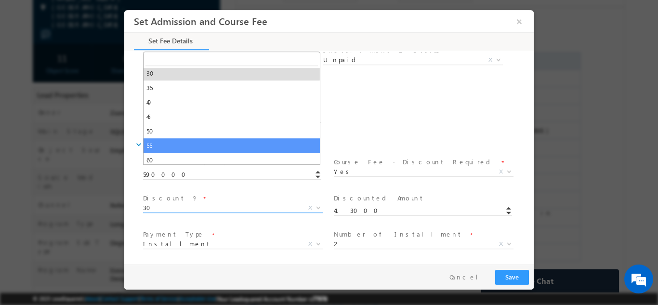
scroll to position [120, 0]
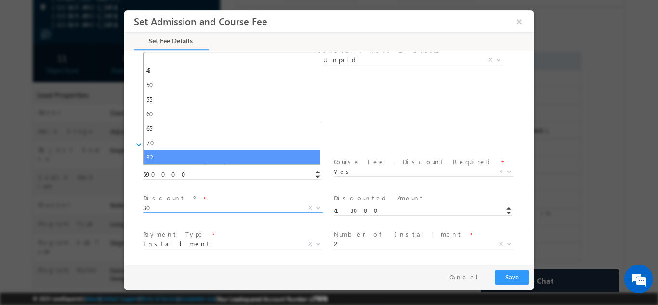
type input "401200"
select select "32"
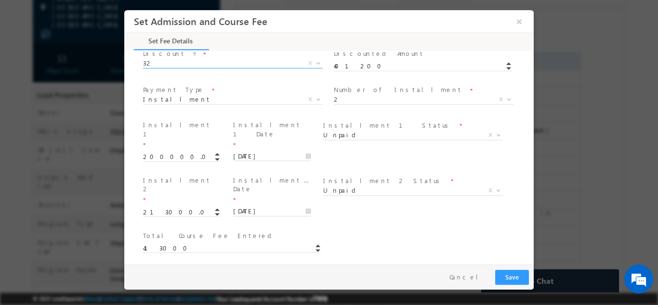
scroll to position [455, 0]
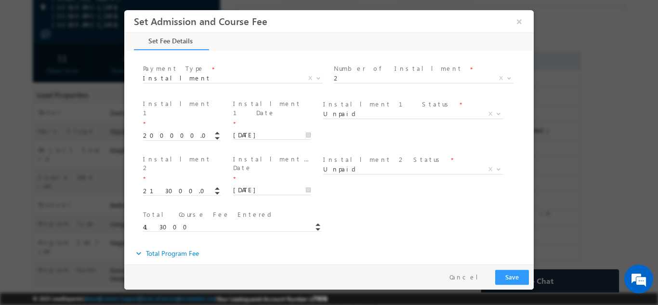
click at [169, 276] on span "X" at bounding box center [233, 281] width 180 height 10
click at [163, 276] on span "No" at bounding box center [221, 280] width 157 height 9
click at [428, 207] on div "Loan ID * Total Course Fee Entered * 413000" at bounding box center [337, 225] width 393 height 36
click at [189, 276] on span "Yes" at bounding box center [221, 280] width 157 height 9
click at [206, 244] on div "expand_more Total Program Fee Set fee *" at bounding box center [334, 290] width 400 height 92
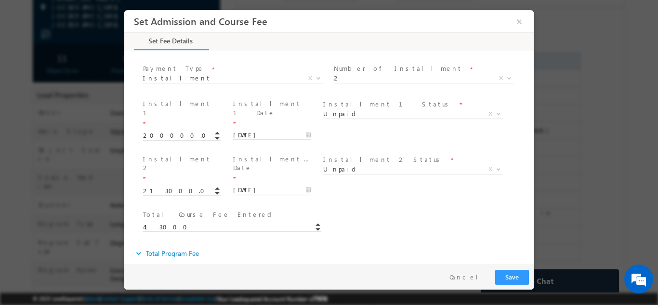
click at [187, 278] on span "No X" at bounding box center [233, 283] width 180 height 10
click at [175, 276] on span "No" at bounding box center [221, 280] width 157 height 9
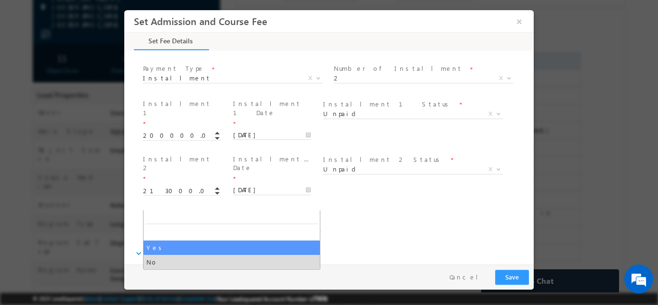
select select "Yes"
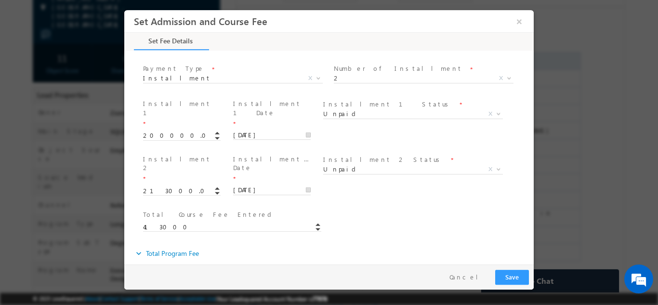
click at [368, 207] on div "Loan ID * Total Course Fee Entered * 413000" at bounding box center [337, 225] width 393 height 36
click at [246, 221] on span "413000" at bounding box center [236, 226] width 187 height 11
click at [155, 186] on input "213000.00" at bounding box center [182, 191] width 78 height 10
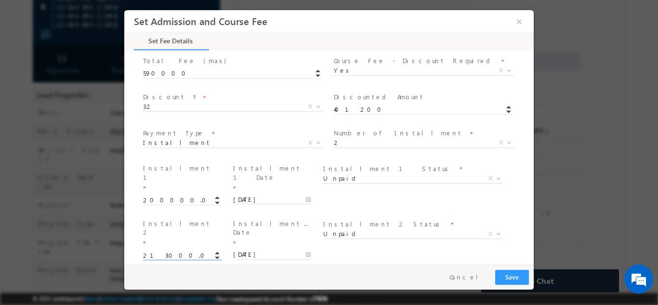
scroll to position [407, 0]
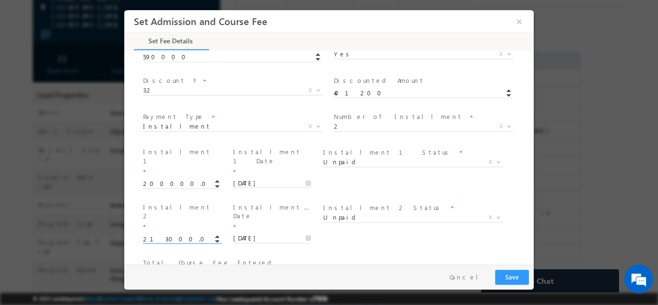
click at [153, 234] on input "213000.00" at bounding box center [182, 239] width 78 height 10
type input "150000.00"
type input "350000"
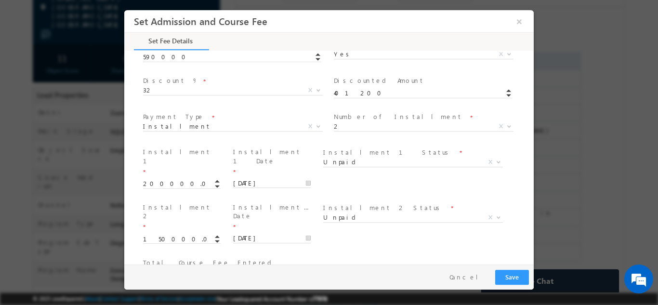
click at [151, 243] on span at bounding box center [184, 248] width 82 height 11
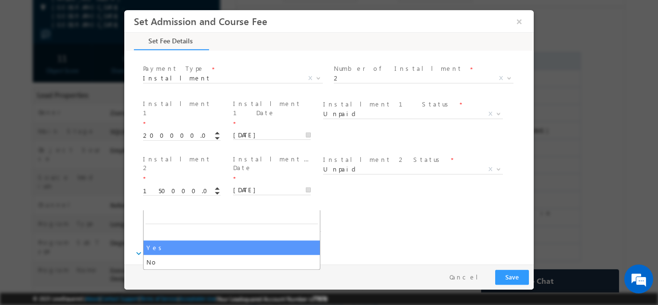
click at [162, 276] on span "Yes" at bounding box center [221, 280] width 157 height 9
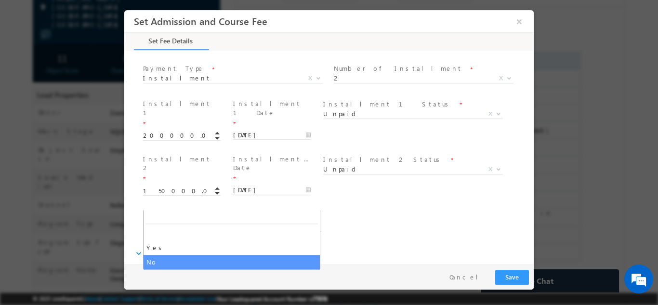
click at [166, 276] on span "No" at bounding box center [221, 280] width 157 height 9
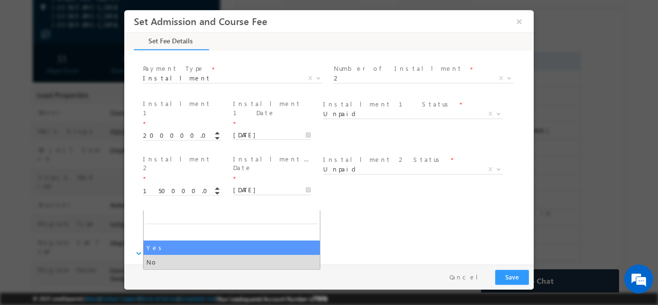
select select "Yes"
type input "409000"
type input "346610.17"
type input "62389.83"
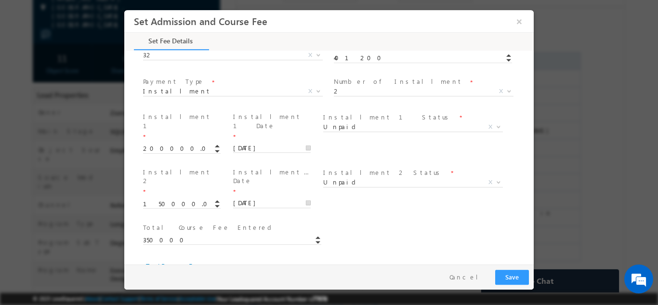
scroll to position [441, 0]
click at [156, 199] on input "150000.00" at bounding box center [182, 204] width 78 height 10
click at [154, 199] on input "150000.00" at bounding box center [182, 204] width 78 height 10
type input "149000.00"
type input "349000"
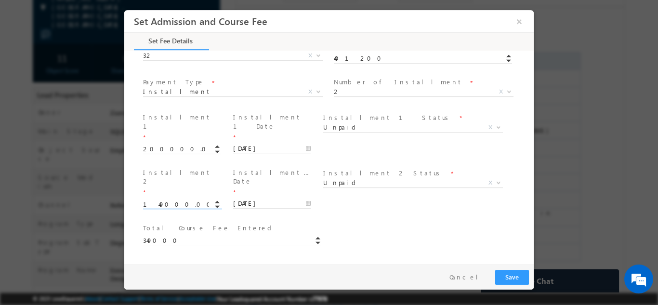
click at [201, 221] on div "Total Course Fee Entered * 349000" at bounding box center [236, 239] width 191 height 36
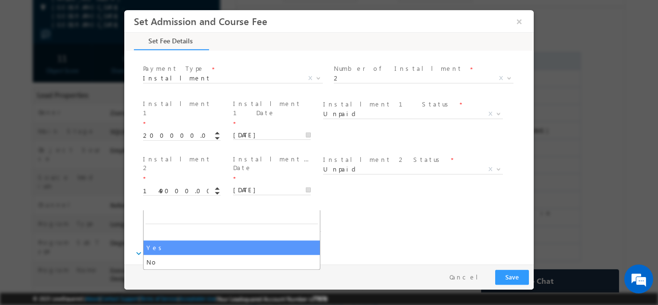
click at [175, 276] on span "Yes" at bounding box center [221, 280] width 157 height 9
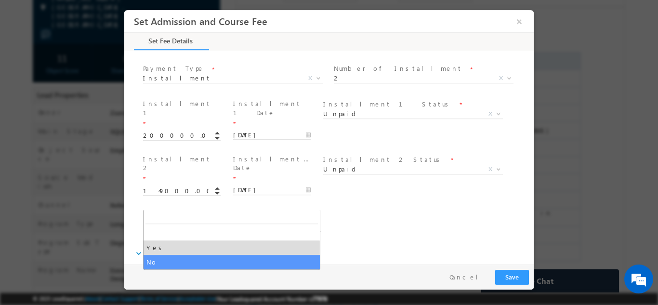
select select "No"
type input "472000"
type input "400000"
type input "72000"
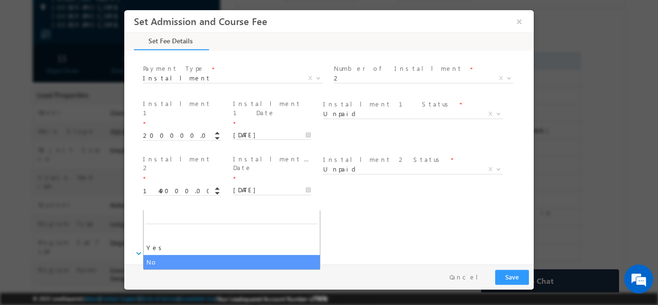
click at [170, 276] on span "No" at bounding box center [221, 280] width 157 height 9
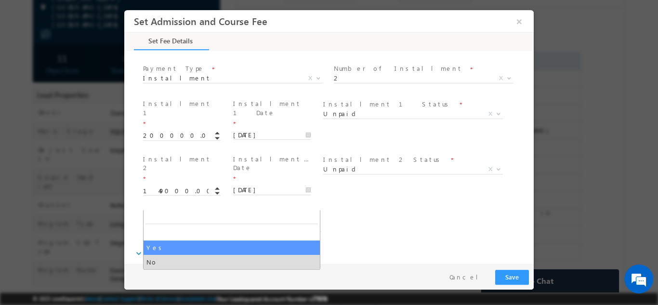
select select "Yes"
type input "408000"
type input "345762.71"
type input "62237.29"
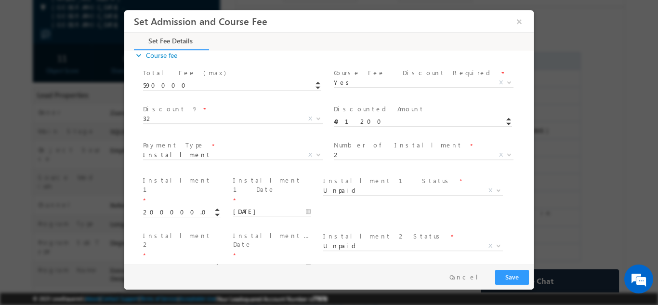
scroll to position [383, 0]
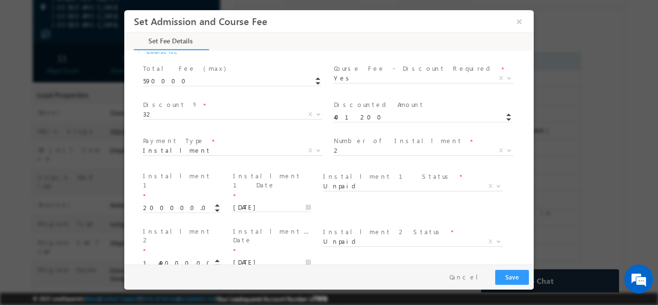
click at [158, 258] on input "149000.00" at bounding box center [182, 263] width 78 height 10
type input "142200.00"
type input "342200"
click at [159, 267] on span at bounding box center [184, 272] width 82 height 11
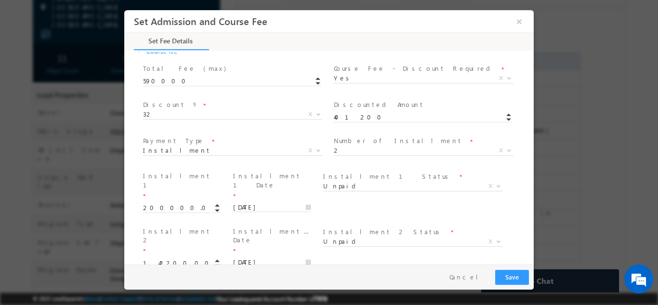
click at [386, 279] on div "Loan ID * Total Course Fee Entered * 342200" at bounding box center [337, 297] width 393 height 36
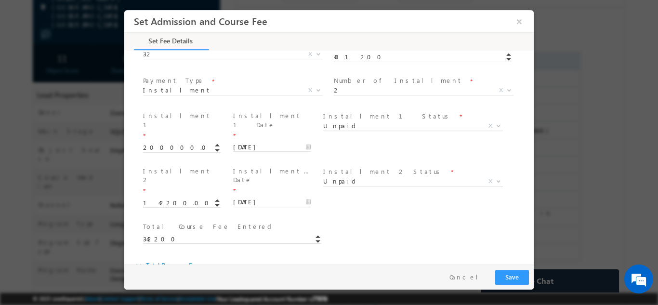
scroll to position [455, 0]
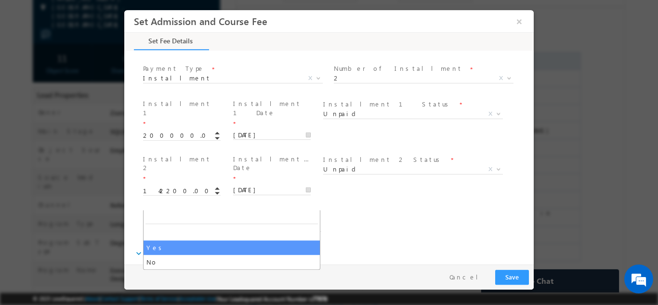
click at [198, 209] on body "Set Admission and Course Fee × 97% Completed" at bounding box center [329, 137] width 410 height 254
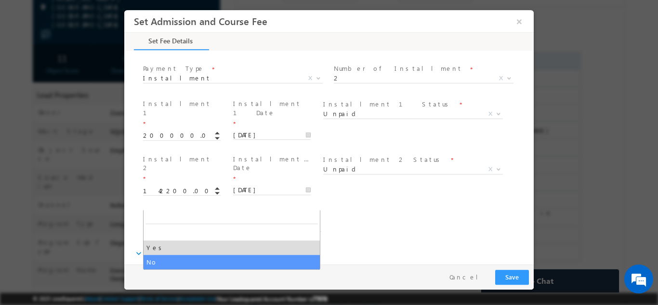
select select "No"
type input "472000"
type input "400000"
type input "72000"
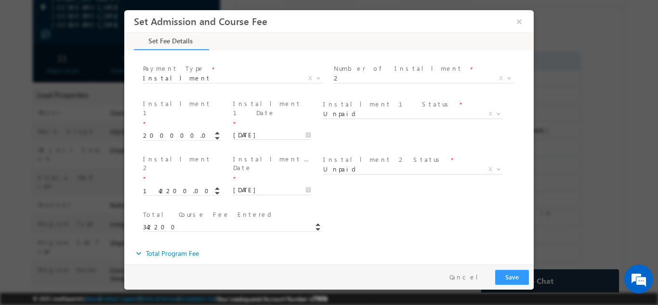
click at [177, 244] on link "expand_more Total Program Fee" at bounding box center [166, 252] width 65 height 17
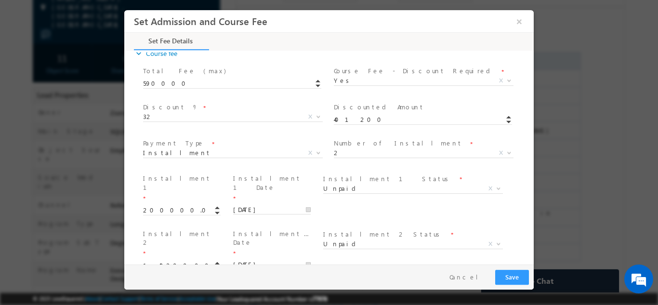
scroll to position [380, 0]
click at [391, 282] on div "Loan ID * Total Course Fee Entered * 342200" at bounding box center [337, 300] width 393 height 36
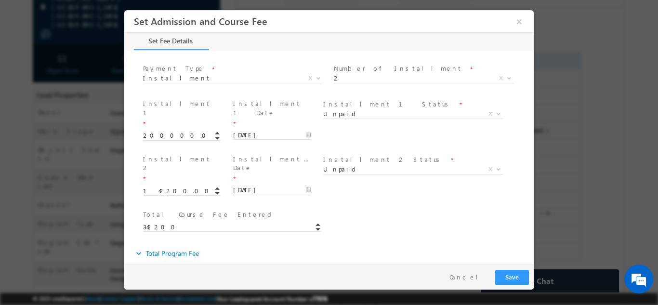
click at [139, 264] on div "Set fee * Yes No No X Total Program Fee * 472000 *" at bounding box center [334, 300] width 400 height 72
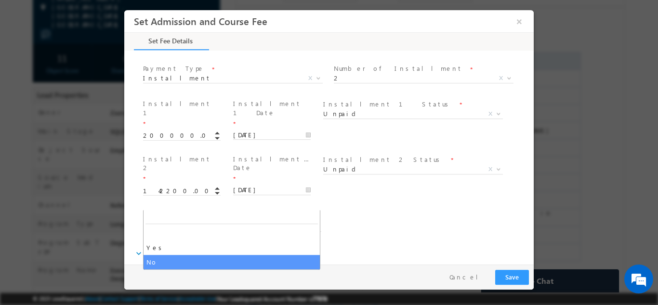
click at [153, 276] on span "No" at bounding box center [221, 280] width 157 height 9
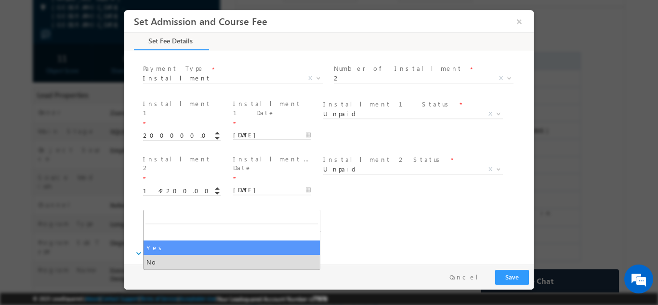
select select "Yes"
type input "401200"
type input "340000"
type input "61200"
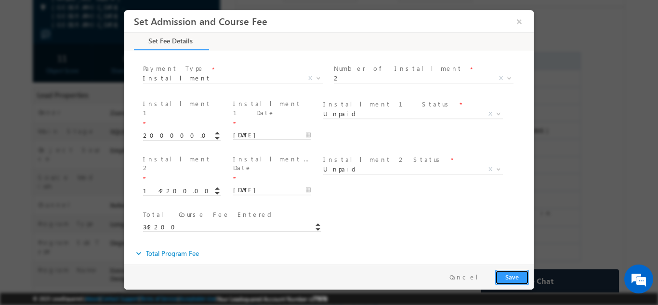
click at [517, 275] on button "Save" at bounding box center [512, 276] width 34 height 15
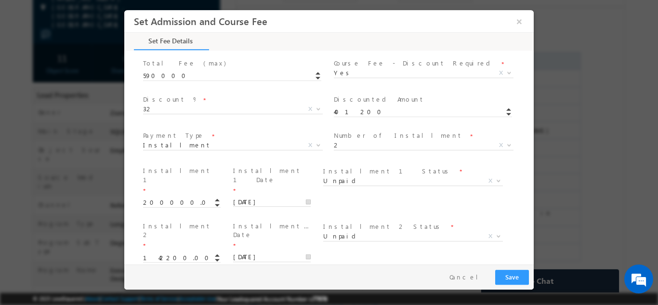
scroll to position [387, 0]
click at [509, 271] on button "Save" at bounding box center [512, 276] width 34 height 15
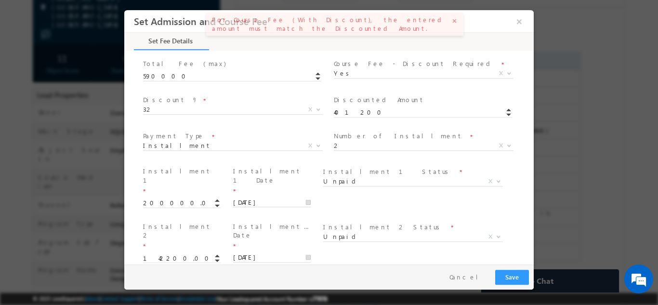
click at [455, 275] on div "Loan ID * Total Course Fee Entered * 342200" at bounding box center [337, 293] width 393 height 36
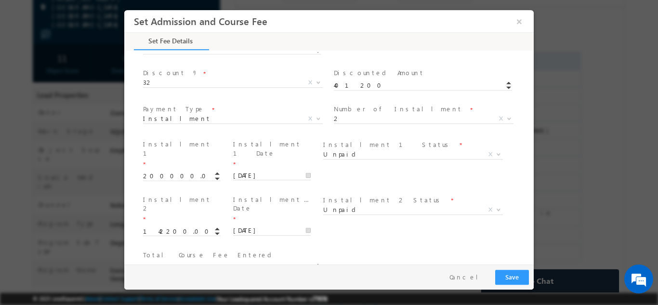
scroll to position [455, 0]
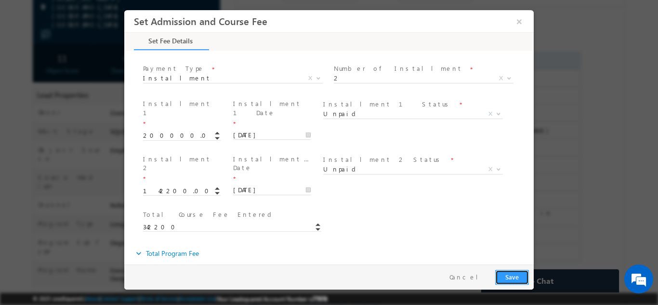
click at [515, 274] on button "Save" at bounding box center [512, 276] width 34 height 15
click at [523, 274] on button "Save" at bounding box center [512, 276] width 34 height 15
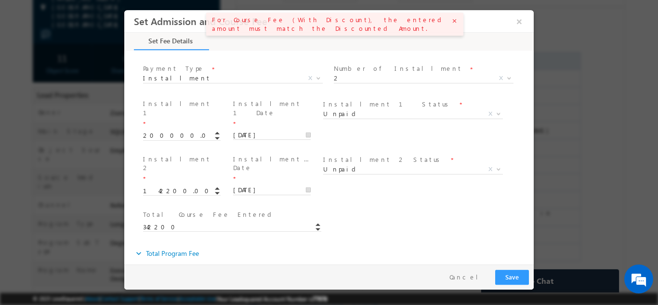
click at [434, 207] on div "Loan ID * Total Course Fee Entered * 342200" at bounding box center [337, 225] width 393 height 36
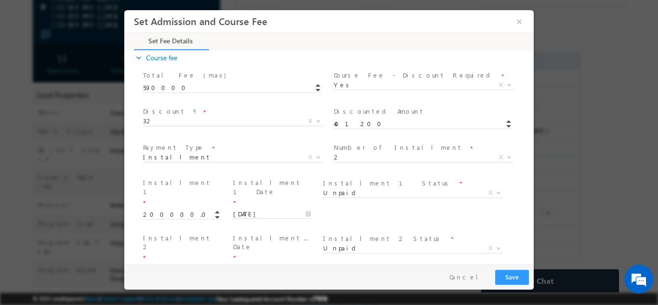
scroll to position [358, 0]
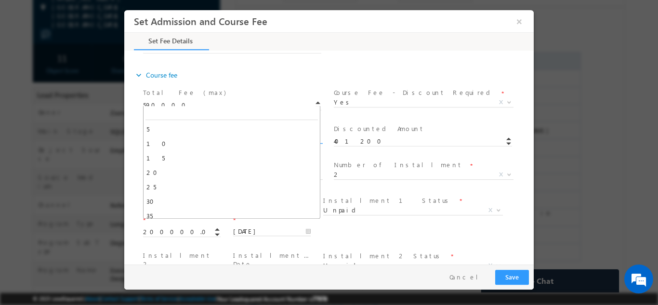
click at [238, 133] on span "32" at bounding box center [221, 137] width 157 height 9
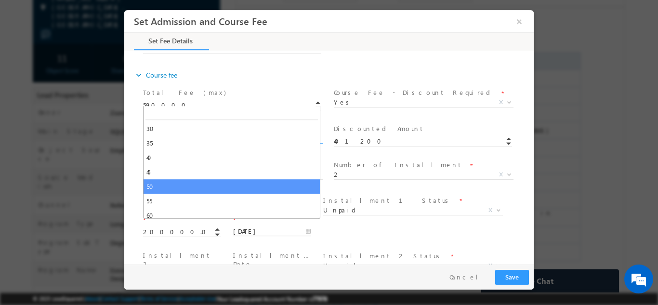
scroll to position [72, 0]
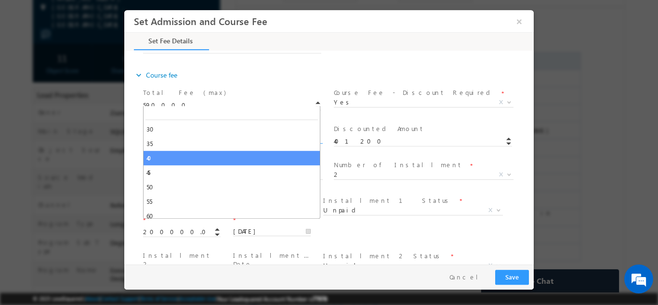
type input "354000"
select select "40"
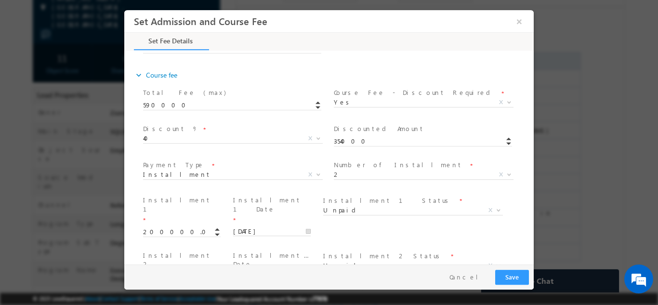
click at [173, 133] on span "40" at bounding box center [221, 137] width 157 height 9
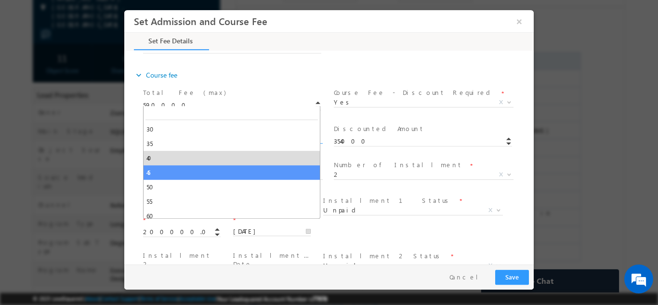
type input "324500"
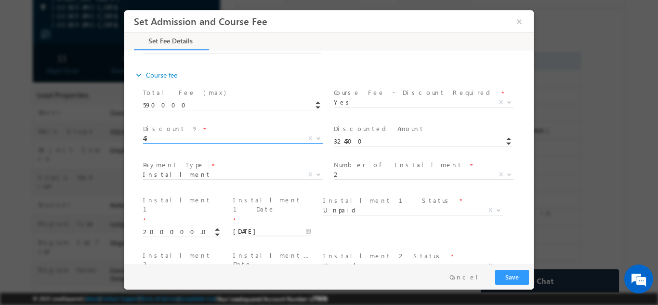
click at [153, 133] on span "45" at bounding box center [221, 137] width 157 height 9
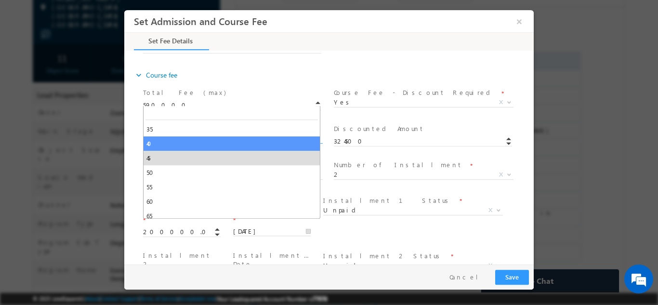
select select "40"
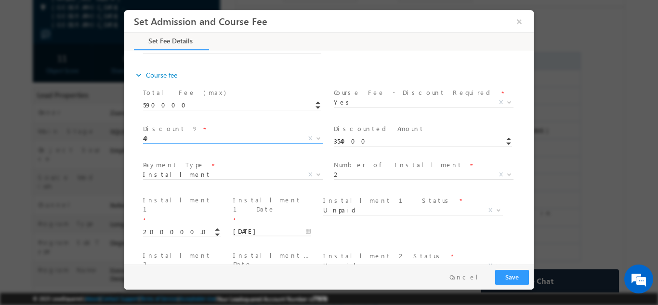
click at [388, 272] on span at bounding box center [412, 277] width 178 height 11
click at [263, 133] on span "40" at bounding box center [221, 137] width 157 height 9
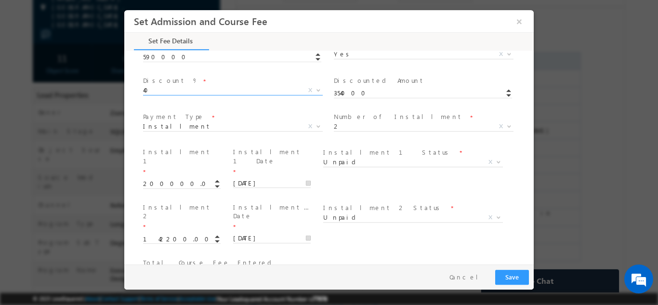
scroll to position [358, 0]
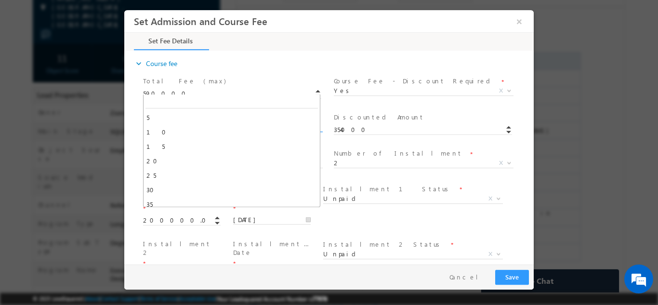
scroll to position [72, 0]
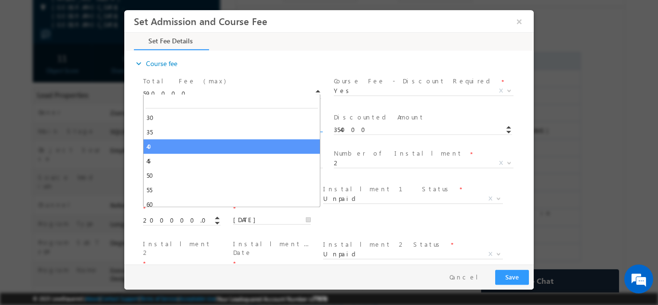
click at [154, 122] on span "40" at bounding box center [221, 126] width 157 height 9
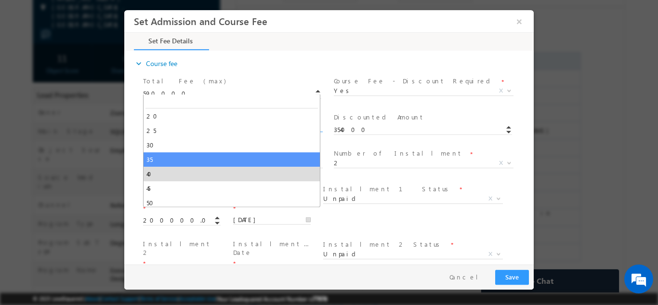
scroll to position [0, 0]
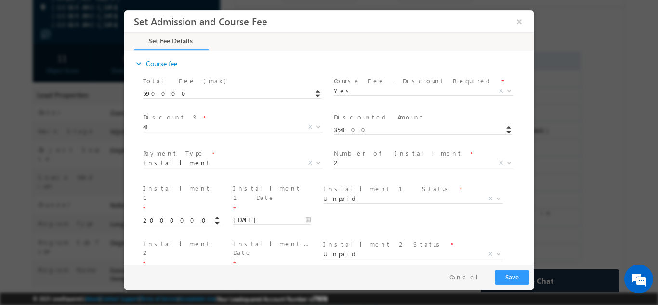
click at [172, 74] on div "Total Fee (max) * 590000" at bounding box center [236, 92] width 191 height 36
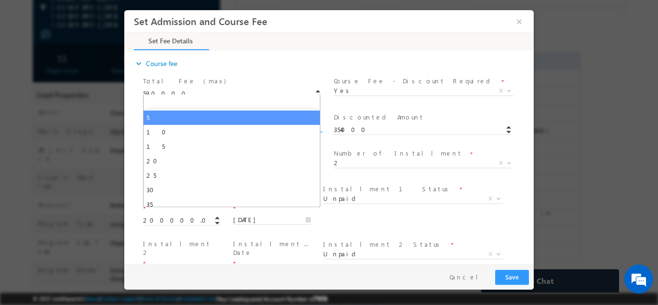
click at [166, 122] on span "40" at bounding box center [221, 126] width 157 height 9
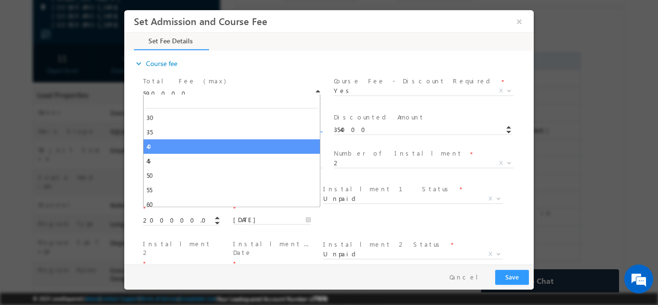
click at [166, 122] on span "40" at bounding box center [221, 126] width 157 height 9
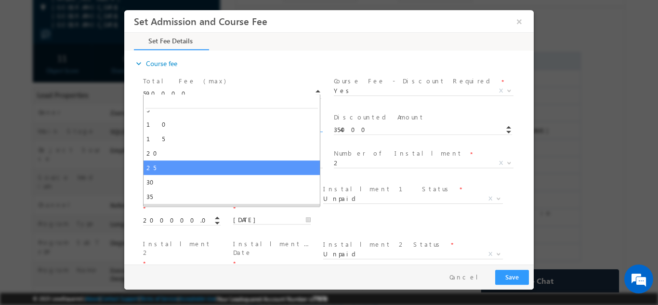
scroll to position [0, 0]
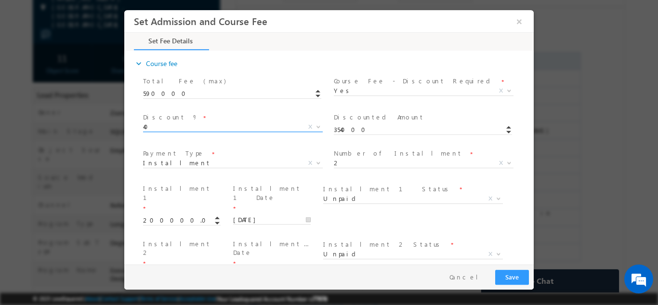
click at [159, 122] on span "40" at bounding box center [221, 126] width 157 height 9
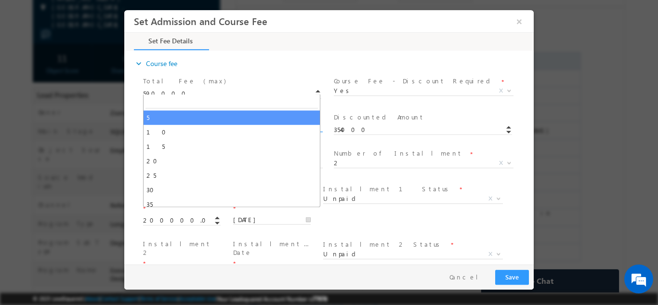
click at [159, 122] on span "40" at bounding box center [221, 126] width 157 height 9
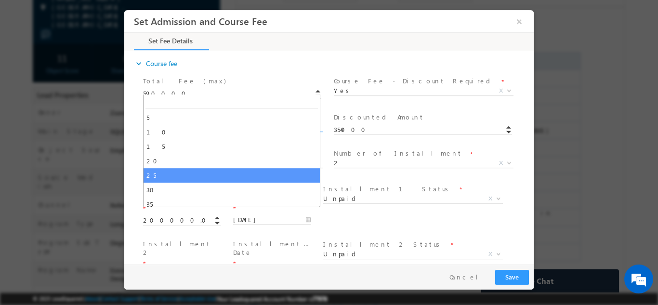
scroll to position [120, 0]
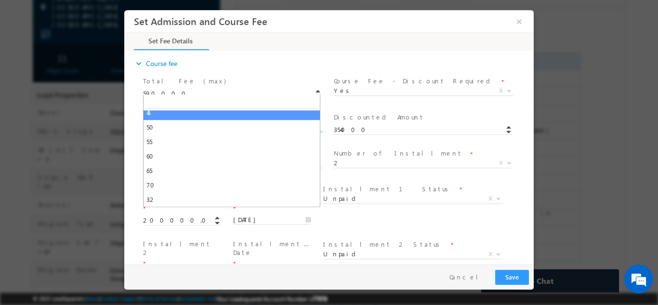
click at [195, 112] on span "Discount % *" at bounding box center [232, 117] width 178 height 11
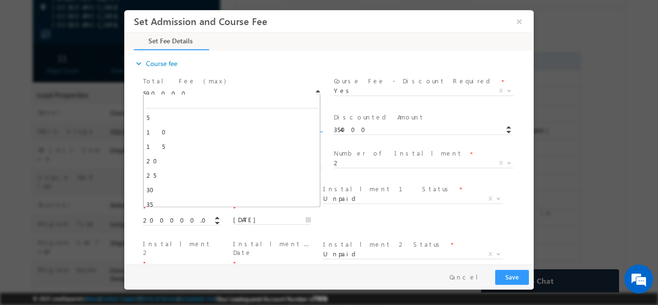
click at [187, 122] on span "40" at bounding box center [221, 126] width 157 height 9
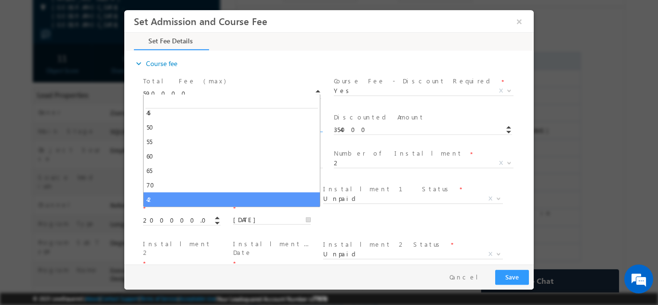
type input "342200"
select select "42"
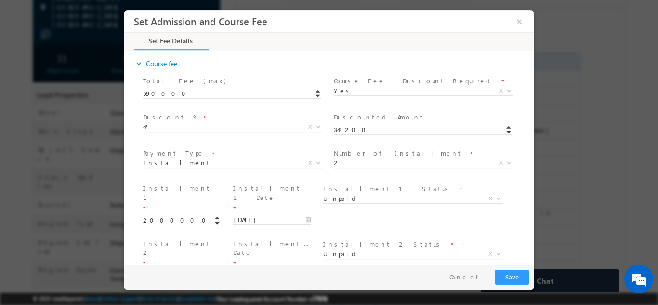
click at [399, 237] on div "Installment 2 Status * Unpaid Paid Unpaid X" at bounding box center [416, 255] width 191 height 36
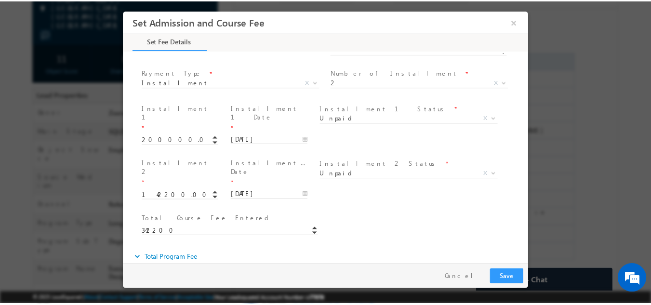
scroll to position [455, 0]
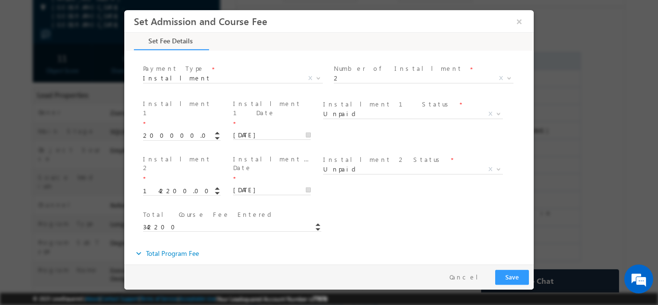
click at [223, 276] on span "Yes" at bounding box center [221, 280] width 157 height 9
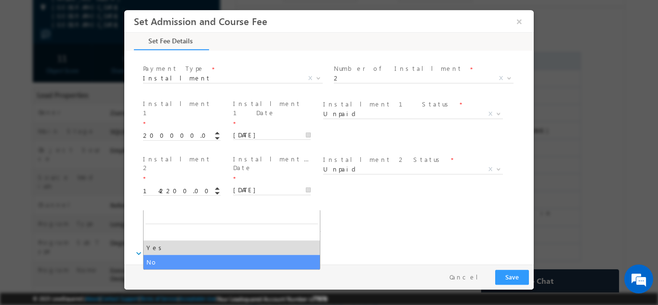
select select "No"
type input "472000"
type input "400000"
type input "72000"
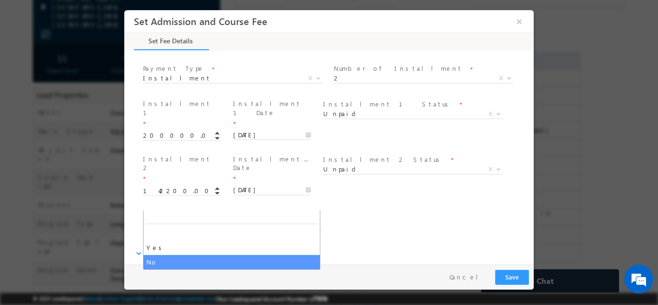
click at [175, 276] on span "No" at bounding box center [221, 280] width 157 height 9
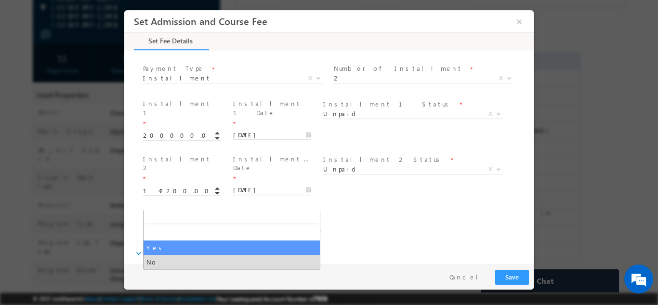
select select "Yes"
type input "401200"
type input "340000"
type input "61200"
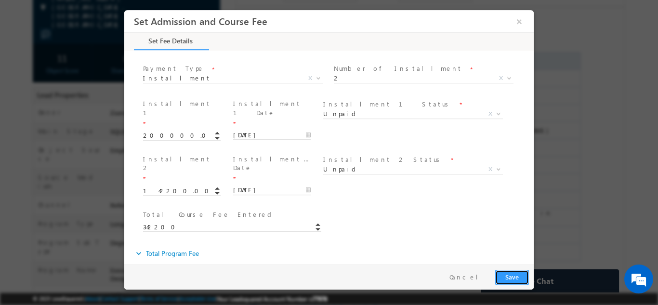
click at [504, 277] on button "Save" at bounding box center [512, 276] width 34 height 15
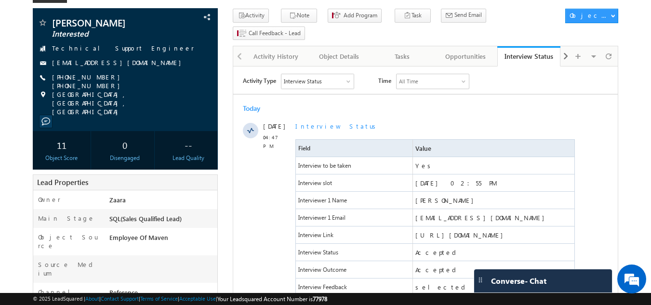
scroll to position [56, 0]
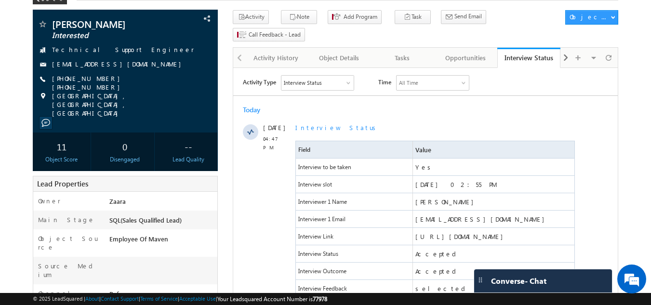
click at [238, 48] on div at bounding box center [239, 57] width 12 height 19
click at [241, 48] on div at bounding box center [239, 57] width 12 height 19
click at [568, 49] on span at bounding box center [566, 57] width 6 height 17
click at [238, 49] on span at bounding box center [240, 57] width 6 height 17
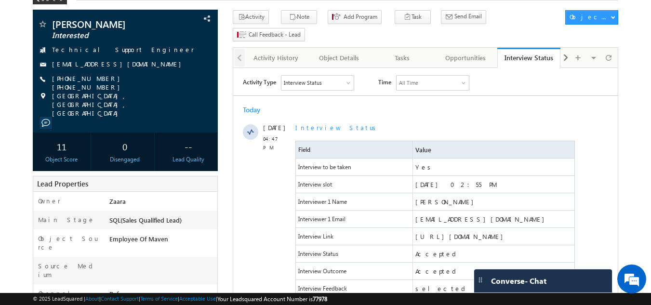
click at [238, 48] on div at bounding box center [239, 57] width 12 height 19
drag, startPoint x: 238, startPoint y: 40, endPoint x: 270, endPoint y: 45, distance: 33.2
click at [270, 47] on div "Activity History Activity History Object Details Object Details Tasks Tasks Opp…" at bounding box center [425, 57] width 385 height 20
click at [270, 52] on div "Activity History" at bounding box center [275, 58] width 47 height 12
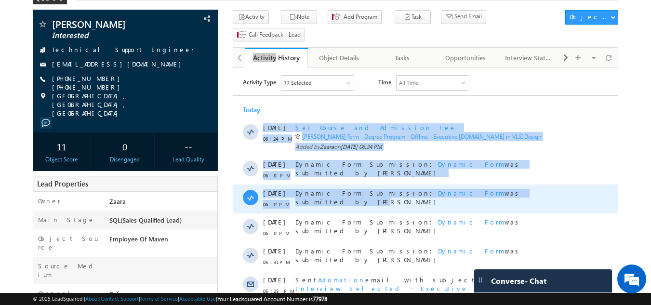
drag, startPoint x: 438, startPoint y: 109, endPoint x: 487, endPoint y: 187, distance: 92.1
click at [487, 187] on div "Today 17 Sep 06:24 PM Set Course and Admission Fee Dinesh B Bendigeri - Long Te…" at bounding box center [425, 269] width 385 height 336
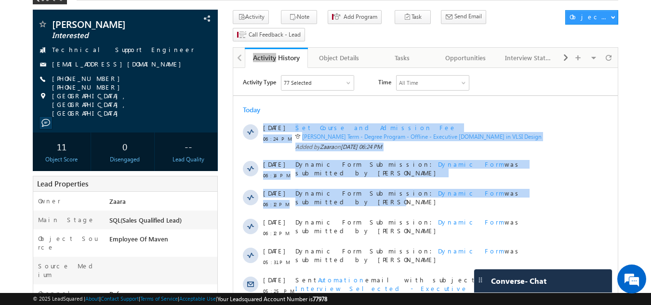
click at [589, 111] on div "Today" at bounding box center [425, 110] width 385 height 9
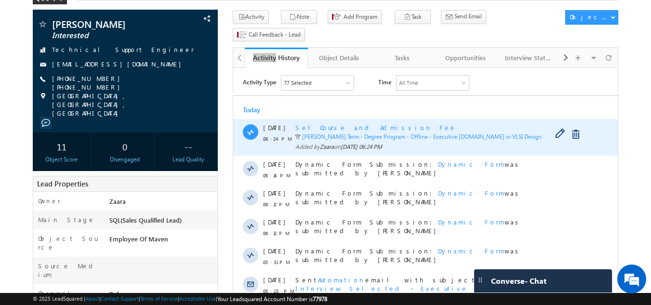
click at [476, 135] on link "[PERSON_NAME] Term - Degree Program - Offline - Executive [DOMAIN_NAME] in VLSI…" at bounding box center [421, 136] width 239 height 7
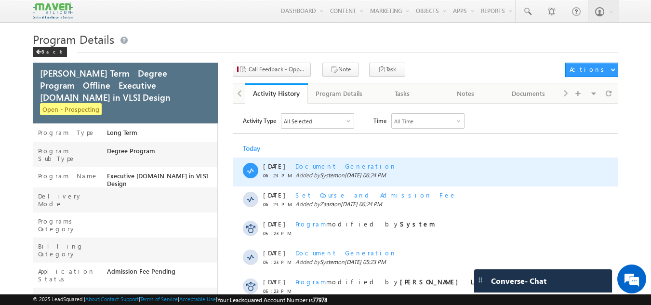
click at [332, 168] on span "Document Generation" at bounding box center [345, 166] width 101 height 8
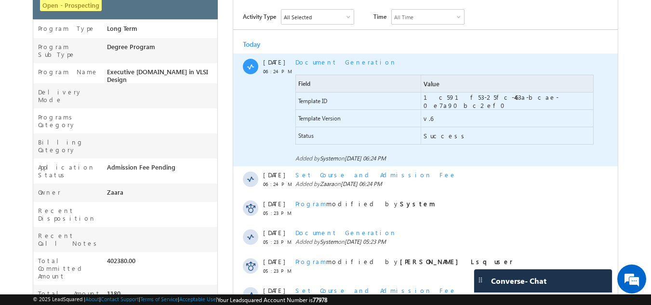
scroll to position [145, 0]
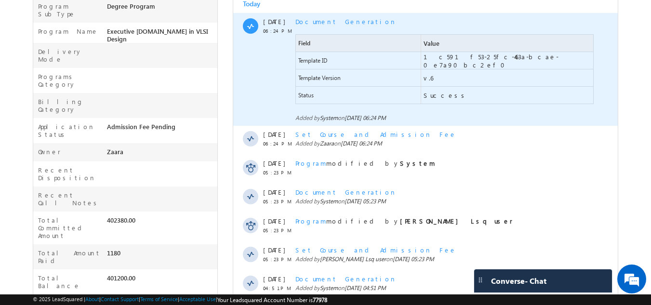
click at [464, 61] on span "1c591f53-25fc-463a-bcae-0e7a90bc2ef0" at bounding box center [509, 61] width 170 height 16
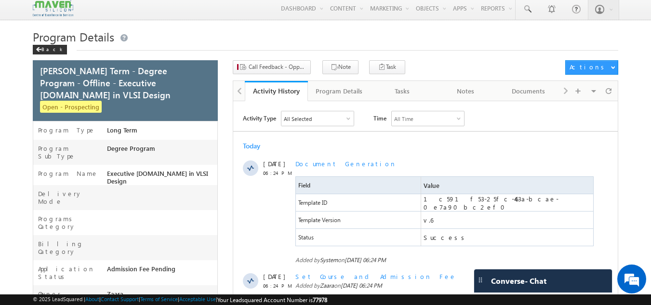
scroll to position [0, 0]
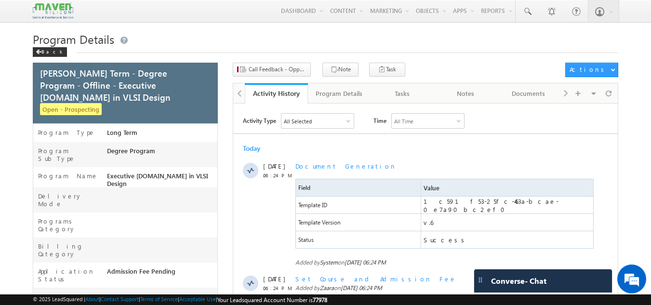
click at [237, 94] on div at bounding box center [239, 92] width 12 height 19
click at [43, 52] on div "Back" at bounding box center [50, 52] width 34 height 10
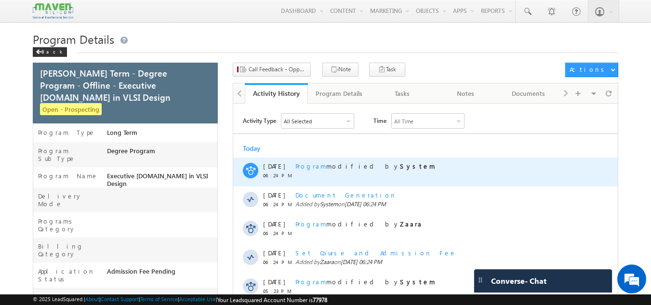
click at [309, 167] on span "Program" at bounding box center [310, 166] width 31 height 8
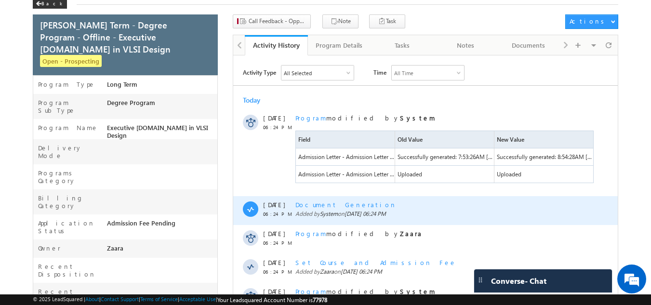
click at [329, 207] on span "Document Generation" at bounding box center [345, 204] width 101 height 8
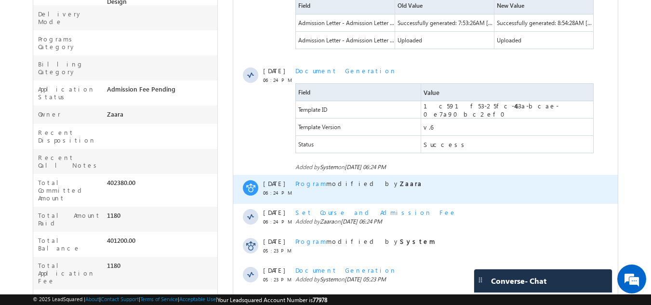
scroll to position [48, 0]
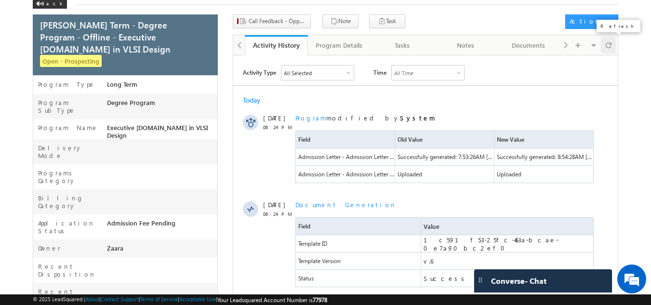
click at [611, 45] on div at bounding box center [608, 45] width 15 height 17
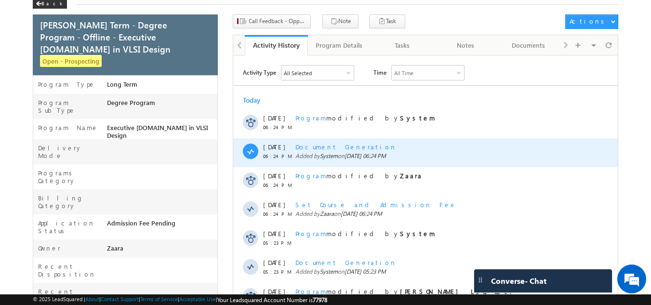
click at [311, 148] on span "Document Generation" at bounding box center [345, 147] width 101 height 8
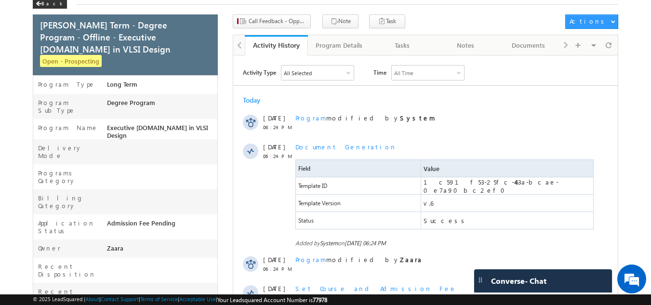
click at [237, 44] on div at bounding box center [239, 44] width 12 height 19
click at [40, 2] on span at bounding box center [39, 3] width 6 height 5
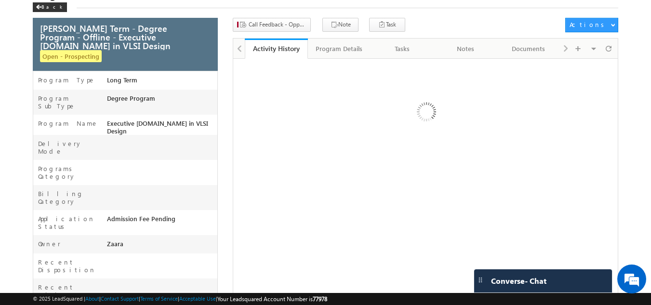
scroll to position [46, 0]
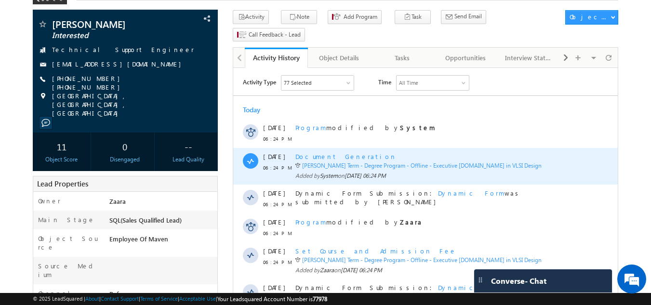
click at [318, 158] on span "Document Generation" at bounding box center [345, 156] width 101 height 8
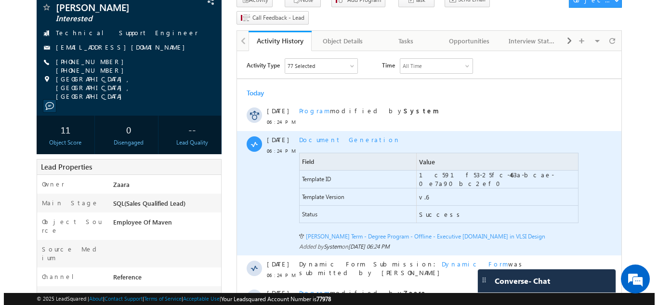
scroll to position [56, 0]
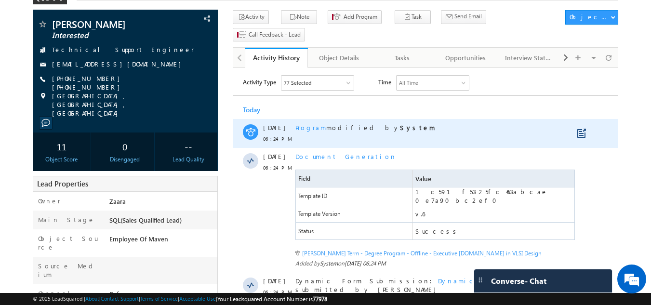
click at [304, 129] on span "Program" at bounding box center [310, 127] width 31 height 8
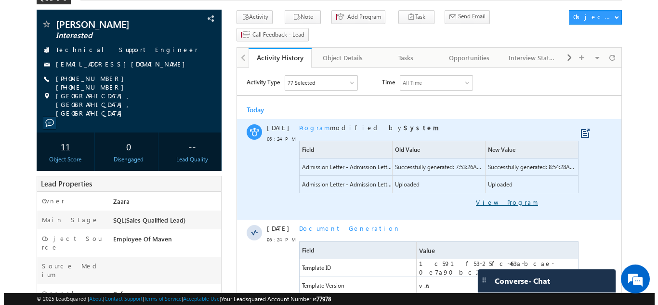
click at [512, 202] on link "View Program" at bounding box center [418, 202] width 239 height 9
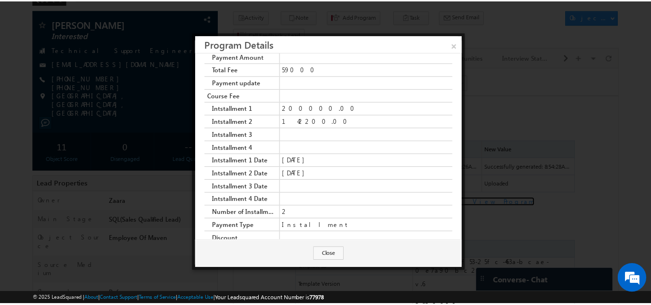
scroll to position [919, 0]
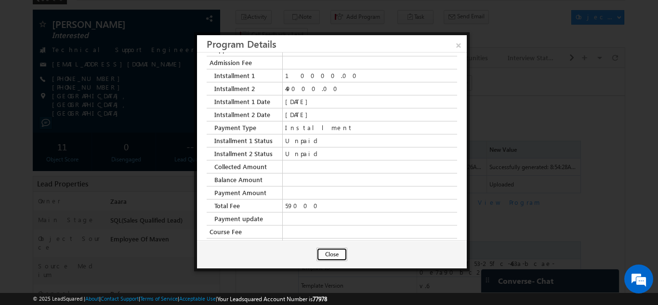
click at [337, 257] on button "Close" at bounding box center [332, 254] width 31 height 13
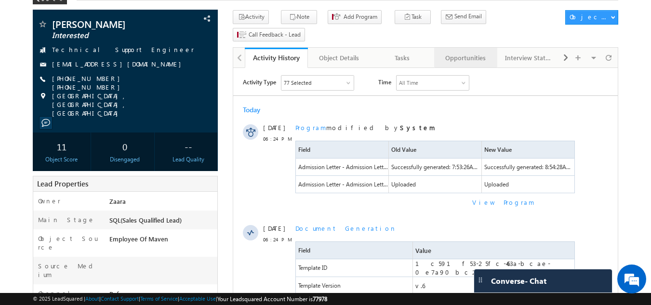
click at [459, 52] on div "Opportunities" at bounding box center [465, 58] width 47 height 12
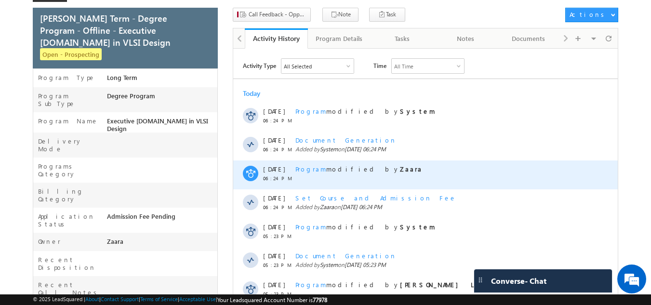
scroll to position [48, 0]
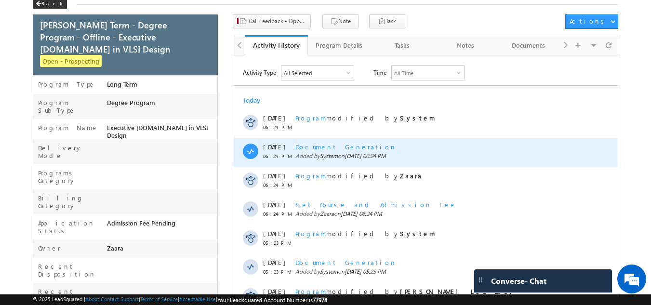
click at [345, 147] on span "Document Generation" at bounding box center [345, 147] width 101 height 8
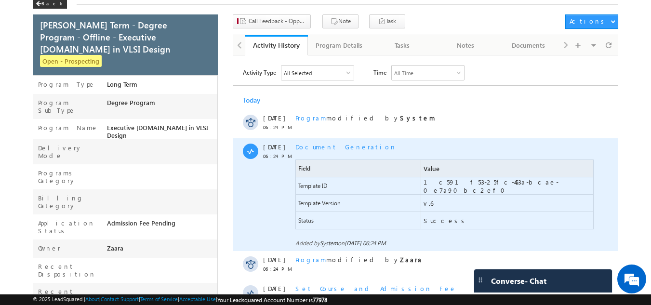
click at [345, 147] on span "Document Generation" at bounding box center [345, 147] width 101 height 8
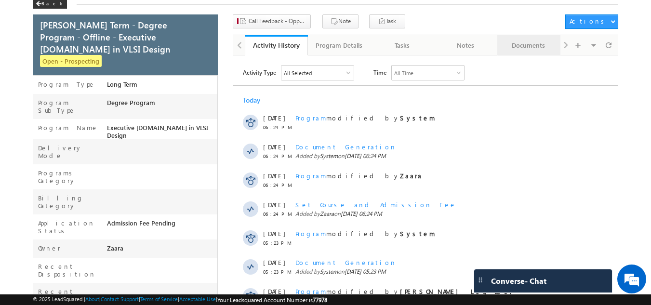
click at [541, 49] on div "Documents" at bounding box center [528, 46] width 47 height 12
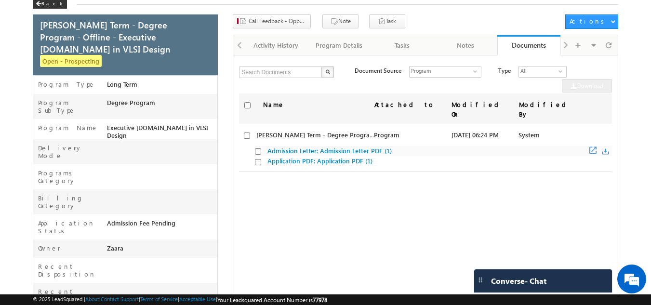
click at [322, 146] on link "Admission Letter: Admission Letter PDF (1)" at bounding box center [329, 150] width 124 height 8
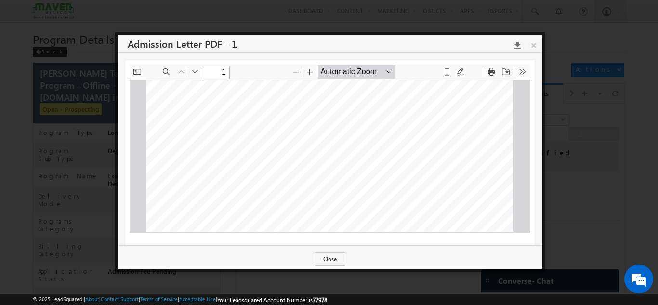
scroll to position [385, 0]
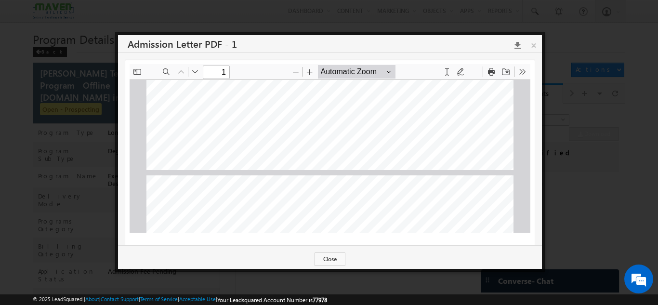
type input "2"
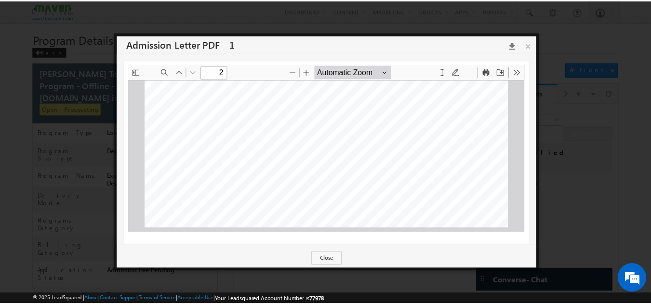
scroll to position [8, 0]
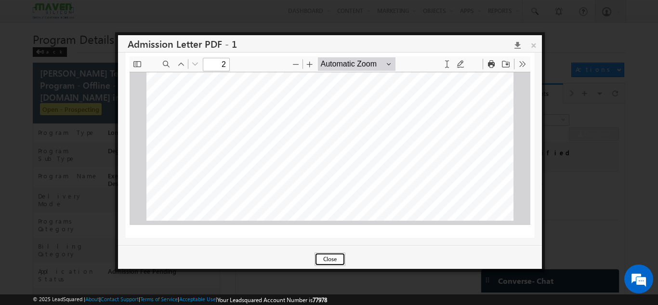
click at [326, 261] on button "Close" at bounding box center [330, 258] width 31 height 13
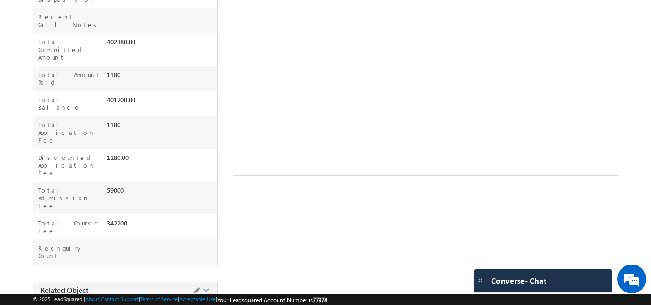
scroll to position [385, 0]
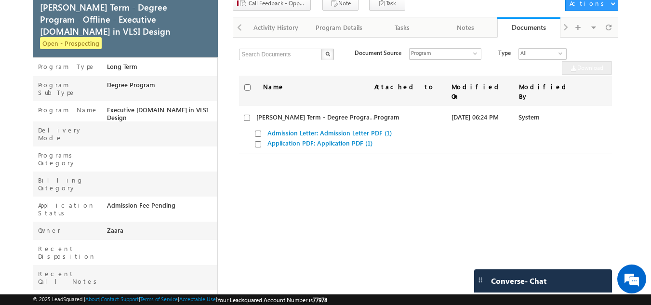
scroll to position [0, 0]
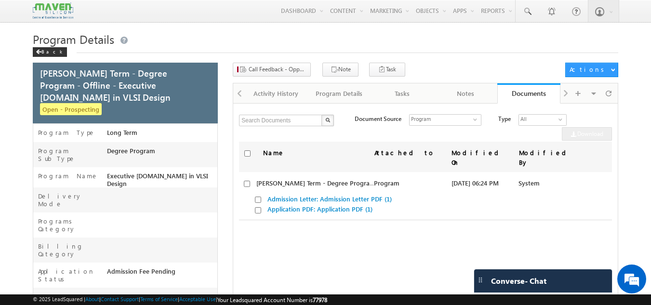
click at [42, 50] on div "Back" at bounding box center [50, 52] width 34 height 10
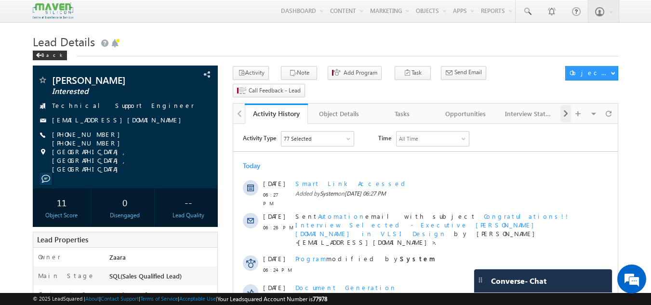
click at [563, 105] on span at bounding box center [566, 113] width 6 height 17
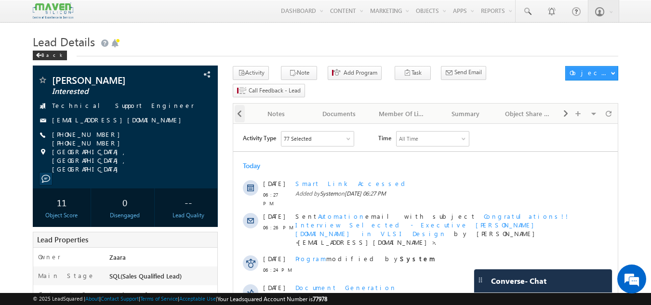
click at [242, 105] on span at bounding box center [240, 113] width 6 height 17
click at [416, 108] on div "Documents" at bounding box center [402, 114] width 47 height 12
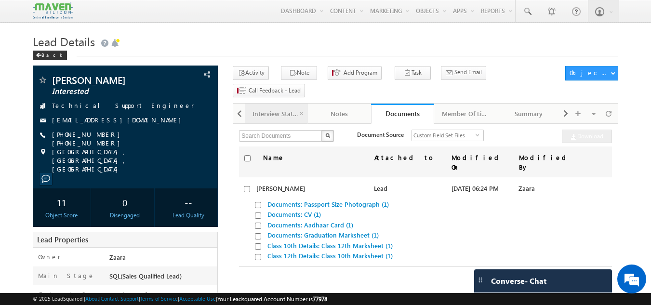
click at [276, 108] on div "Interview Status" at bounding box center [275, 114] width 47 height 12
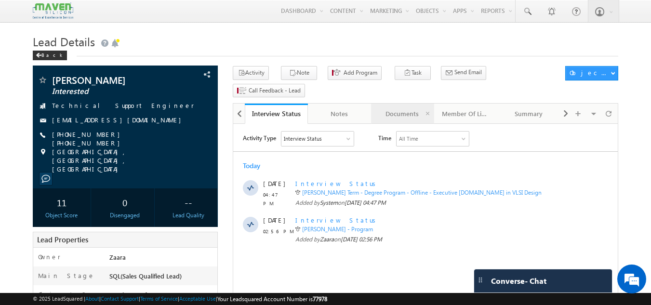
click at [411, 108] on div "Documents" at bounding box center [402, 114] width 47 height 12
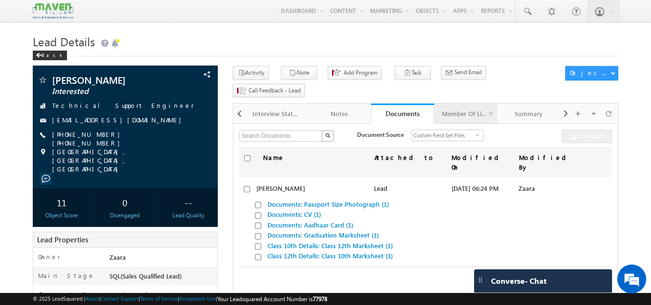
click at [463, 108] on div "Member Of Lists" at bounding box center [465, 114] width 47 height 12
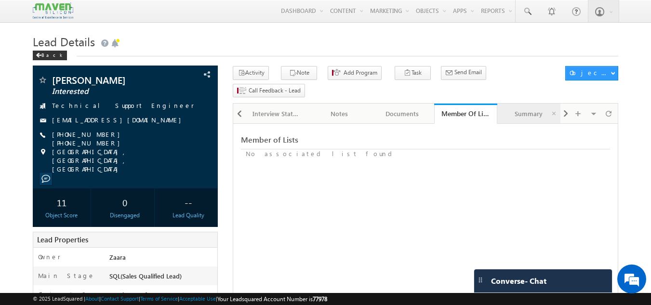
click at [531, 108] on div "Summary" at bounding box center [528, 114] width 47 height 12
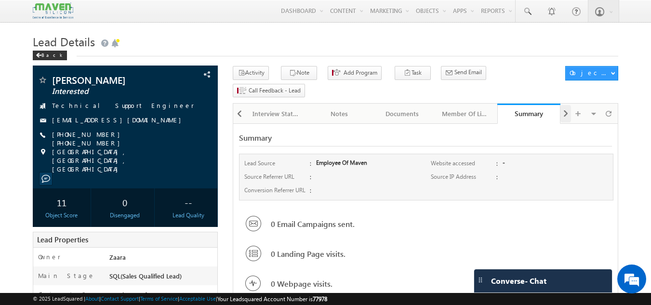
click at [563, 105] on span at bounding box center [566, 113] width 6 height 17
click at [533, 108] on div "Object Share History" at bounding box center [528, 114] width 47 height 12
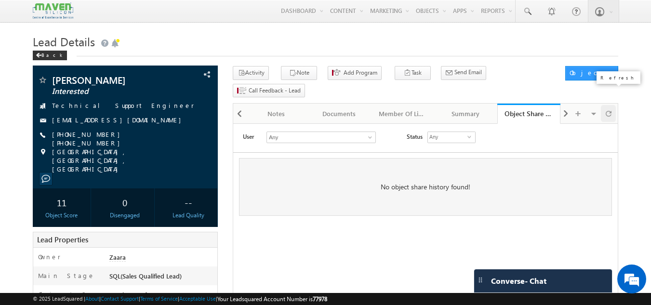
click at [606, 105] on span at bounding box center [609, 113] width 6 height 17
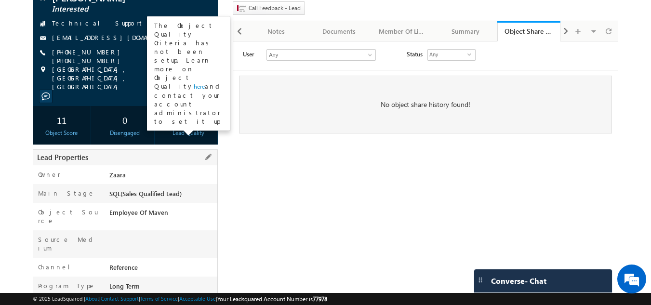
scroll to position [241, 0]
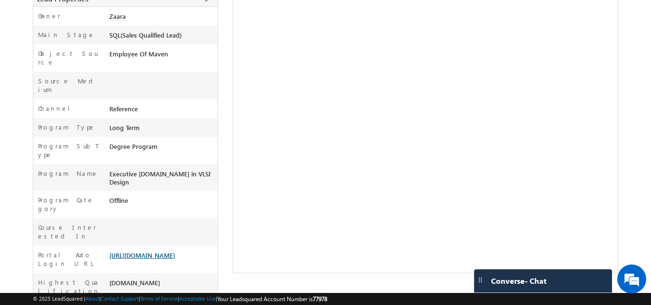
click at [137, 251] on link "[URL][DOMAIN_NAME]" at bounding box center [142, 255] width 66 height 8
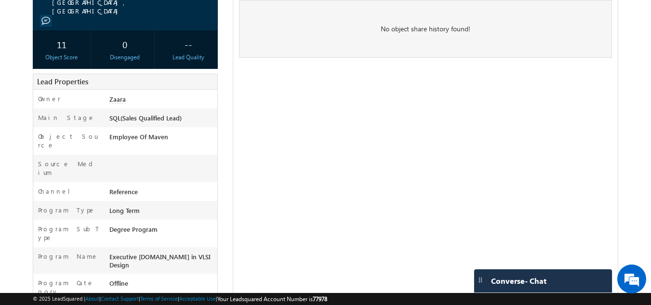
scroll to position [0, 0]
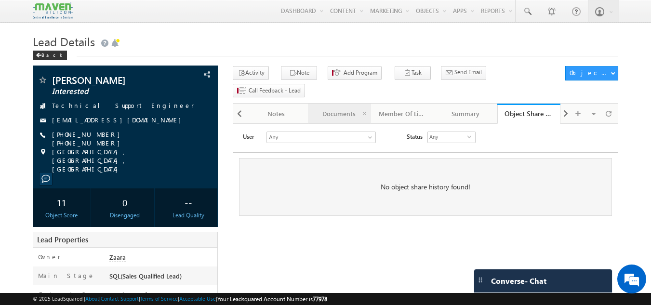
click at [332, 104] on link "Documents" at bounding box center [339, 114] width 63 height 20
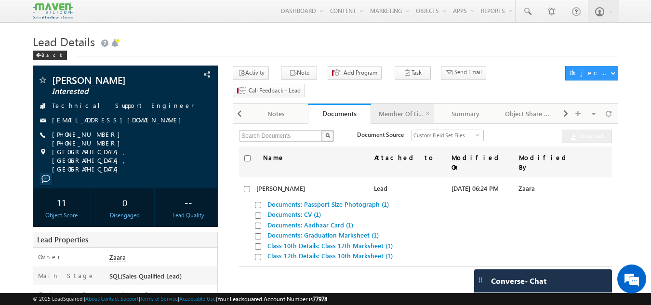
click at [396, 108] on div "Member Of Lists" at bounding box center [402, 114] width 47 height 12
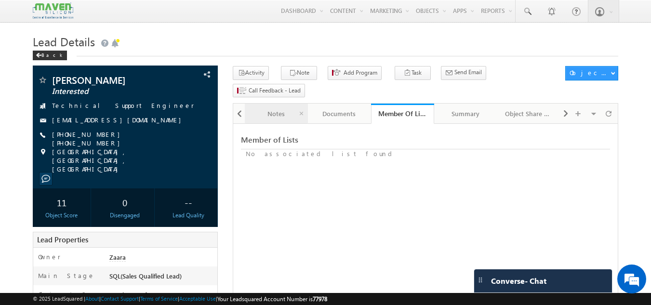
click at [281, 108] on div "Notes" at bounding box center [275, 114] width 47 height 12
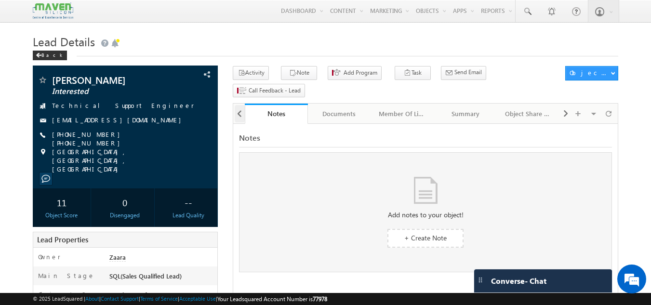
click at [239, 105] on span at bounding box center [240, 113] width 6 height 17
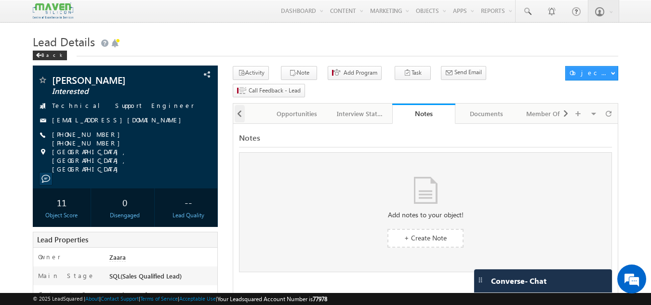
click at [239, 105] on span at bounding box center [240, 113] width 6 height 17
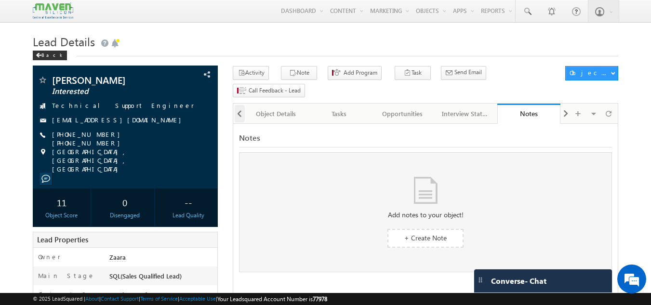
click at [239, 105] on span at bounding box center [240, 113] width 6 height 17
click at [451, 108] on div "Opportunities" at bounding box center [465, 114] width 47 height 12
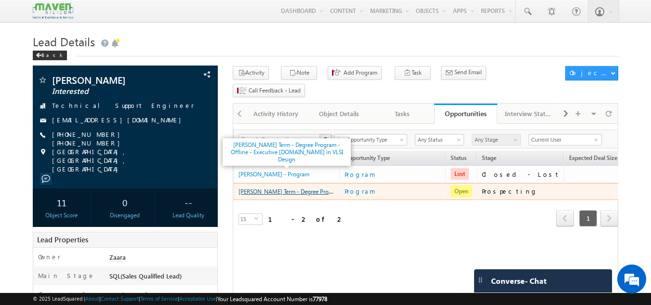
click at [279, 187] on link "[PERSON_NAME] Term - Degree Program - Offline - Executive [DOMAIN_NAME] in VLSI…" at bounding box center [358, 191] width 239 height 8
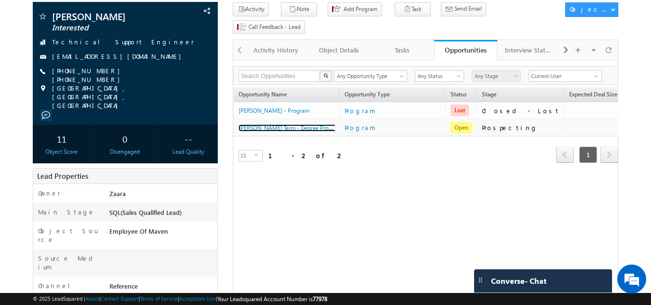
scroll to position [193, 0]
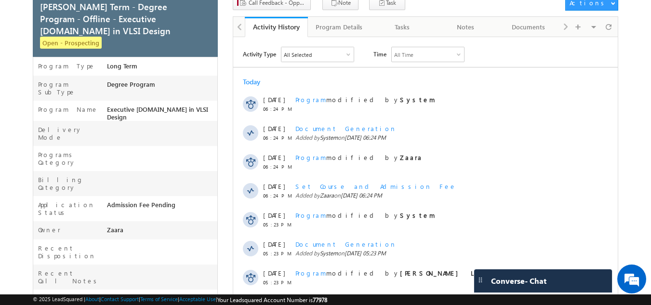
scroll to position [96, 0]
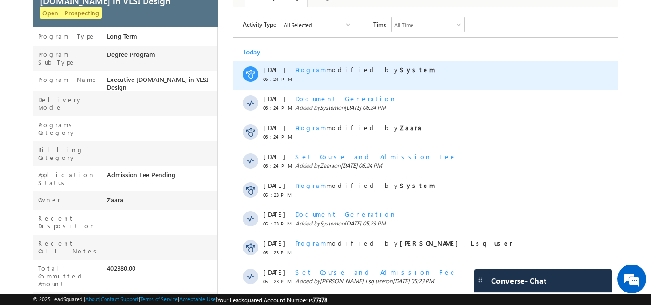
click at [304, 71] on span "Program" at bounding box center [310, 70] width 31 height 8
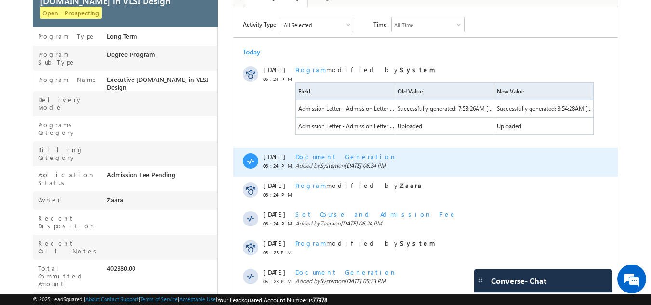
click at [314, 155] on span "Document Generation" at bounding box center [345, 156] width 101 height 8
click at [315, 156] on span "Document Generation" at bounding box center [345, 156] width 101 height 8
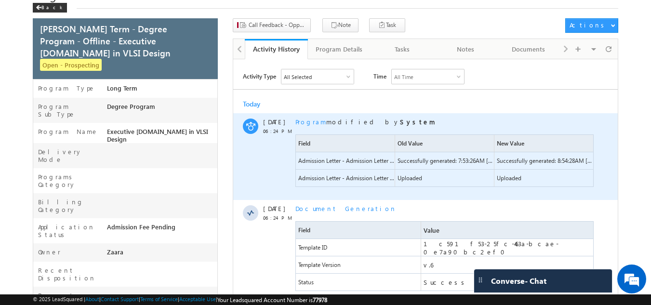
scroll to position [0, 0]
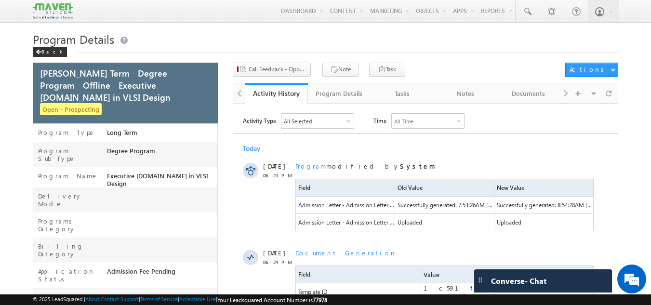
click at [567, 95] on div "Visible Tabs Activity History Default Program Details Default Tasks Default Not…" at bounding box center [588, 92] width 56 height 19
click at [329, 96] on div "Program Details" at bounding box center [339, 94] width 47 height 12
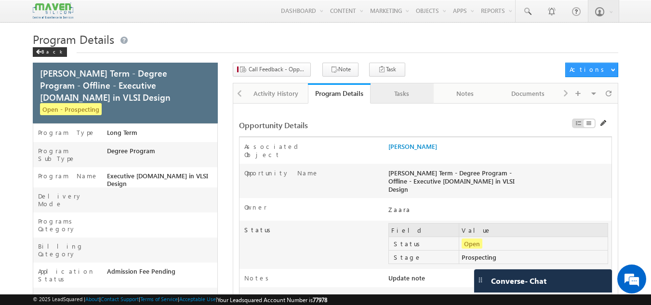
click at [396, 92] on div "Tasks" at bounding box center [401, 94] width 47 height 12
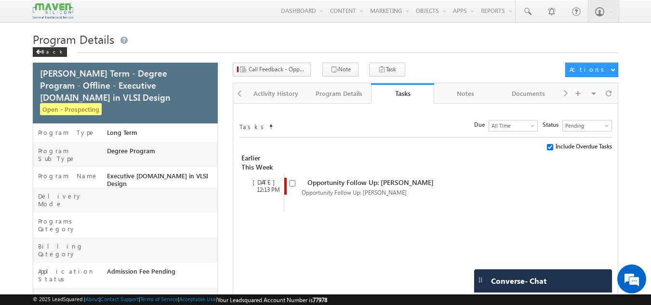
click at [471, 94] on div "Notes" at bounding box center [465, 94] width 47 height 12
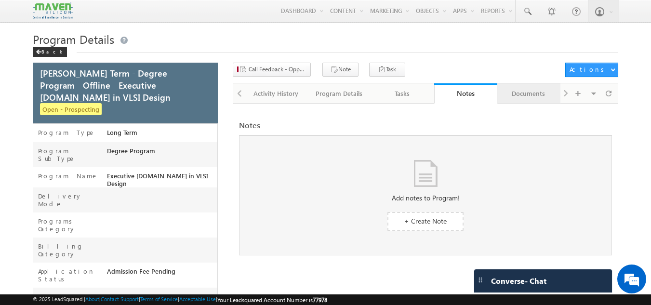
click at [538, 97] on div "Documents" at bounding box center [528, 94] width 47 height 12
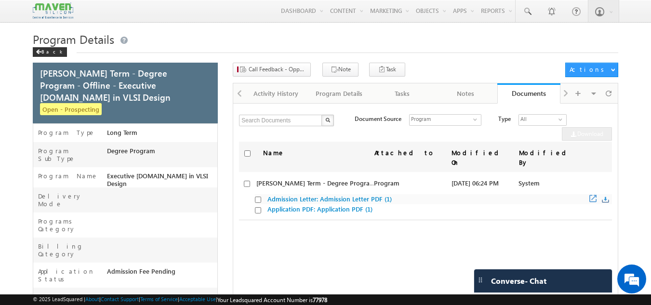
click at [345, 195] on link "Admission Letter: Admission Letter PDF (1)" at bounding box center [329, 199] width 124 height 8
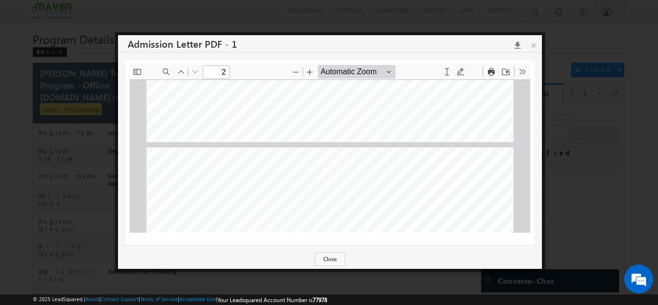
type input "1"
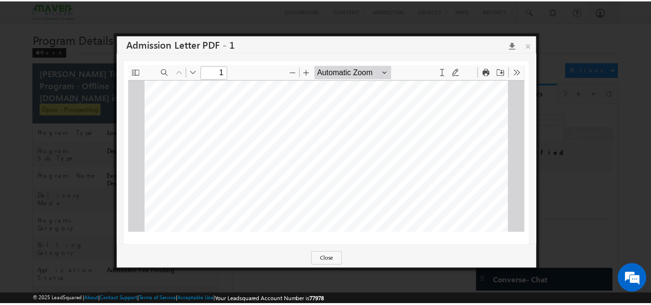
scroll to position [96, 0]
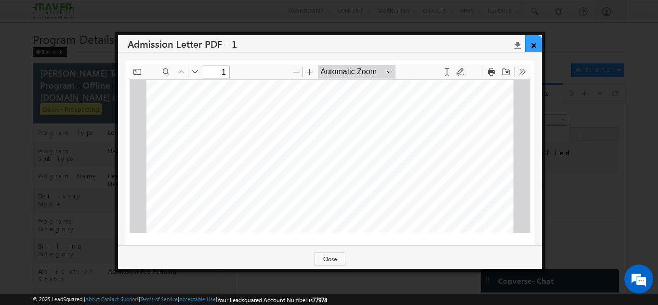
click at [534, 44] on link "×" at bounding box center [533, 43] width 17 height 17
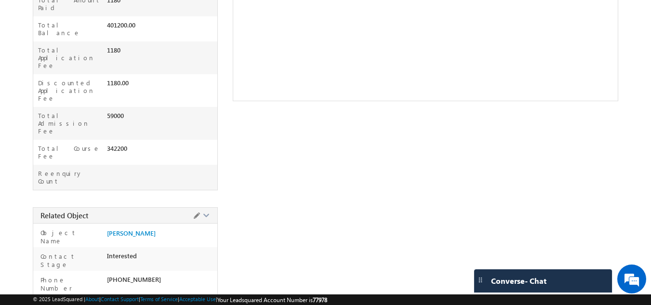
scroll to position [401, 0]
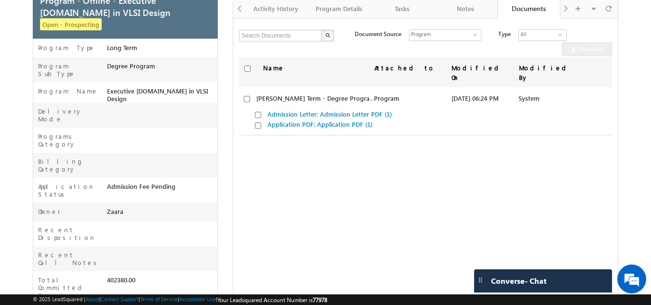
scroll to position [0, 0]
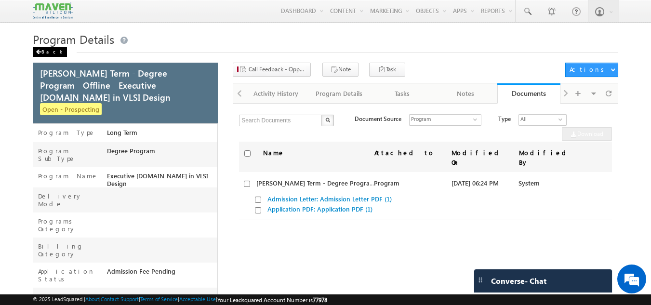
click at [40, 52] on span at bounding box center [39, 52] width 6 height 5
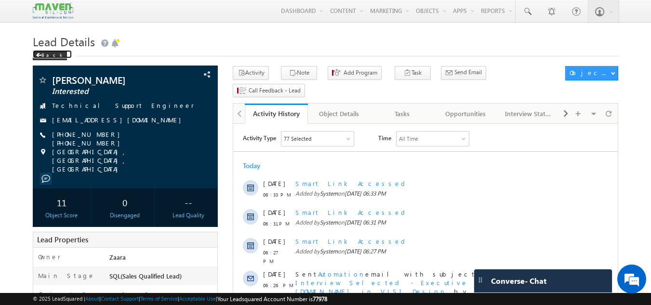
click at [40, 52] on div "Back" at bounding box center [50, 56] width 34 height 10
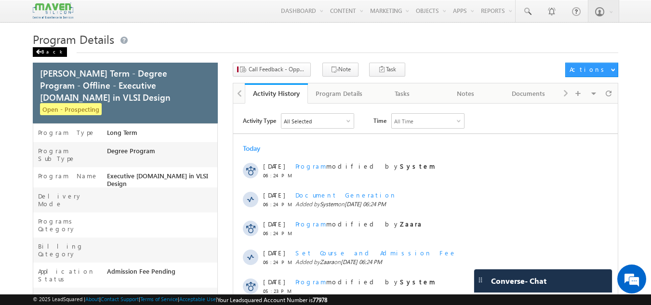
click at [41, 53] on span at bounding box center [39, 52] width 6 height 5
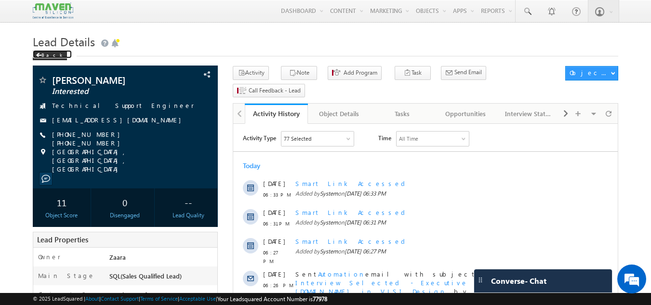
click at [41, 53] on span at bounding box center [39, 55] width 6 height 5
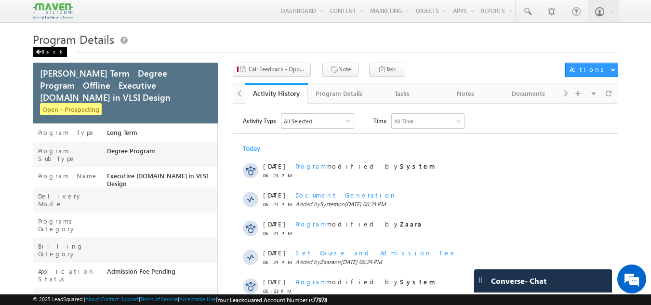
click at [40, 51] on span at bounding box center [39, 52] width 6 height 5
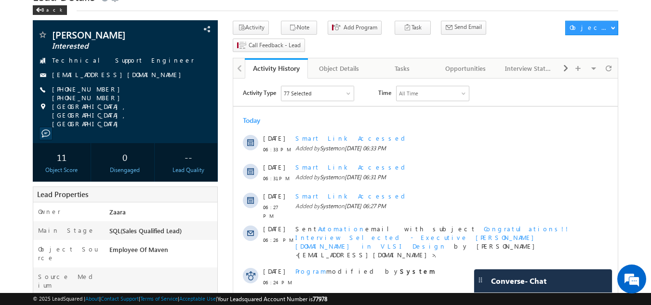
scroll to position [45, 0]
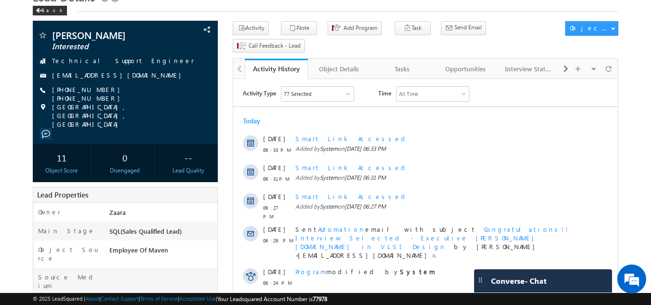
drag, startPoint x: 0, startPoint y: 0, endPoint x: 543, endPoint y: 25, distance: 543.6
click at [309, 39] on span "Call Feedback - Lead" at bounding box center [271, 48] width 76 height 18
click at [131, 17] on div "Lead Details Back" at bounding box center [326, 4] width 586 height 35
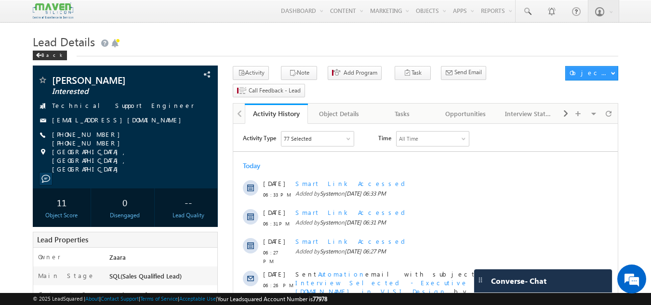
click at [138, 53] on div "Back" at bounding box center [326, 53] width 586 height 6
